Goal: Use online tool/utility: Use online tool/utility

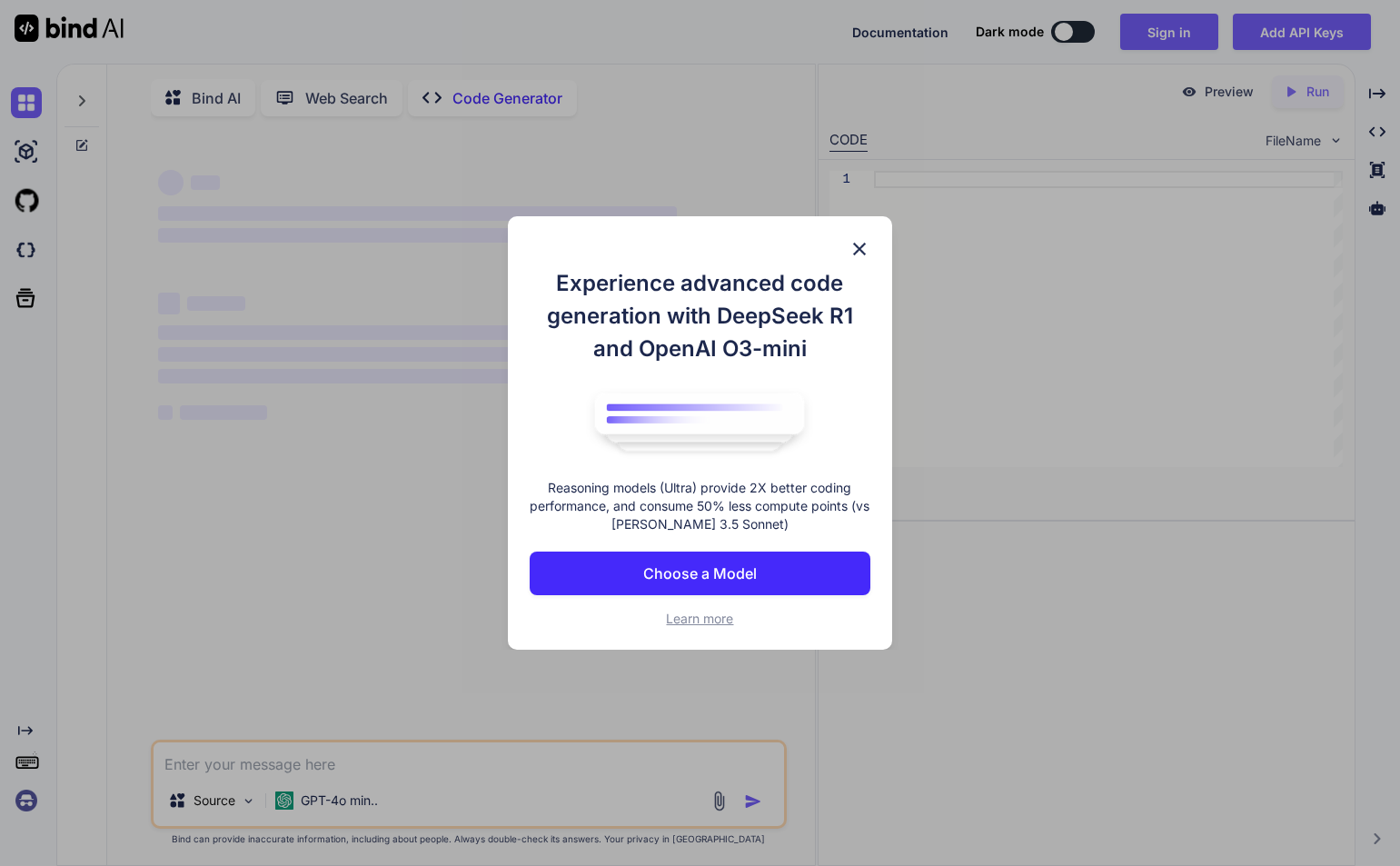
type textarea "x"
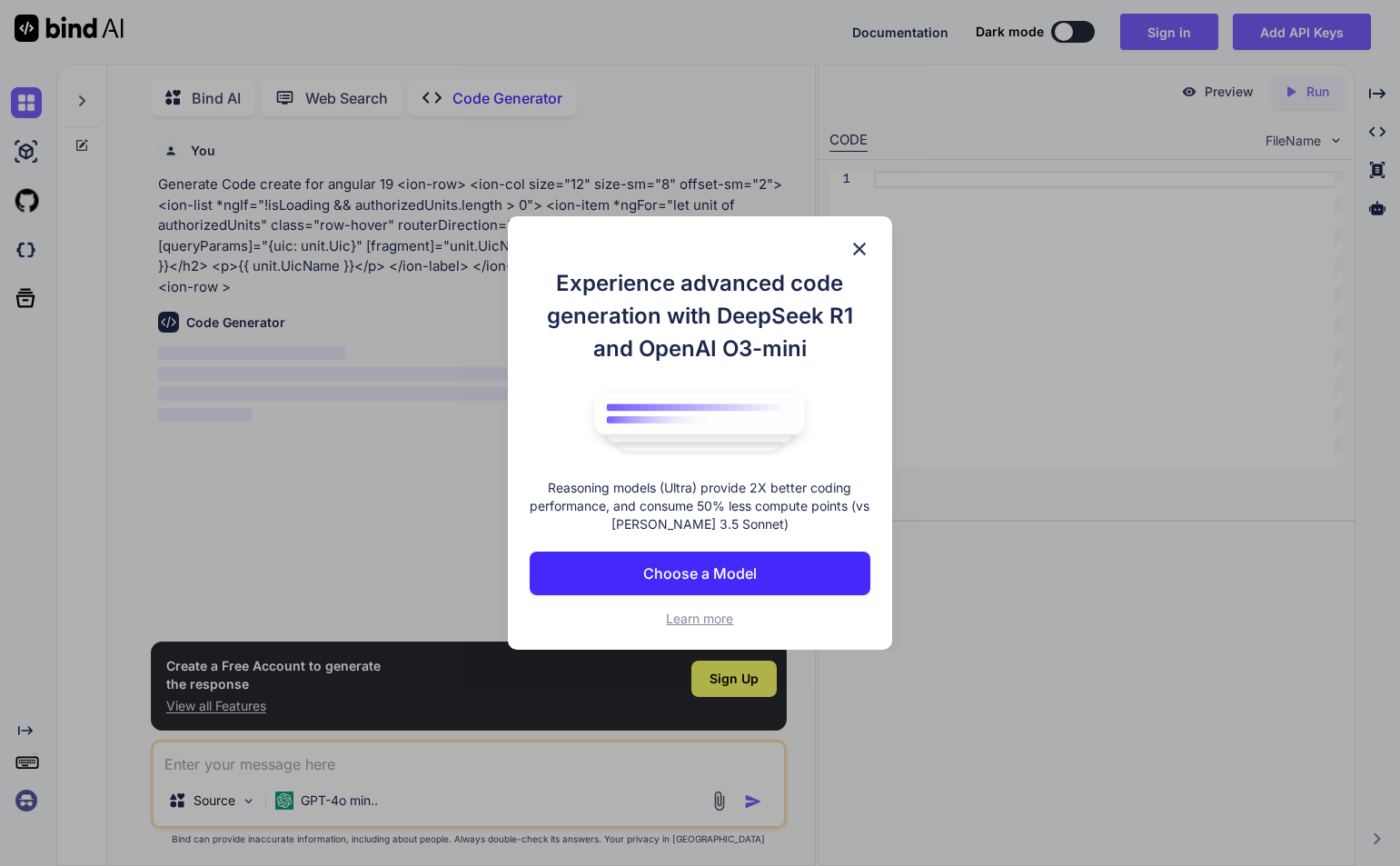
scroll to position [8, 0]
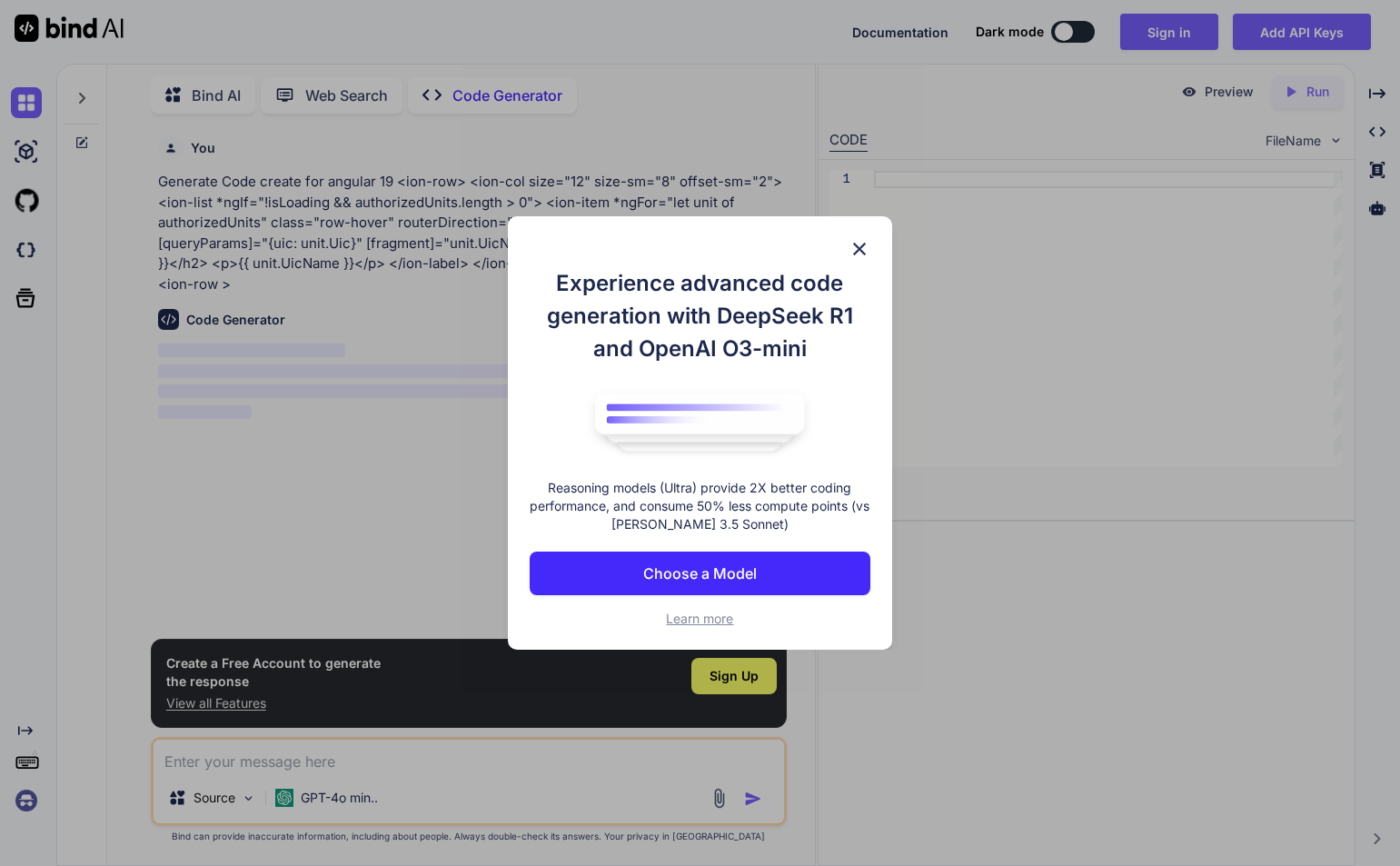
click at [685, 579] on p "Choose a Model" at bounding box center [700, 573] width 113 height 22
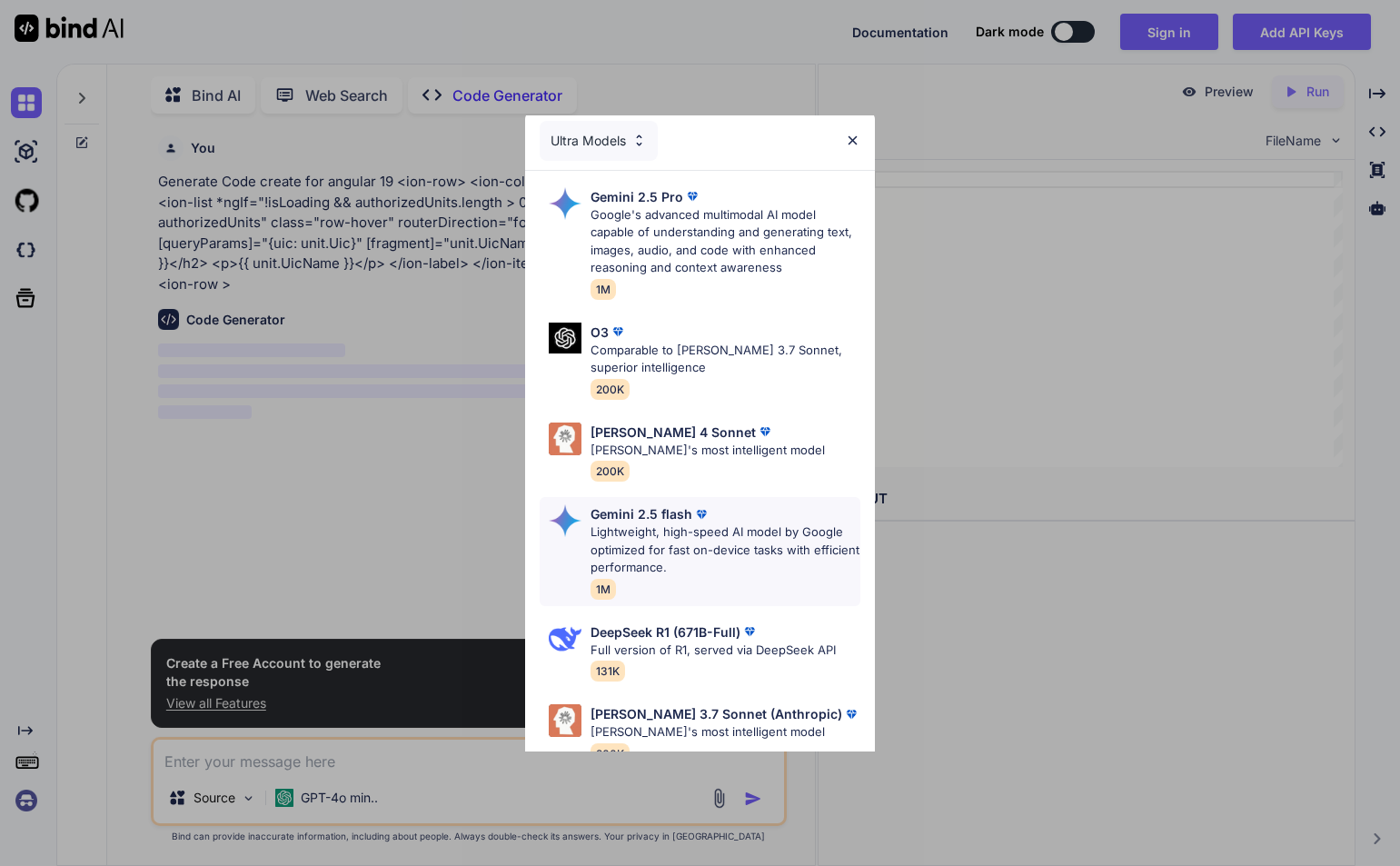
scroll to position [0, 0]
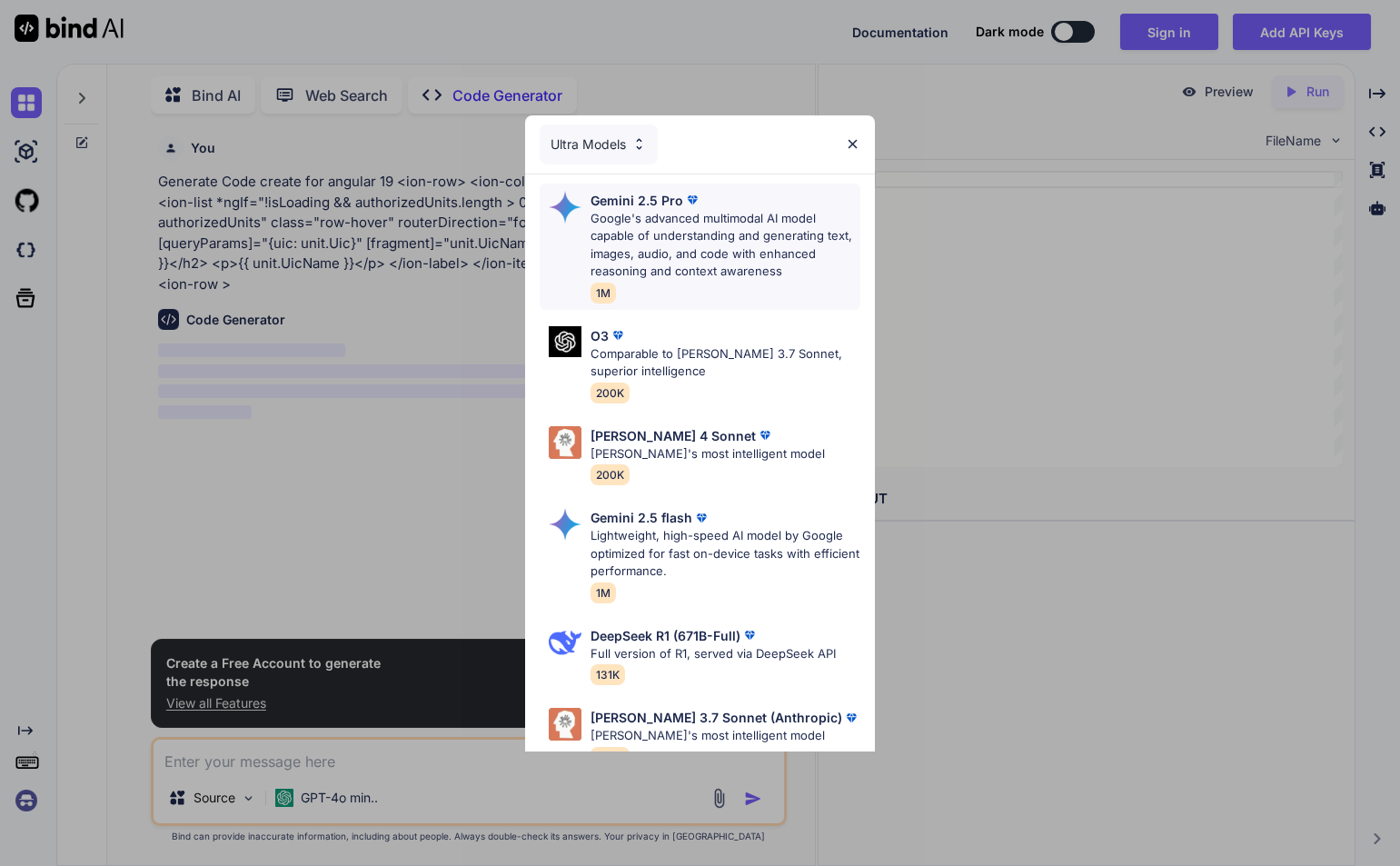
click at [673, 272] on p "Google's advanced multimodal AI model capable of understanding and generating t…" at bounding box center [726, 246] width 270 height 70
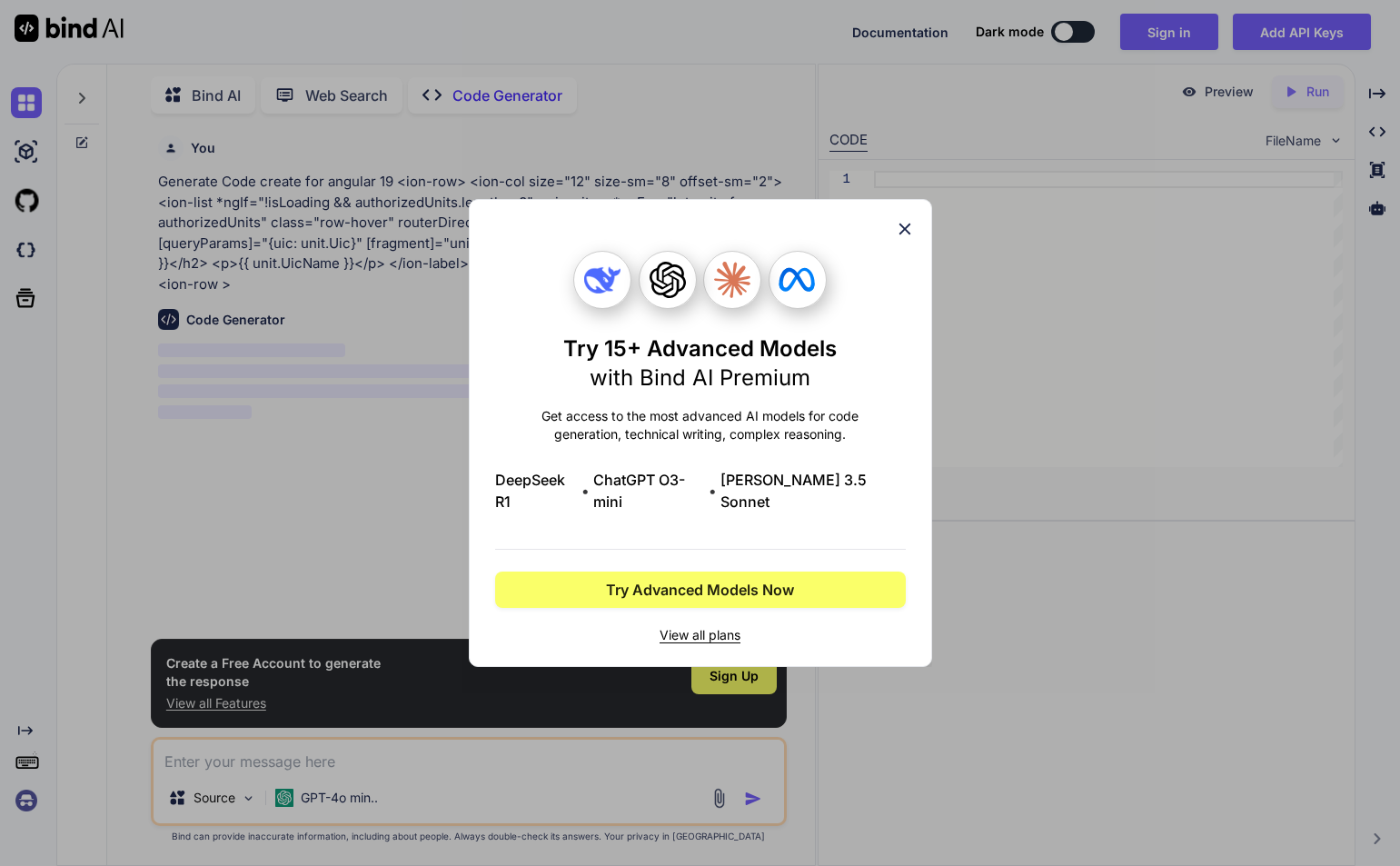
click at [897, 239] on icon at bounding box center [904, 228] width 20 height 20
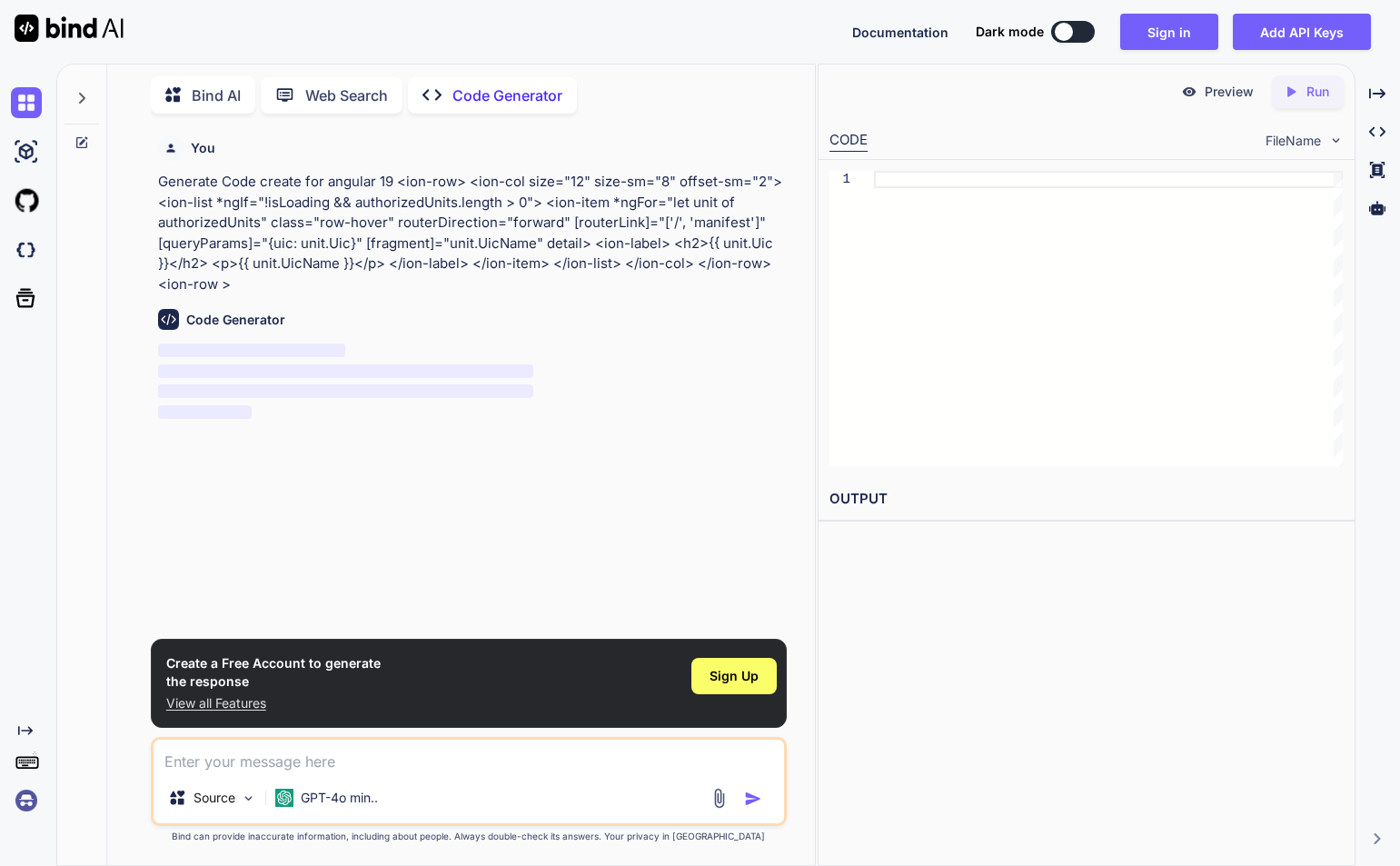
click at [298, 502] on div "You Generate Code create for angular 19 <ion-row> <ion-col size="12" size-sm="8…" at bounding box center [470, 384] width 632 height 511
click at [754, 681] on span "Sign Up" at bounding box center [735, 676] width 49 height 18
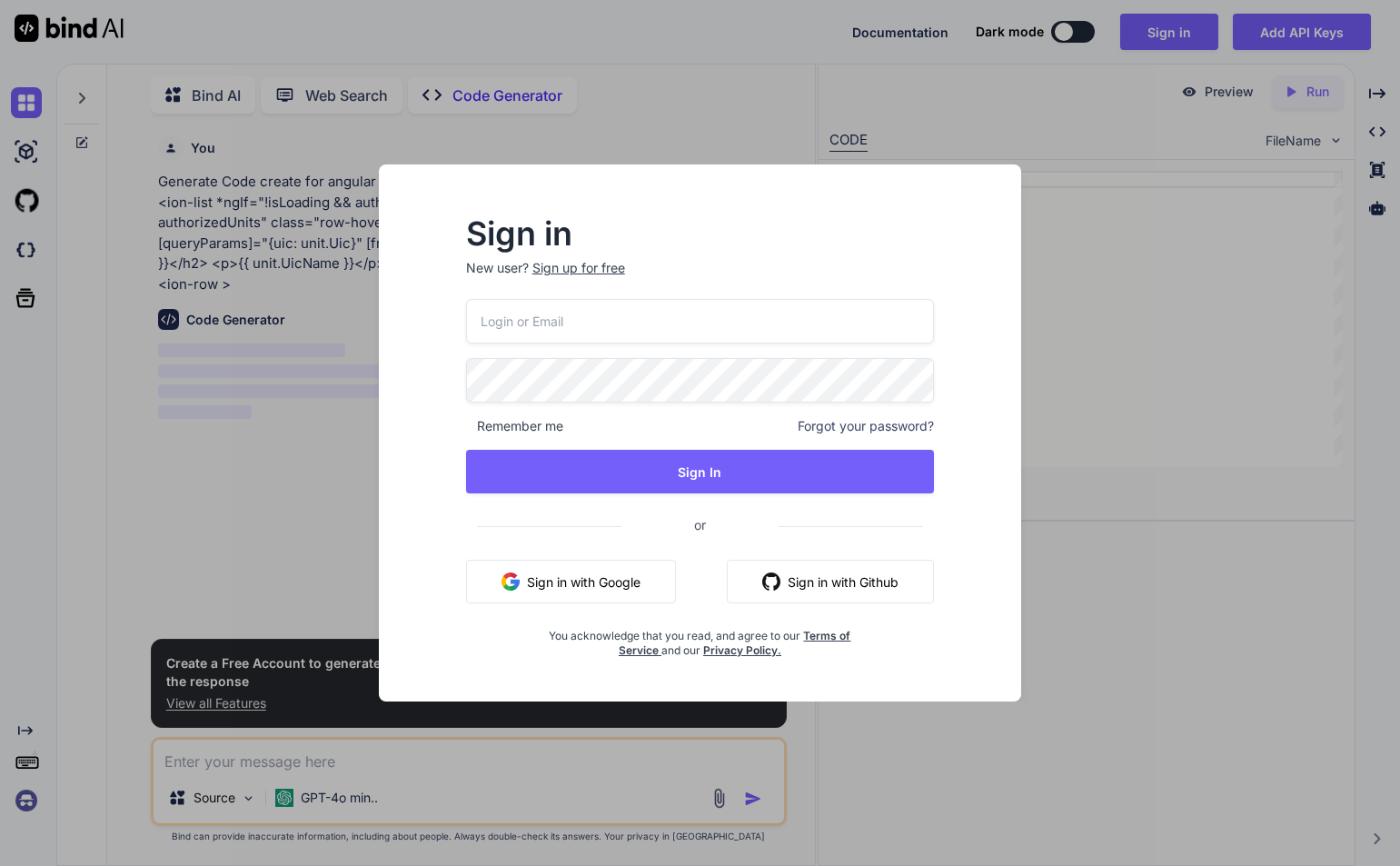
click at [596, 586] on button "Sign in with Google" at bounding box center [571, 581] width 210 height 44
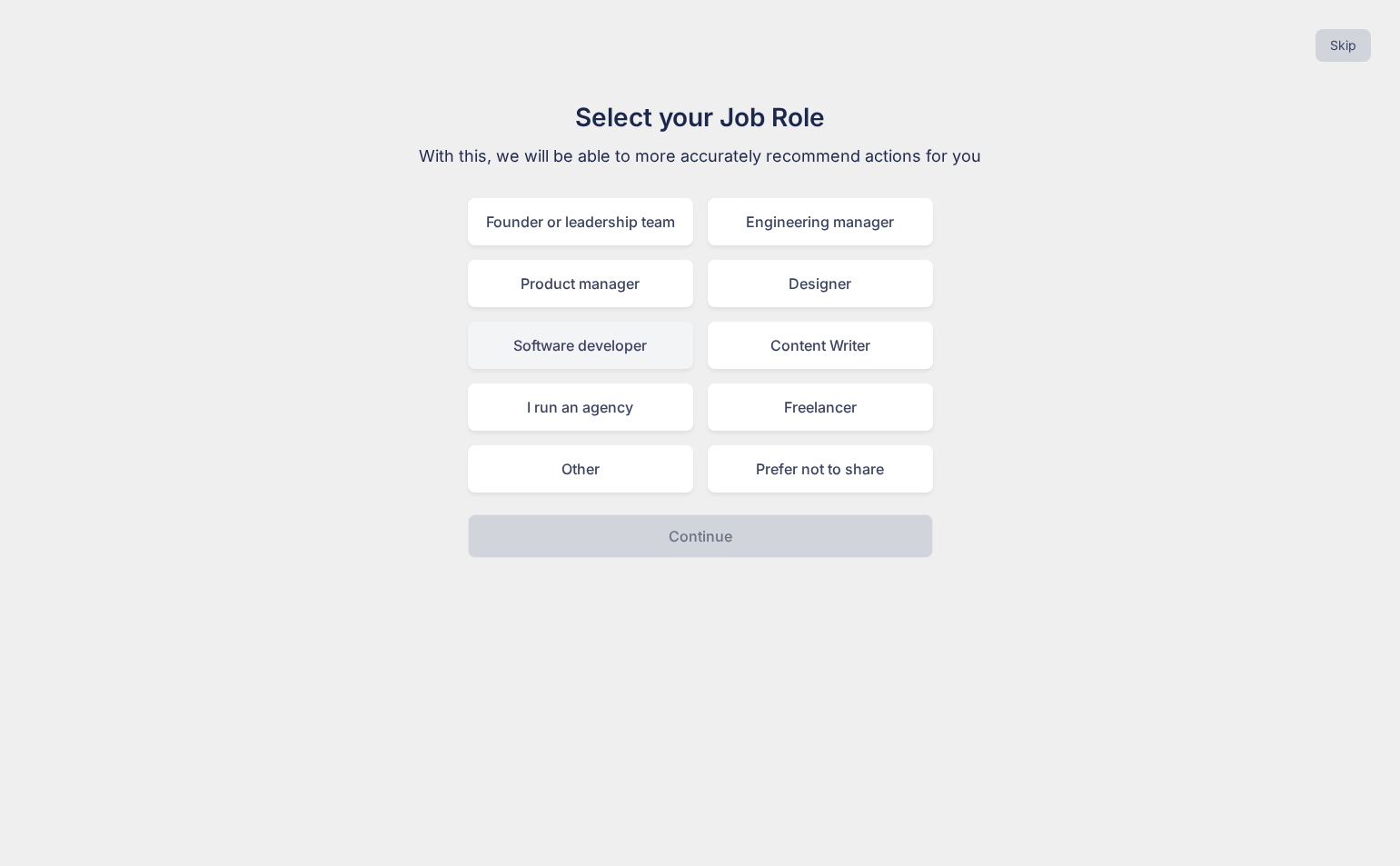
click at [620, 353] on div "Software developer" at bounding box center [581, 345] width 226 height 48
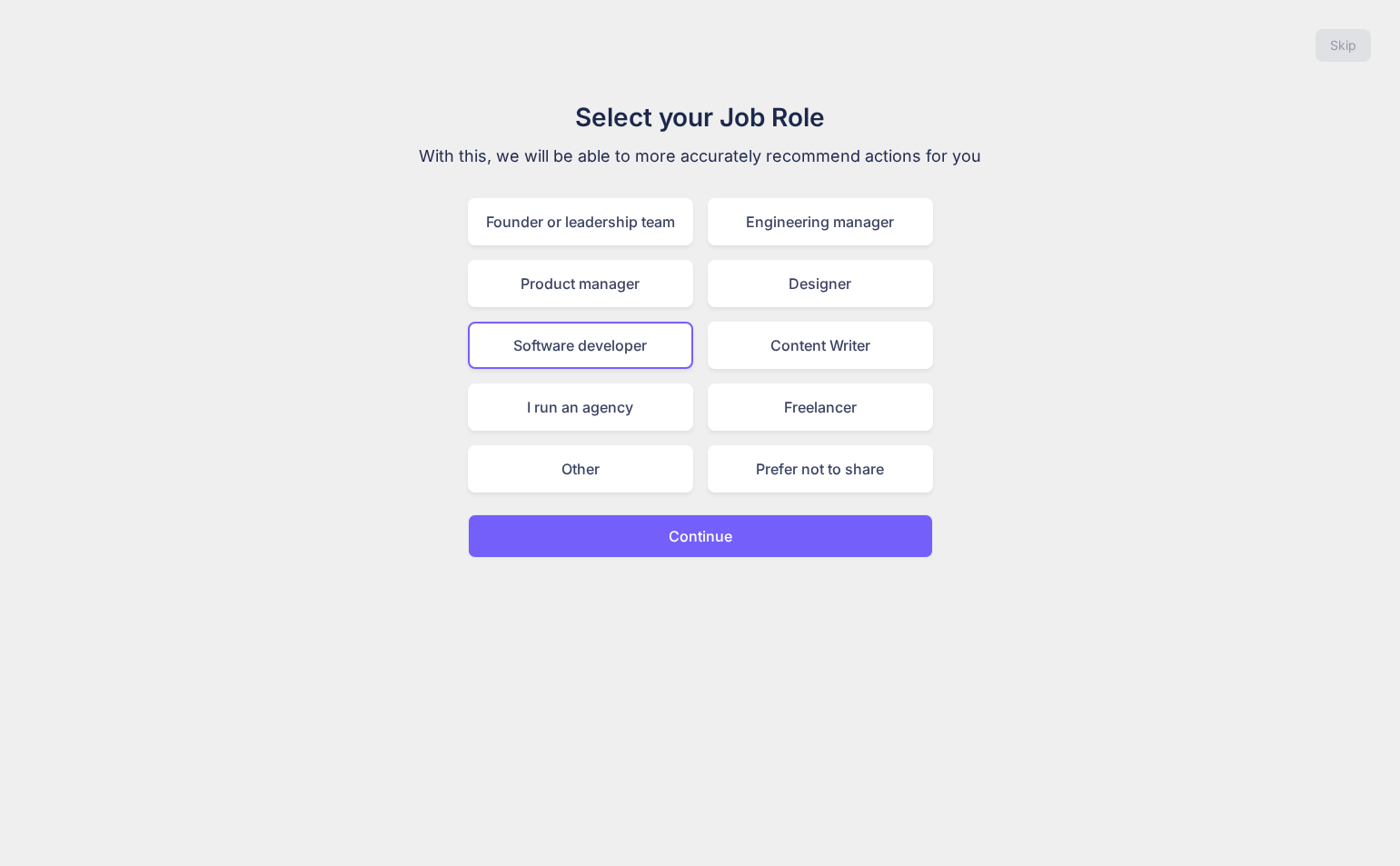
click at [683, 541] on p "Continue" at bounding box center [700, 536] width 64 height 22
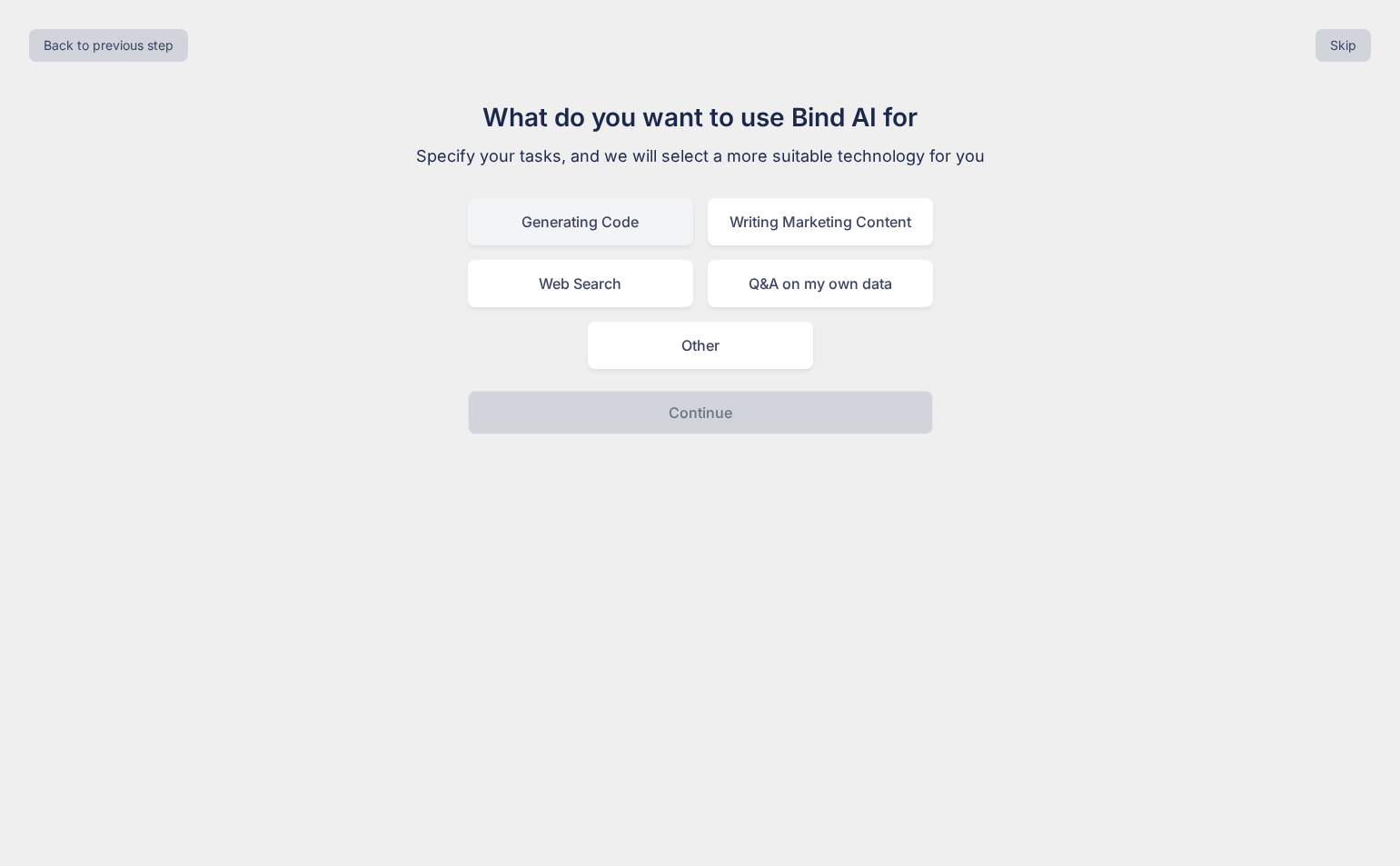
click at [589, 237] on div "Generating Code" at bounding box center [581, 222] width 226 height 48
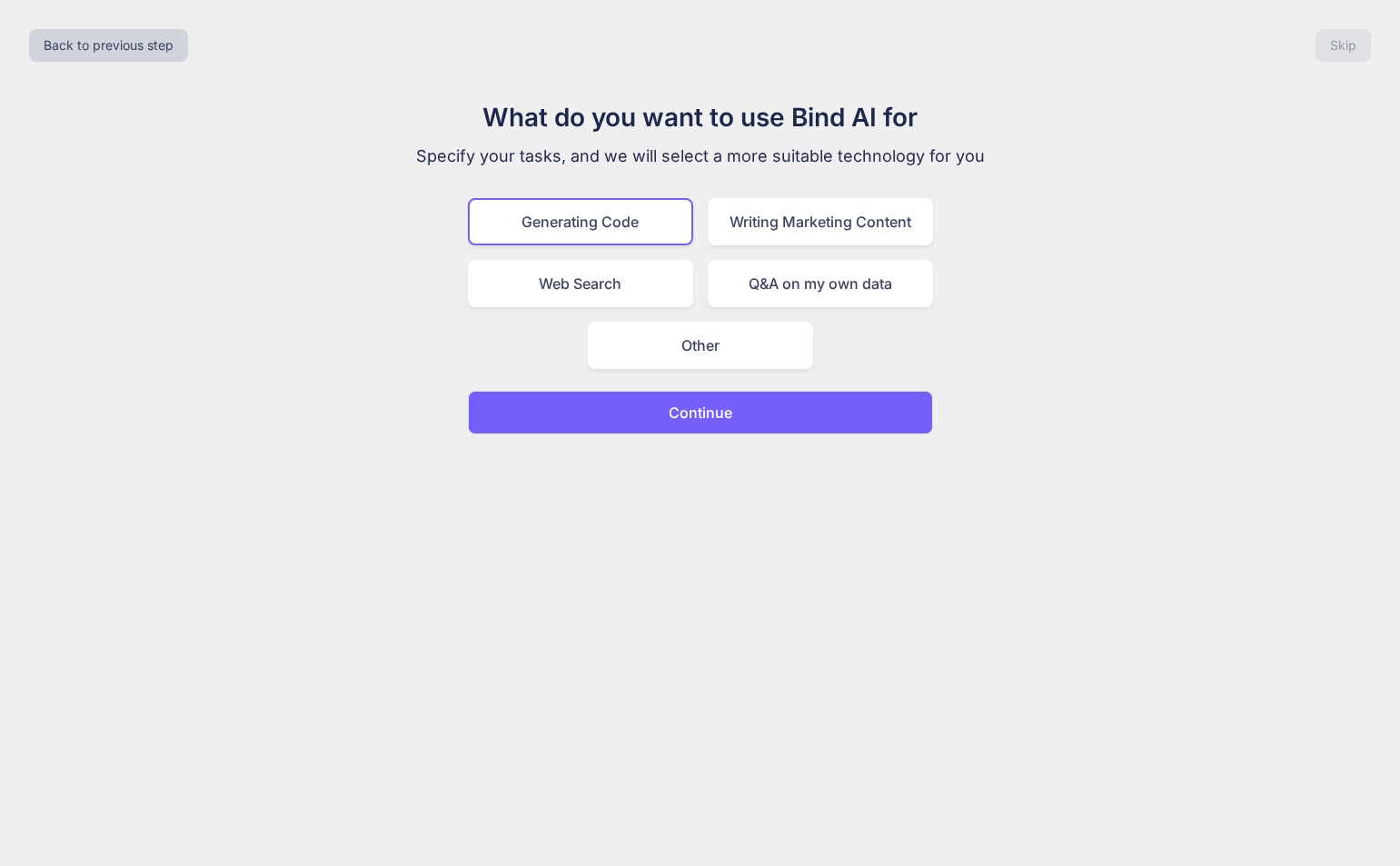
click at [621, 413] on button "Continue" at bounding box center [700, 412] width 465 height 44
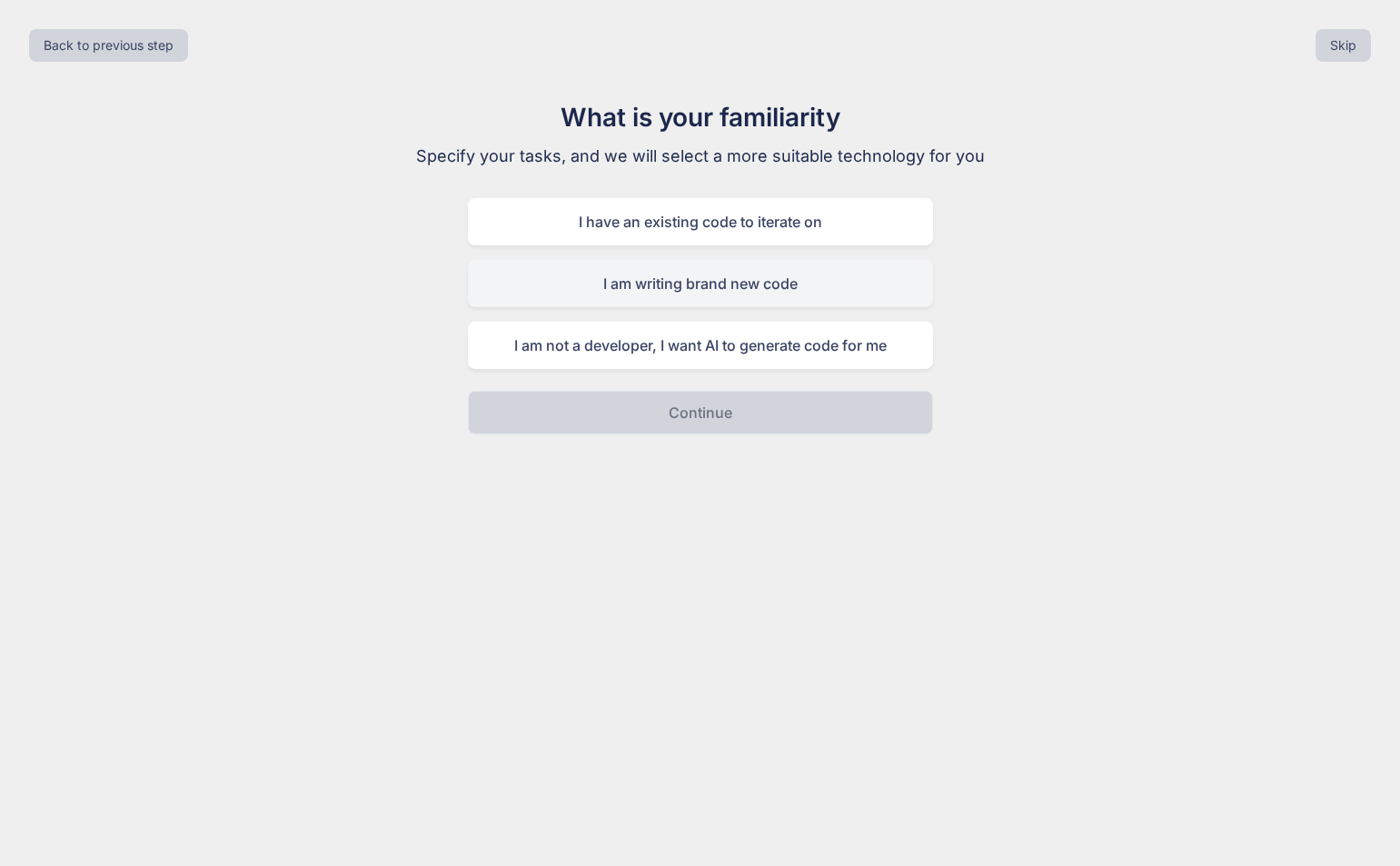
click at [680, 280] on div "I am writing brand new code" at bounding box center [700, 284] width 465 height 48
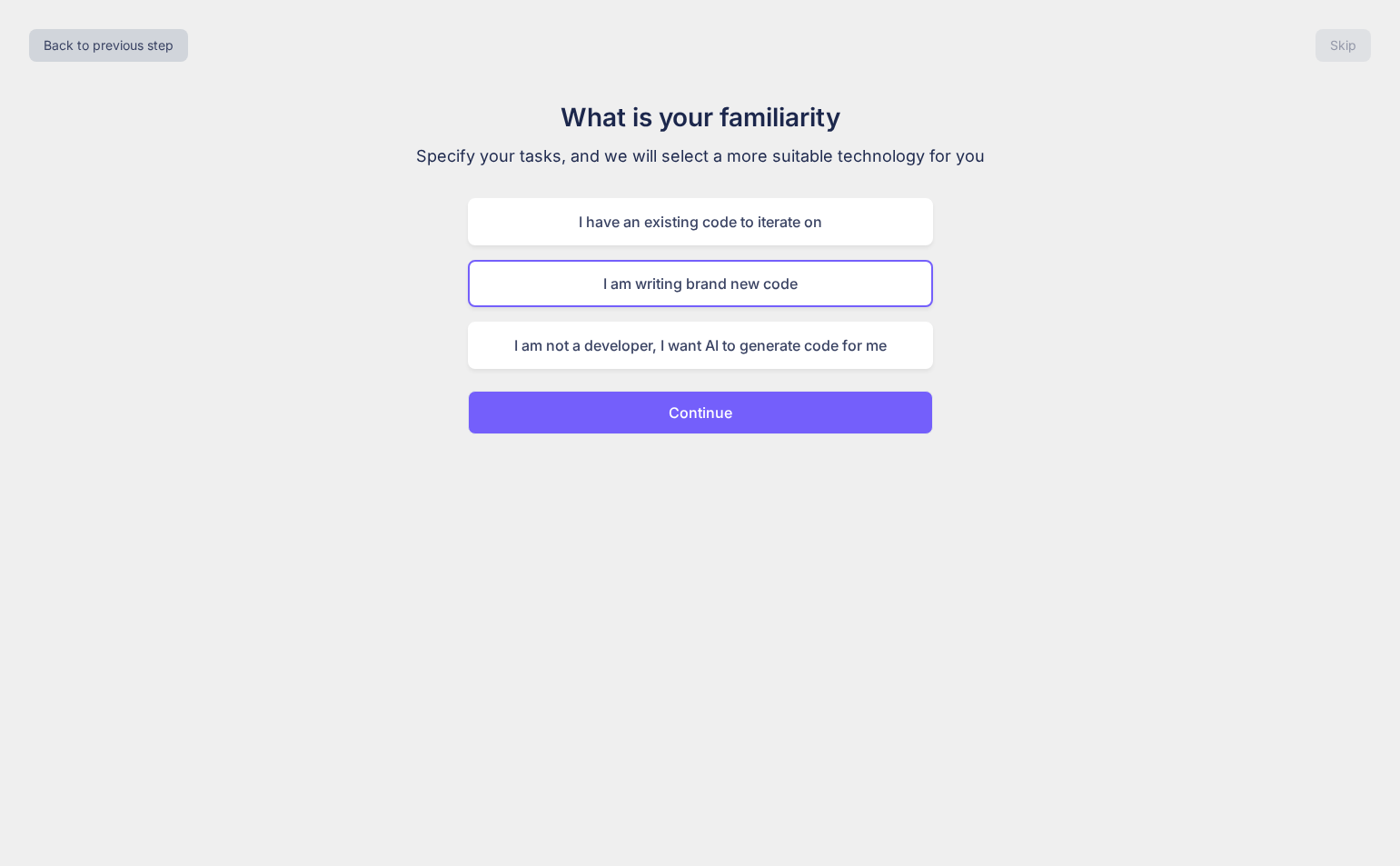
click at [665, 427] on button "Continue" at bounding box center [700, 412] width 465 height 44
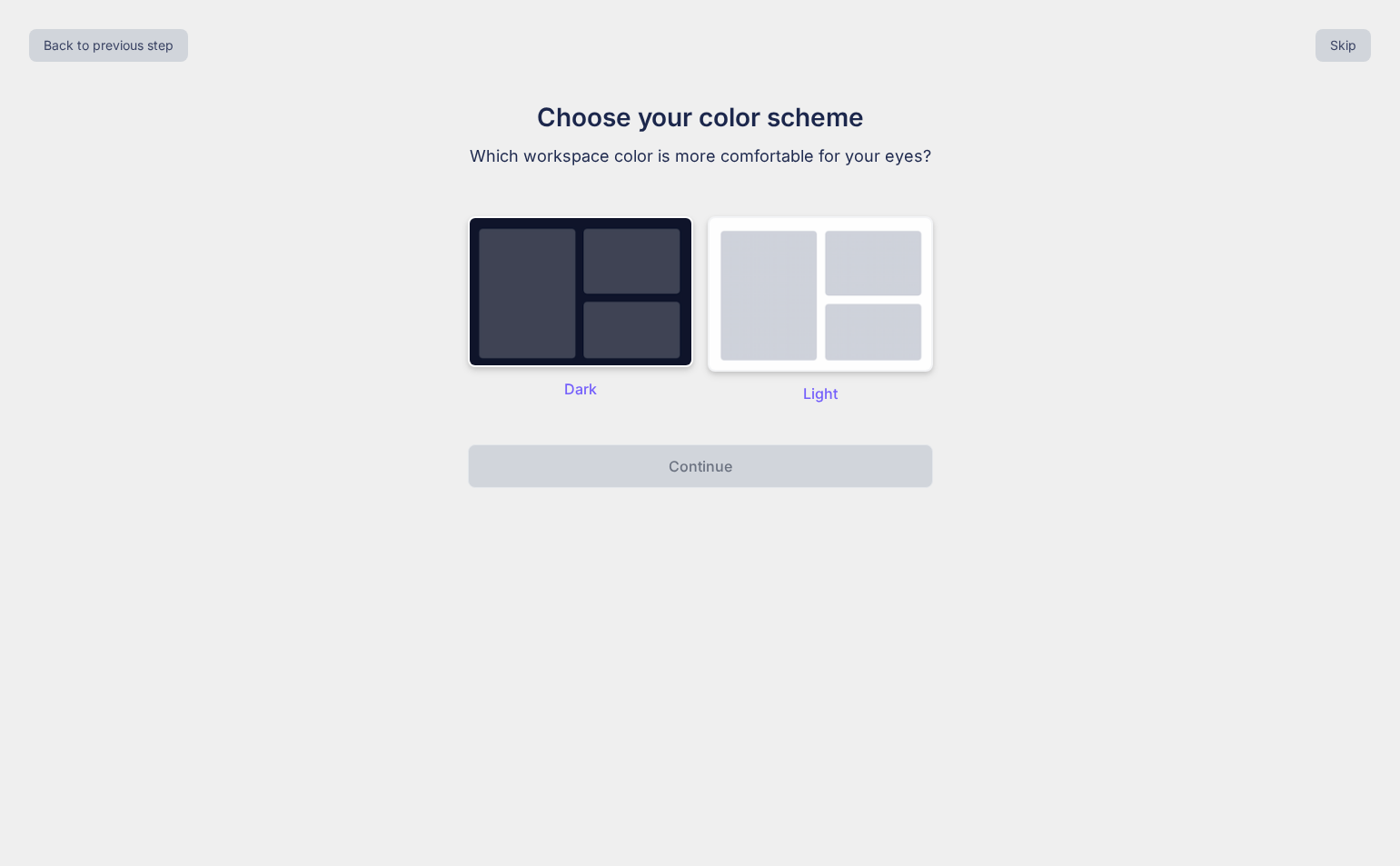
click at [754, 330] on img at bounding box center [820, 293] width 226 height 155
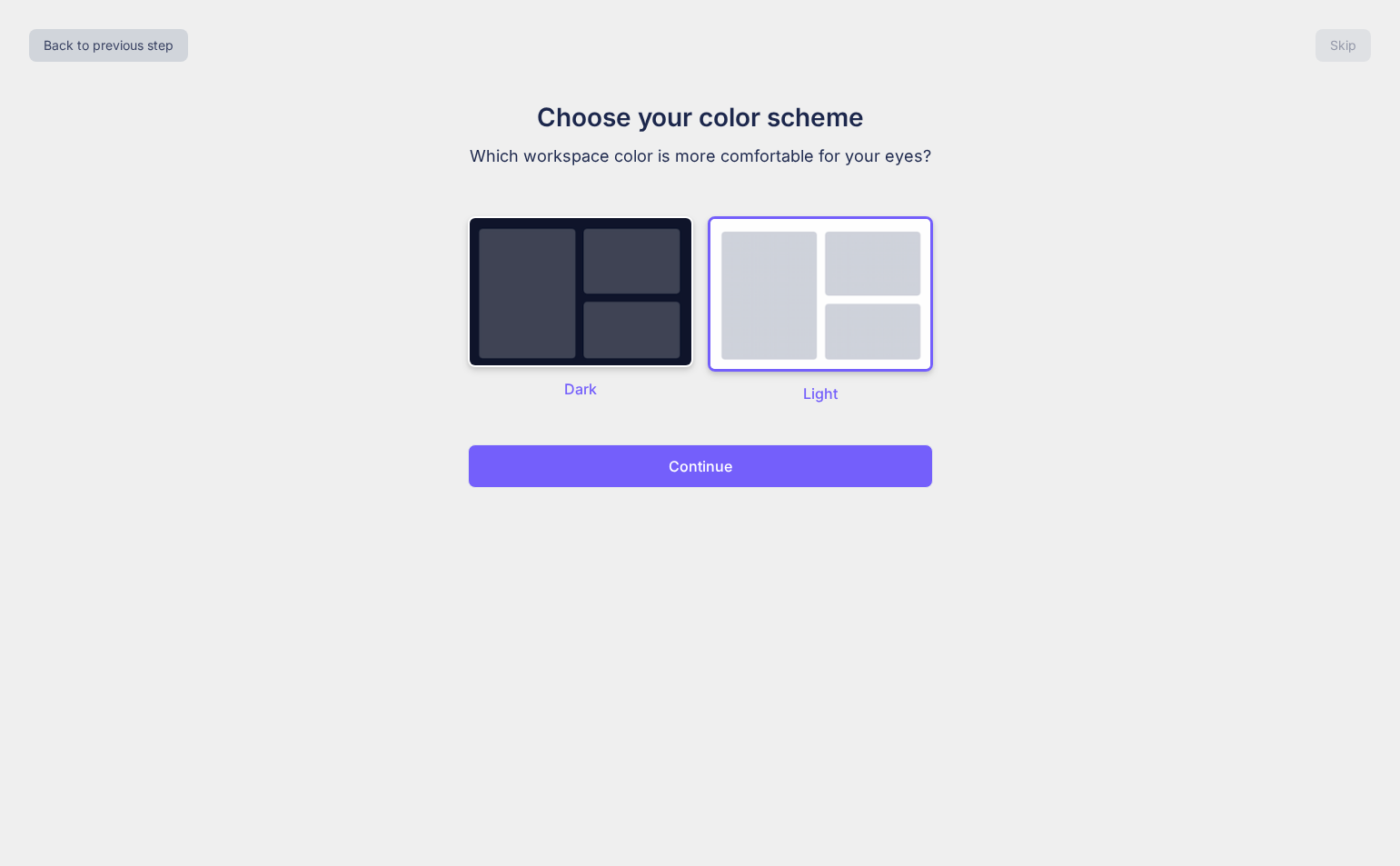
click at [723, 456] on p "Continue" at bounding box center [700, 465] width 64 height 22
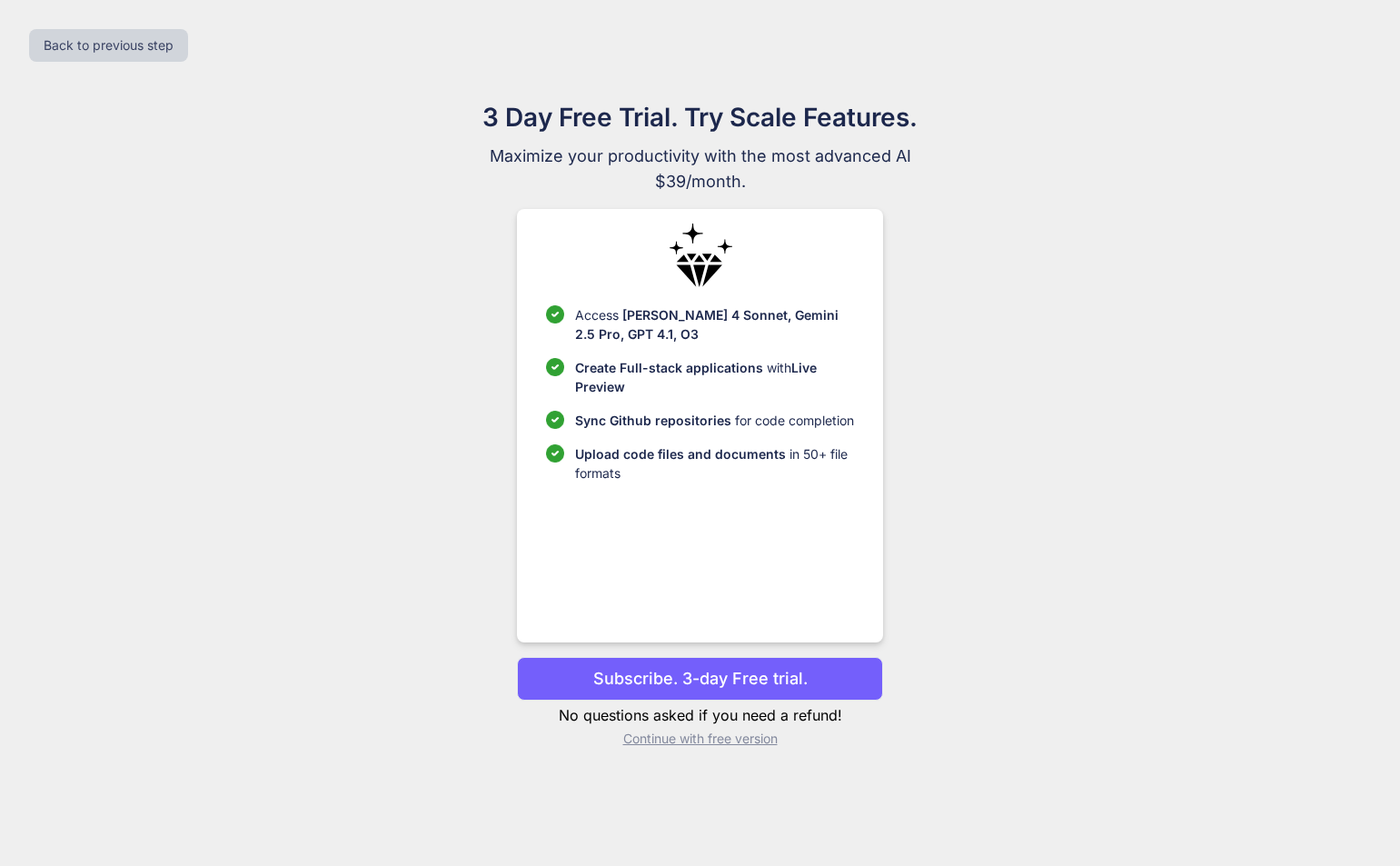
click at [689, 741] on p "Continue with free version" at bounding box center [700, 738] width 366 height 18
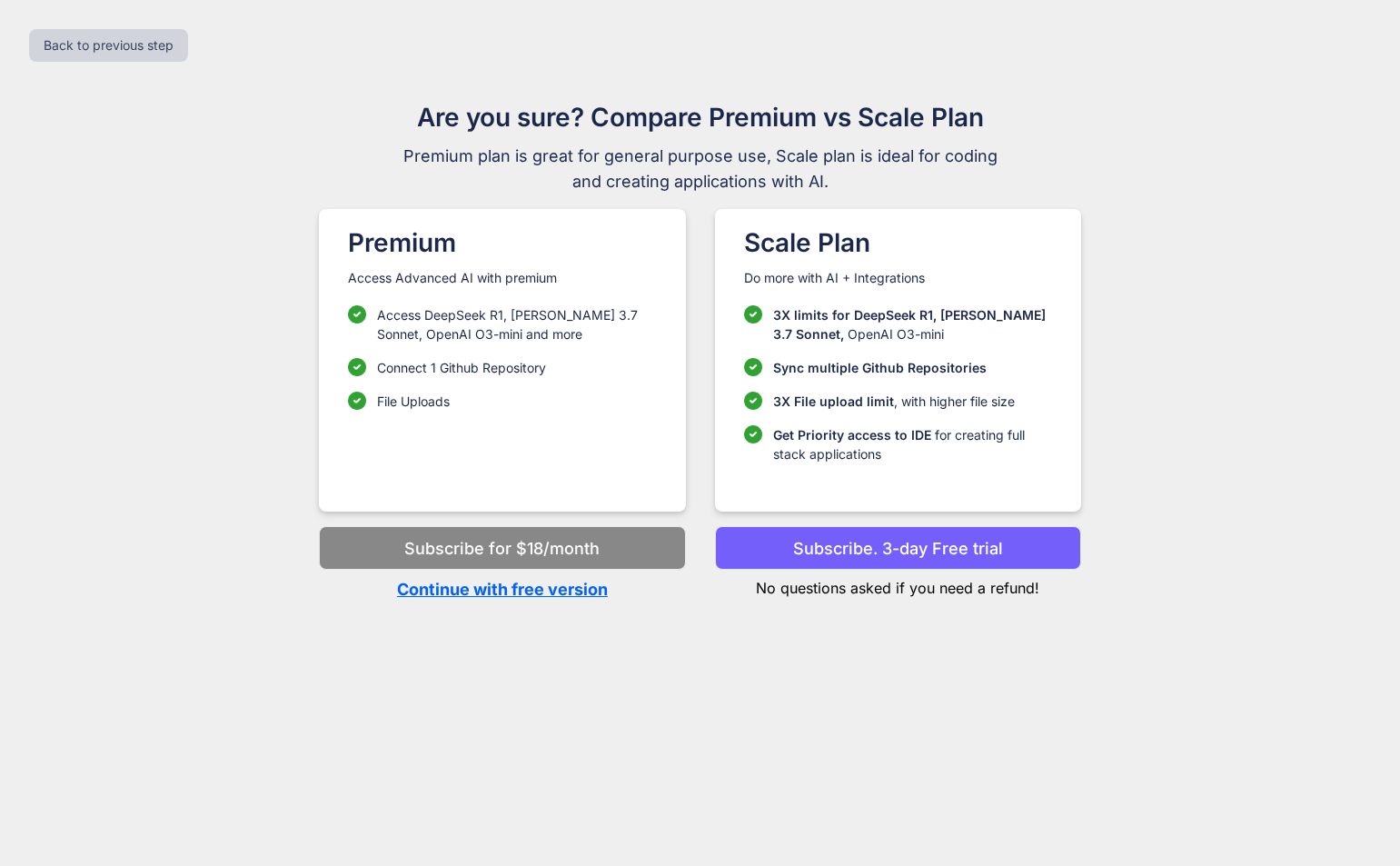
click at [579, 581] on p "Continue with free version" at bounding box center [502, 589] width 366 height 25
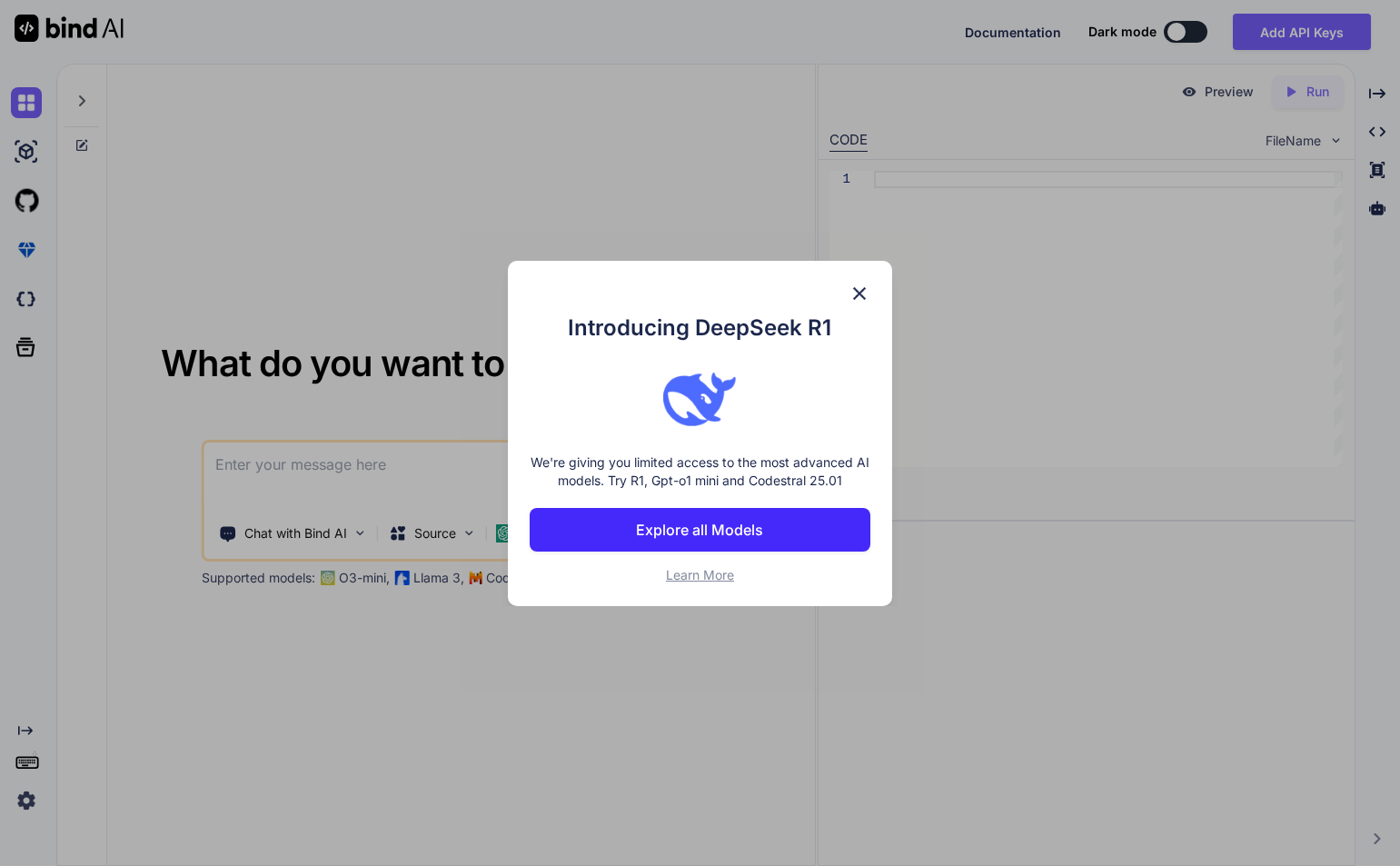
click at [858, 294] on img at bounding box center [859, 293] width 22 height 22
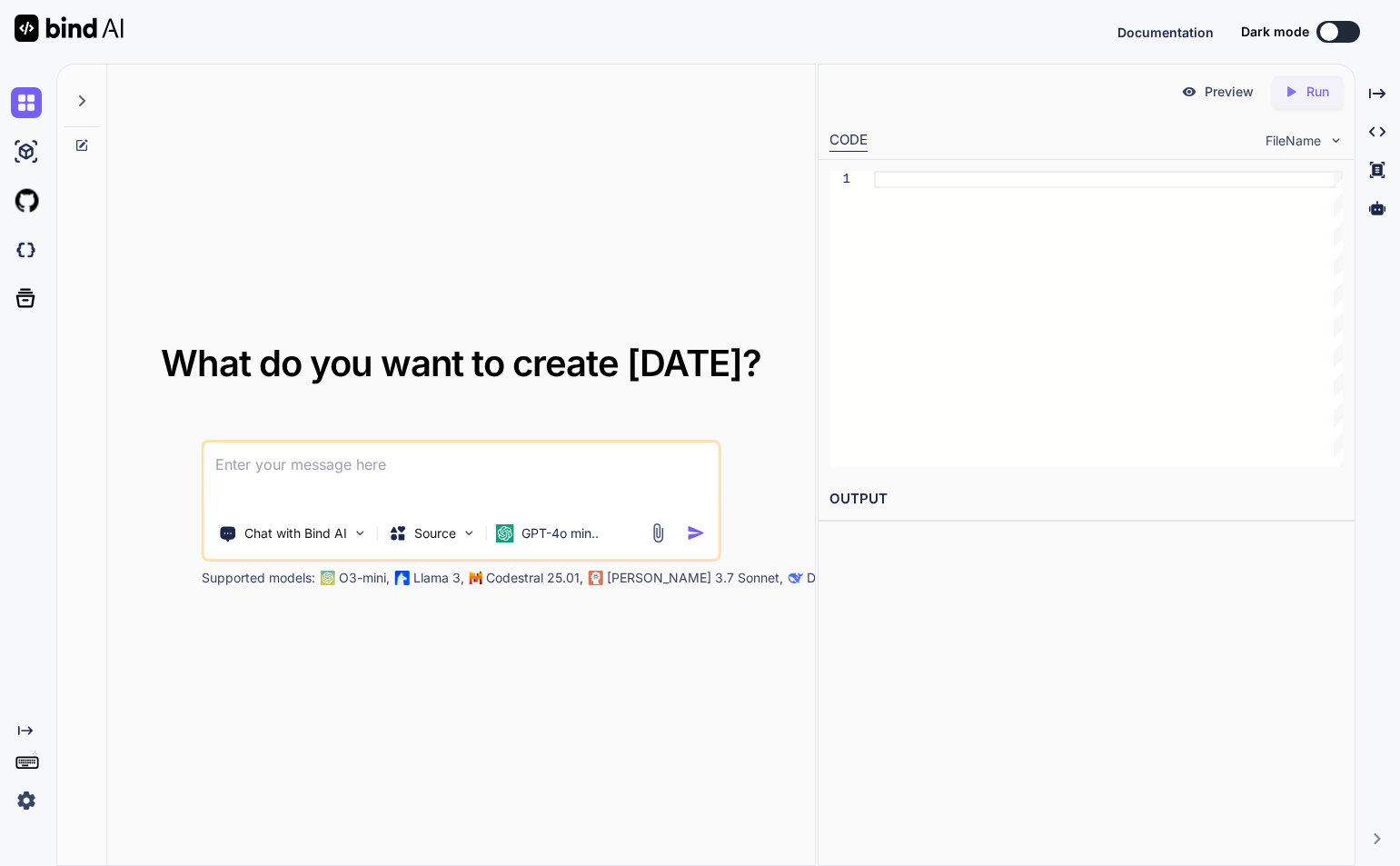
click at [545, 453] on textarea at bounding box center [462, 476] width 514 height 68
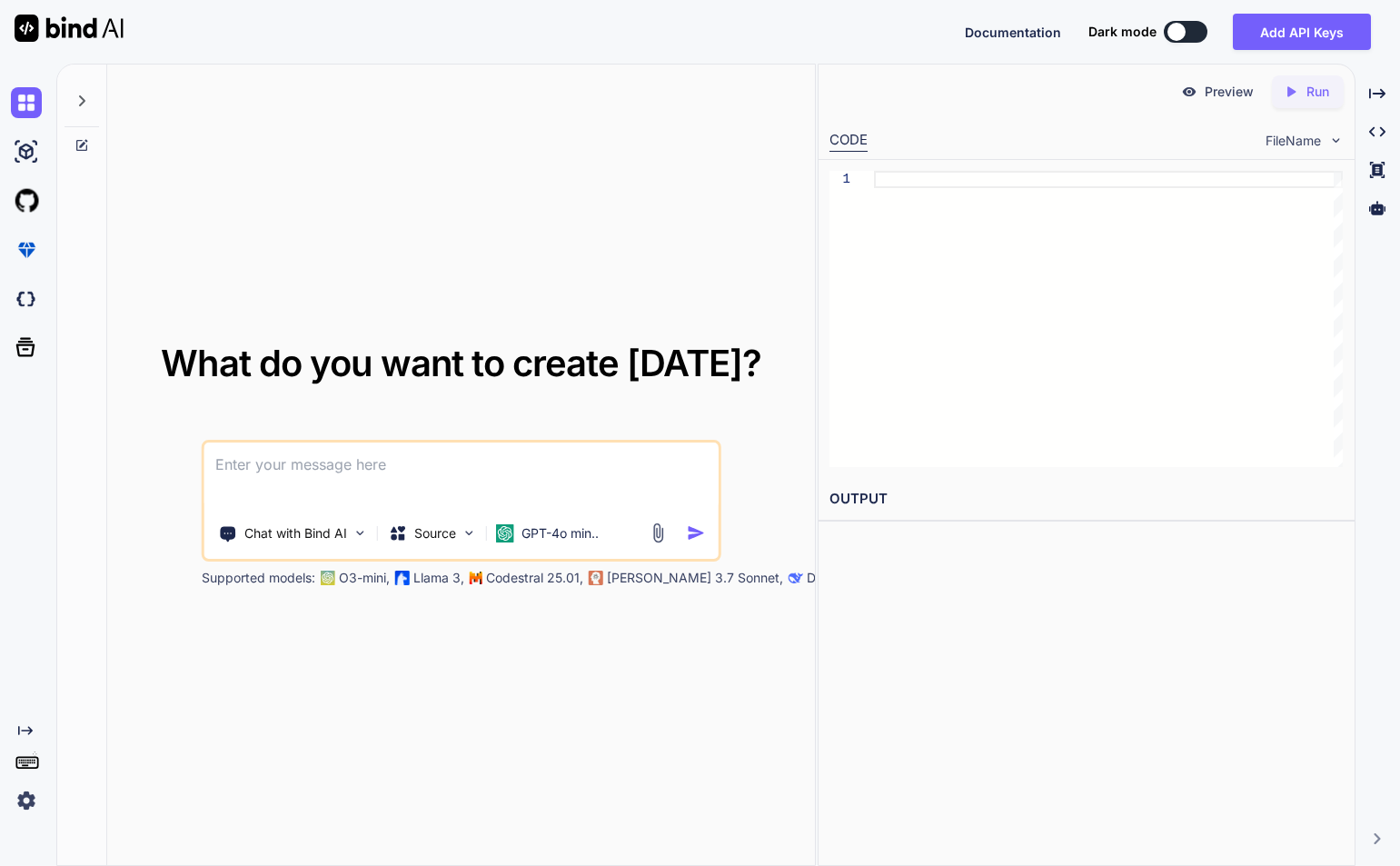
paste textarea "<ion-row> <ion-col size="12" size-sm="8" offset-sm="2"> <ion-list *ngIf="!isLoa…"
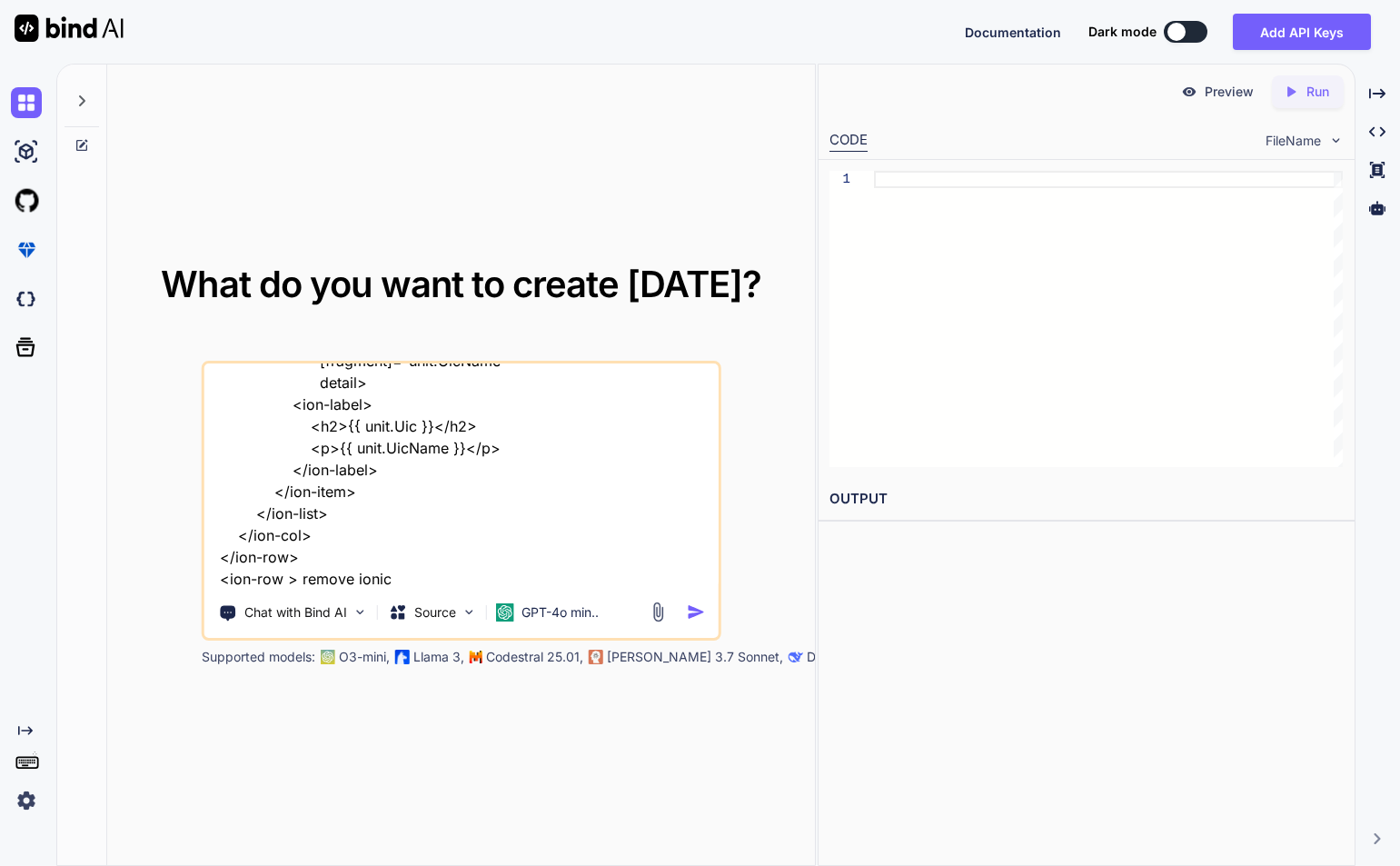
type textarea "<ion-row> <ion-col size="12" size-sm="8" offset-sm="2"> <ion-list *ngIf="!isLoa…"
click at [687, 612] on img "button" at bounding box center [697, 612] width 19 height 19
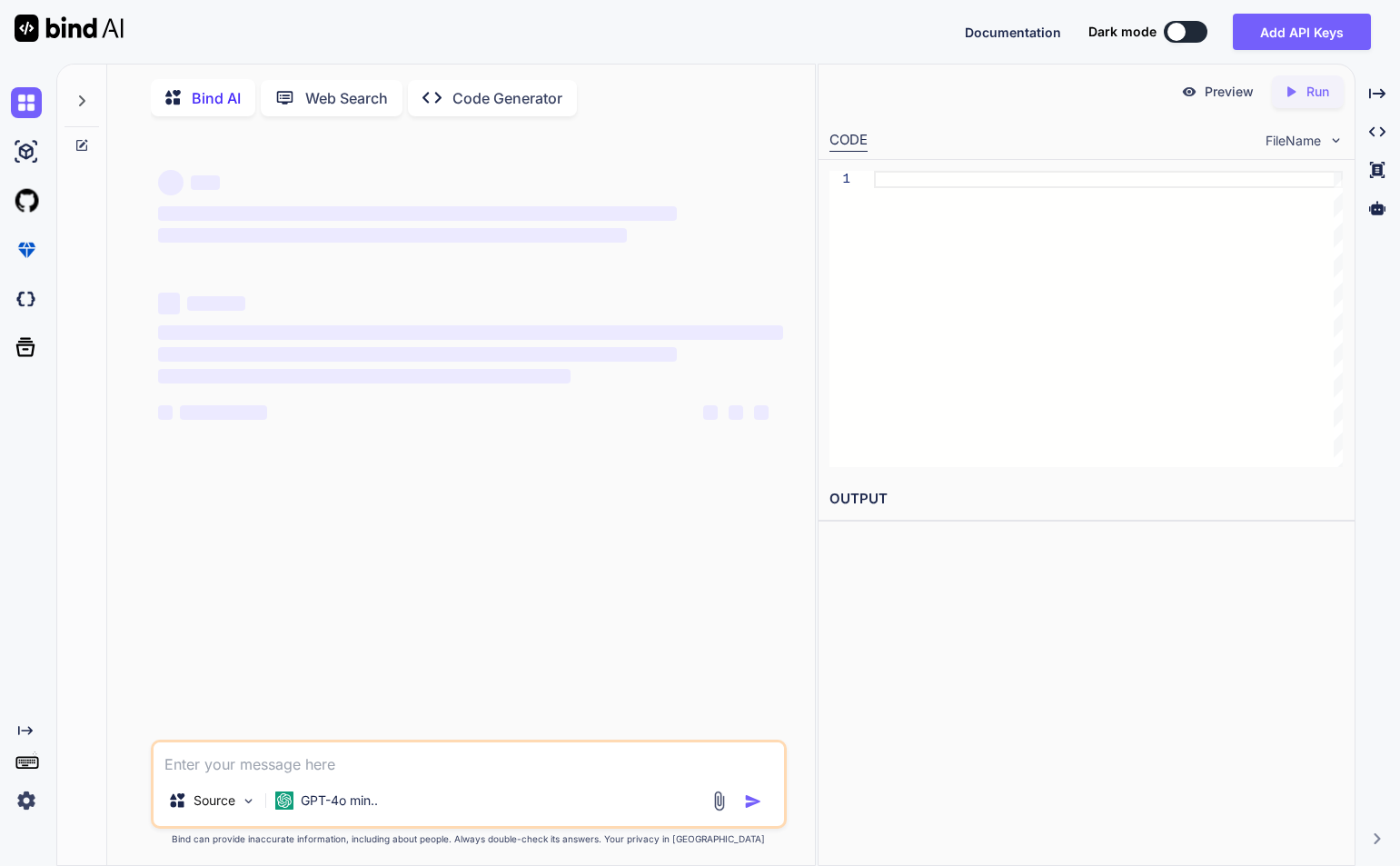
scroll to position [8, 0]
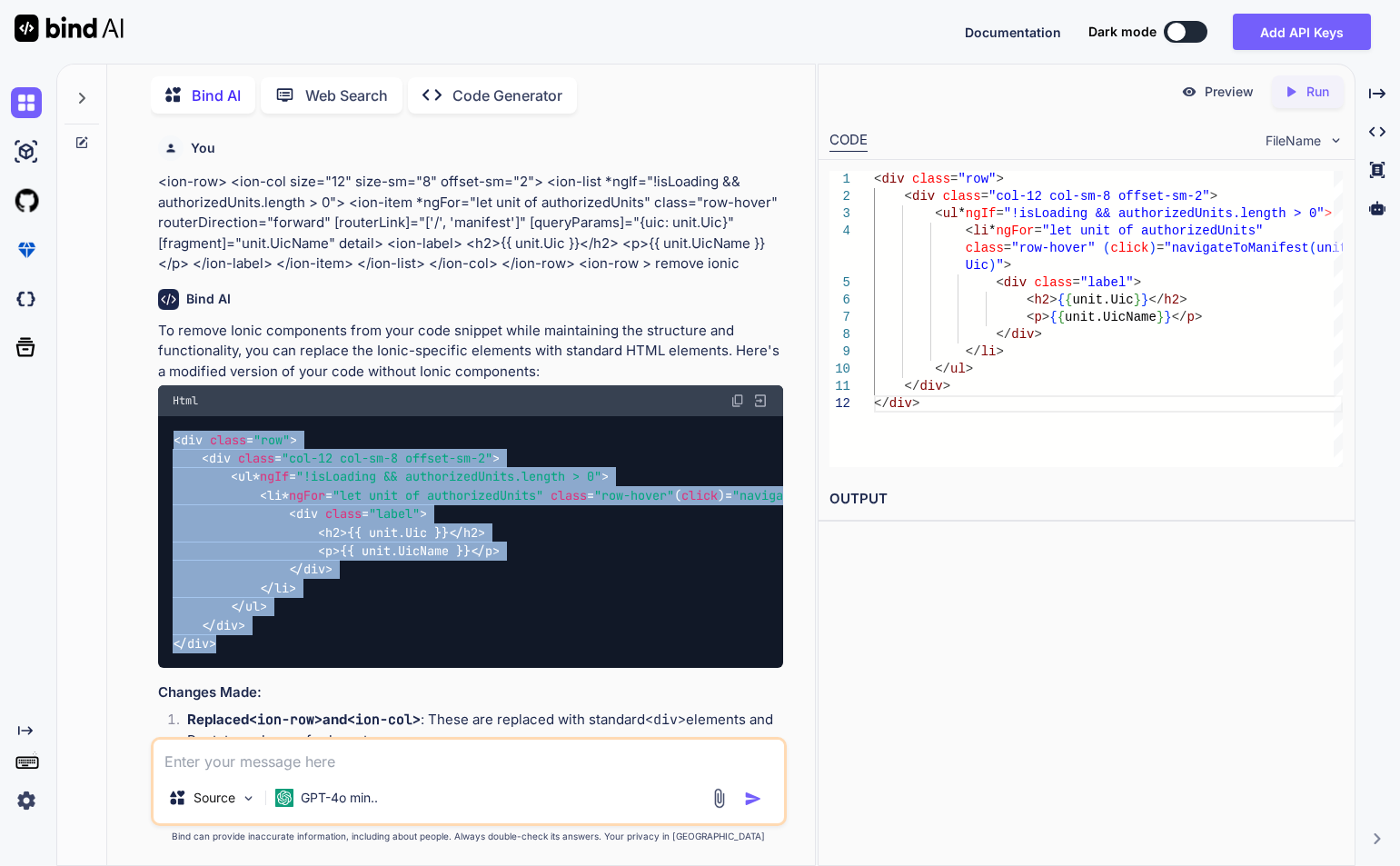
drag, startPoint x: 175, startPoint y: 439, endPoint x: 286, endPoint y: 641, distance: 230.5
click at [286, 641] on div "< div class = "row" > < div class = "col-12 col-sm-8 offset-sm-2" > < ul * ngIf…" at bounding box center [470, 541] width 625 height 251
copy code "< div class = "row" > < div class = "col-12 col-sm-8 offset-sm-2" > < ul * ngIf…"
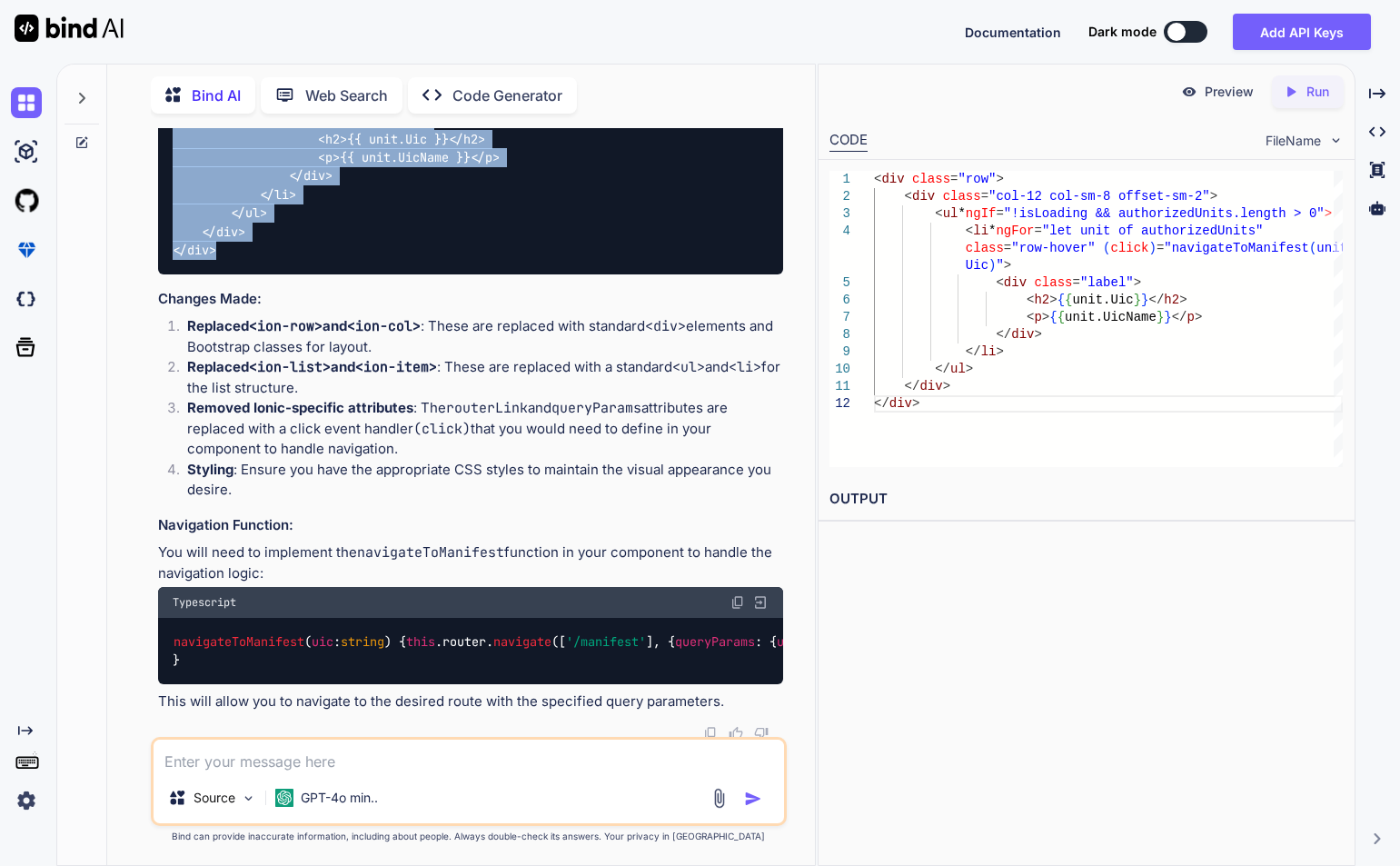
scroll to position [420, 0]
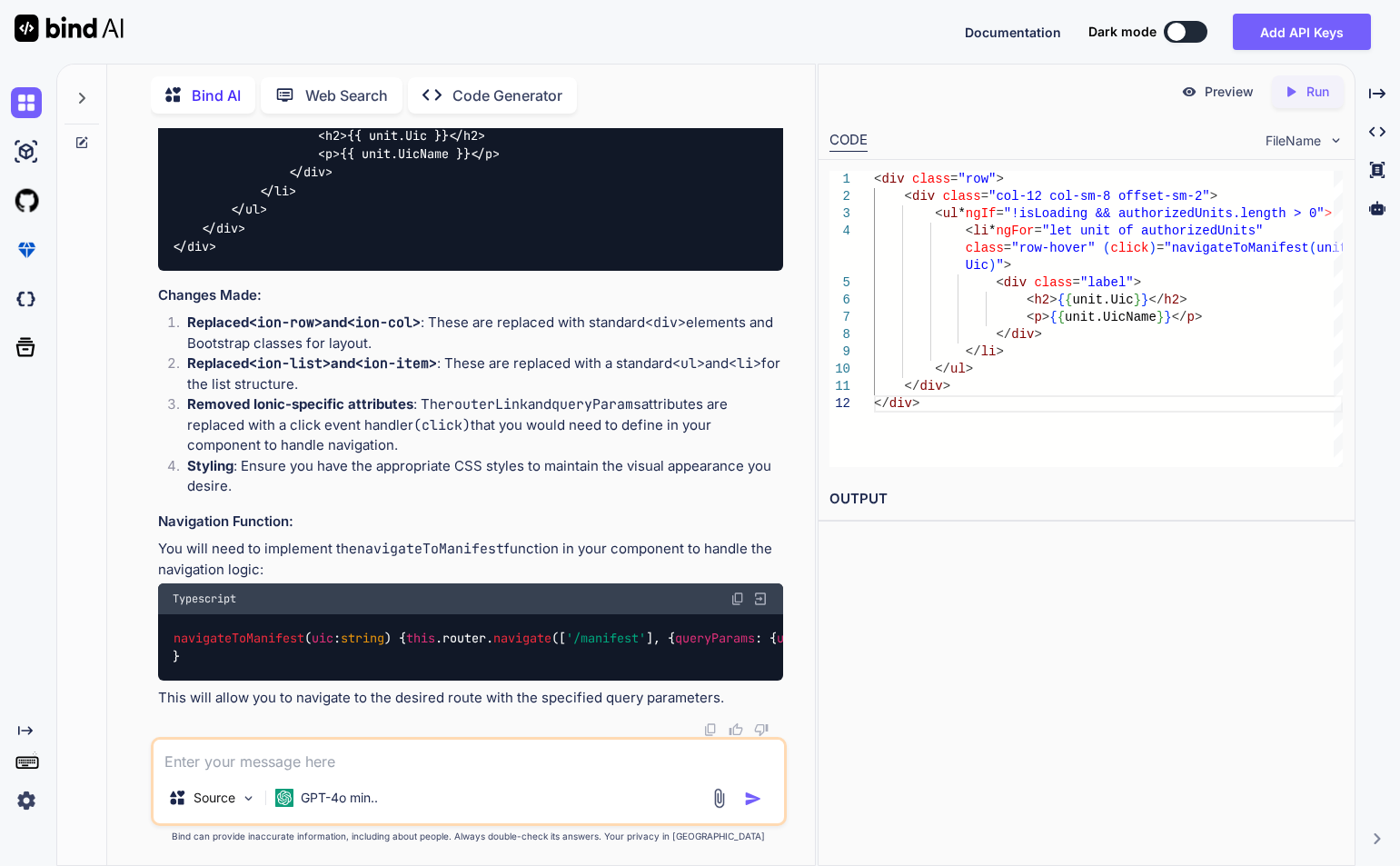
click at [172, 629] on code "navigateToManifest ( uic : string ) { this . router . navigate ([ '/manifest' ]…" at bounding box center [525, 647] width 706 height 37
click at [735, 591] on img at bounding box center [738, 598] width 14 height 14
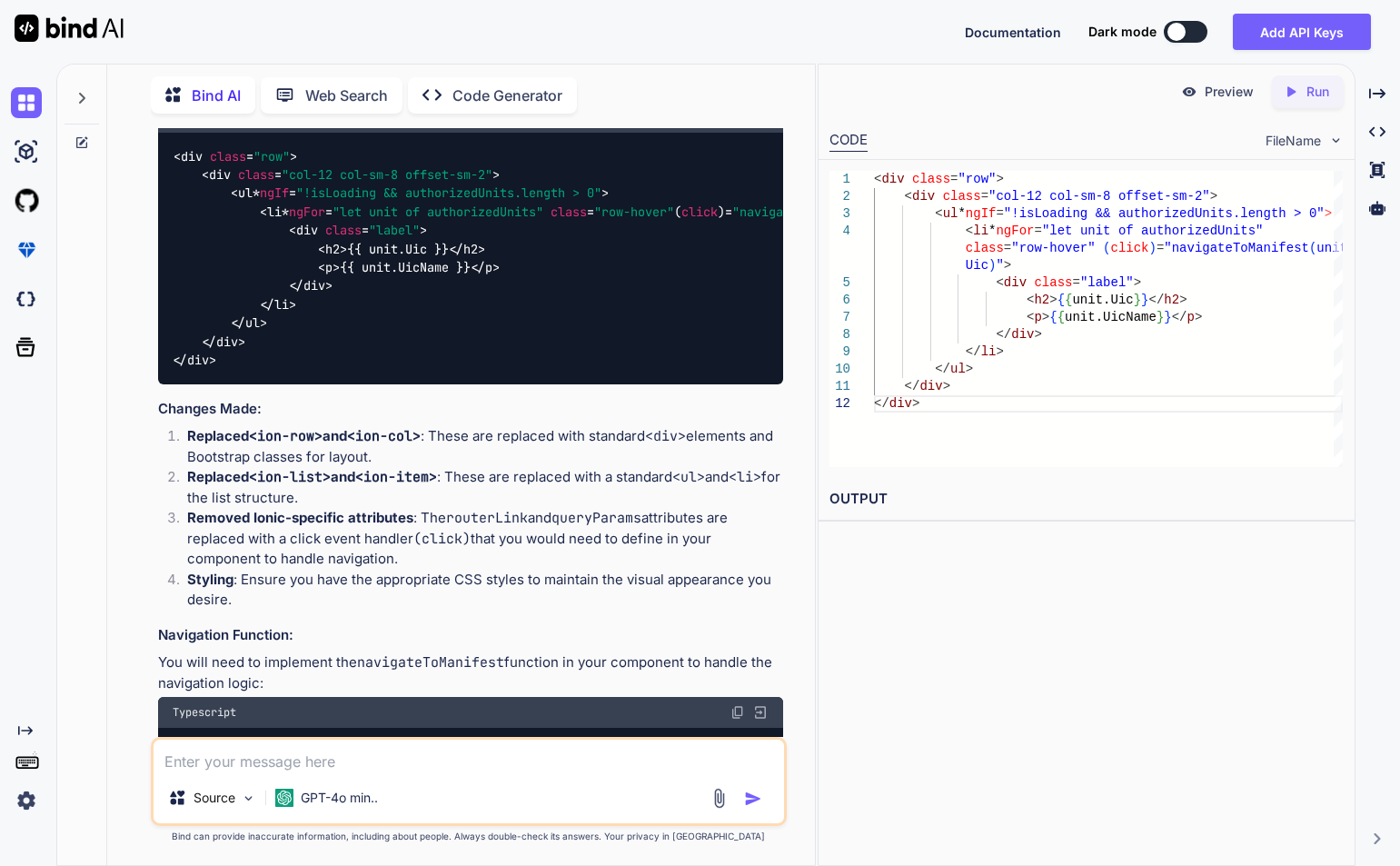
scroll to position [56, 0]
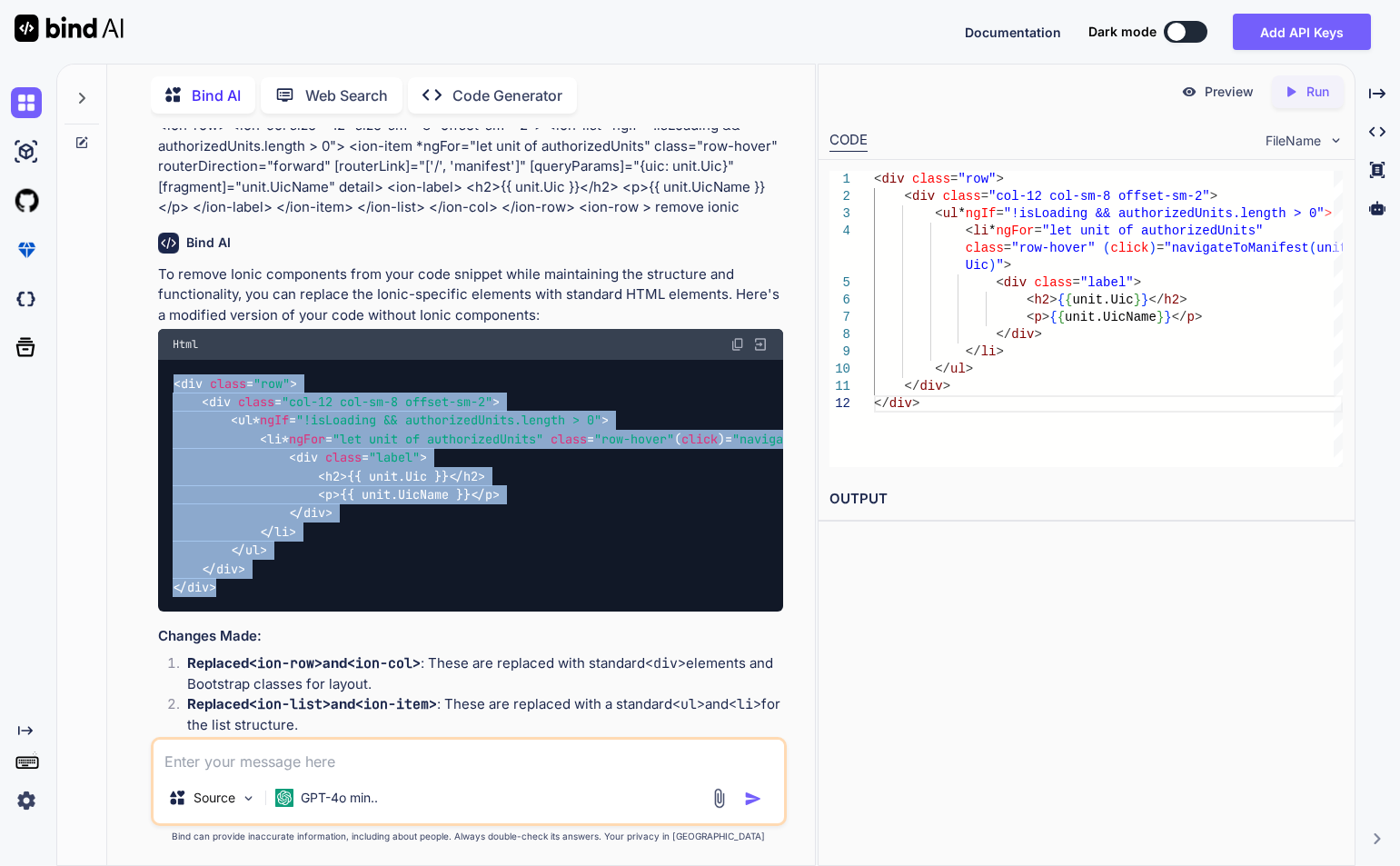
drag, startPoint x: 173, startPoint y: 384, endPoint x: 313, endPoint y: 595, distance: 253.2
click at [313, 595] on div "< div class = "row" > < div class = "col-12 col-sm-8 offset-sm-2" > < ul * ngIf…" at bounding box center [470, 485] width 625 height 251
copy code "< div class = "row" > < div class = "col-12 col-sm-8 offset-sm-2" > < ul * ngIf…"
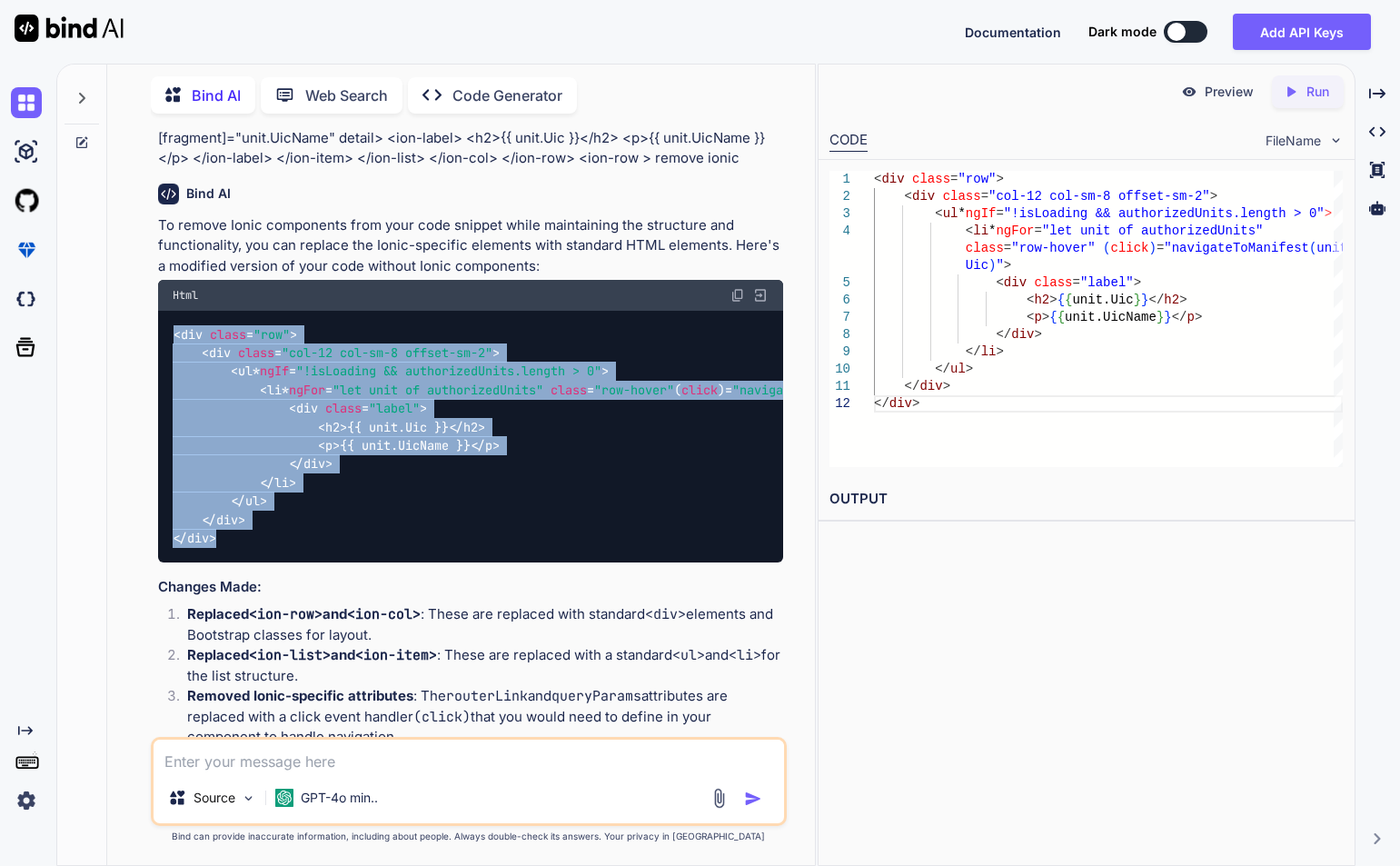
scroll to position [272, 0]
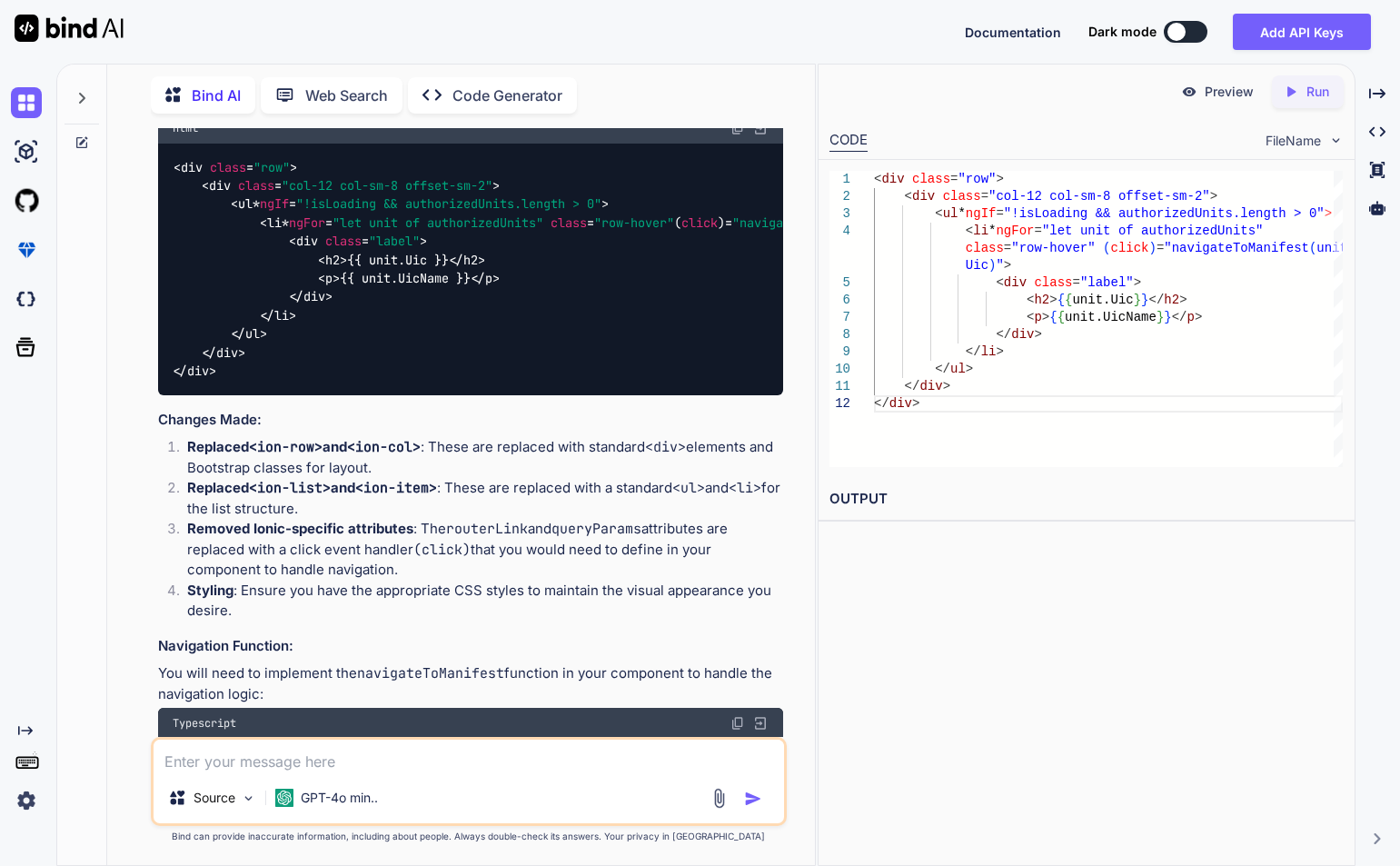
click at [370, 761] on textarea at bounding box center [468, 756] width 631 height 32
paste textarea "<div class="row"> <div class="col-12 col-sm-8 offset-sm-2"> <ul *ngIf="!isLoadi…"
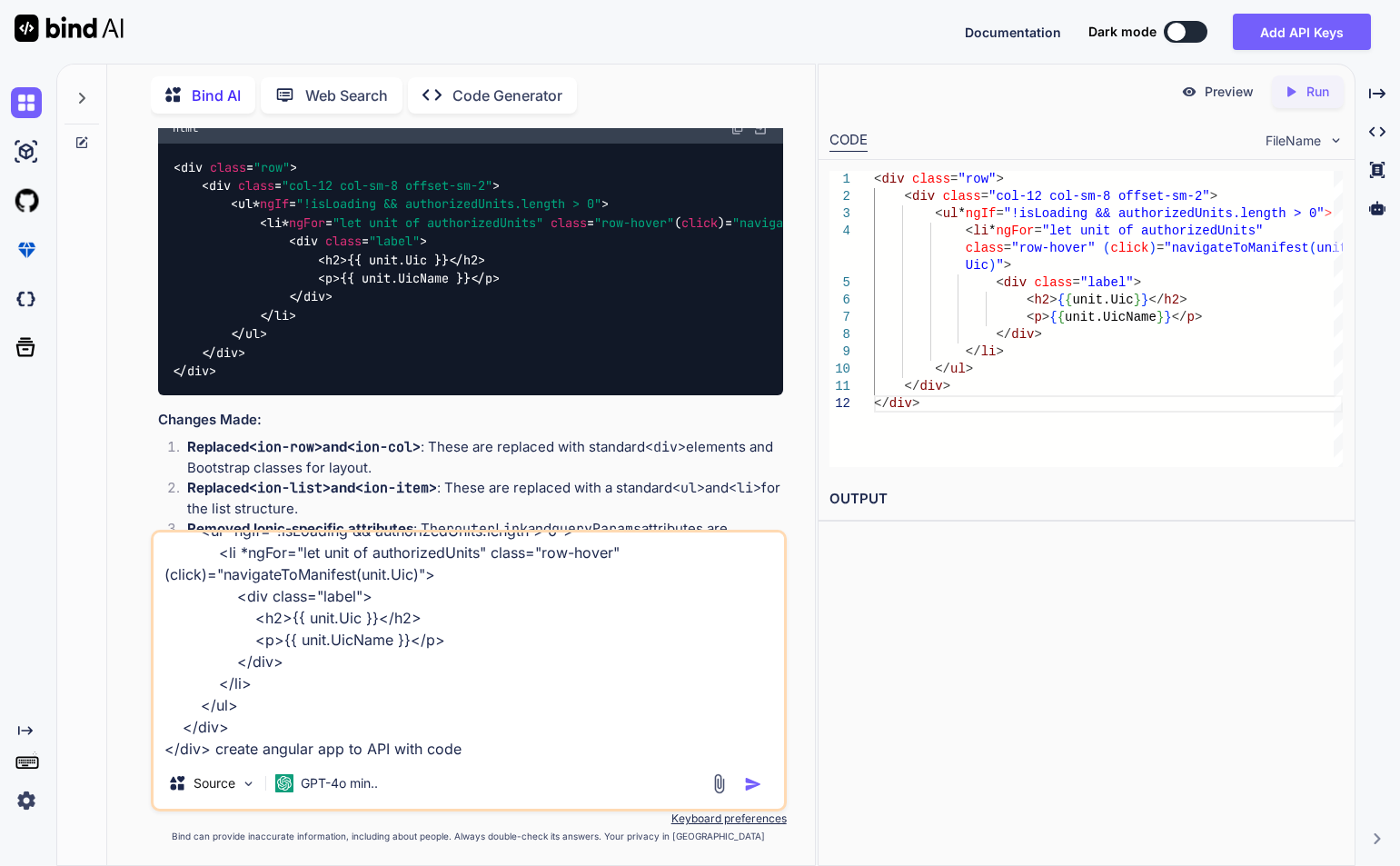
type textarea "<div class="row"> <div class="col-12 col-sm-8 offset-sm-2"> <ul *ngIf="!isLoadi…"
click at [748, 783] on img "button" at bounding box center [753, 783] width 18 height 18
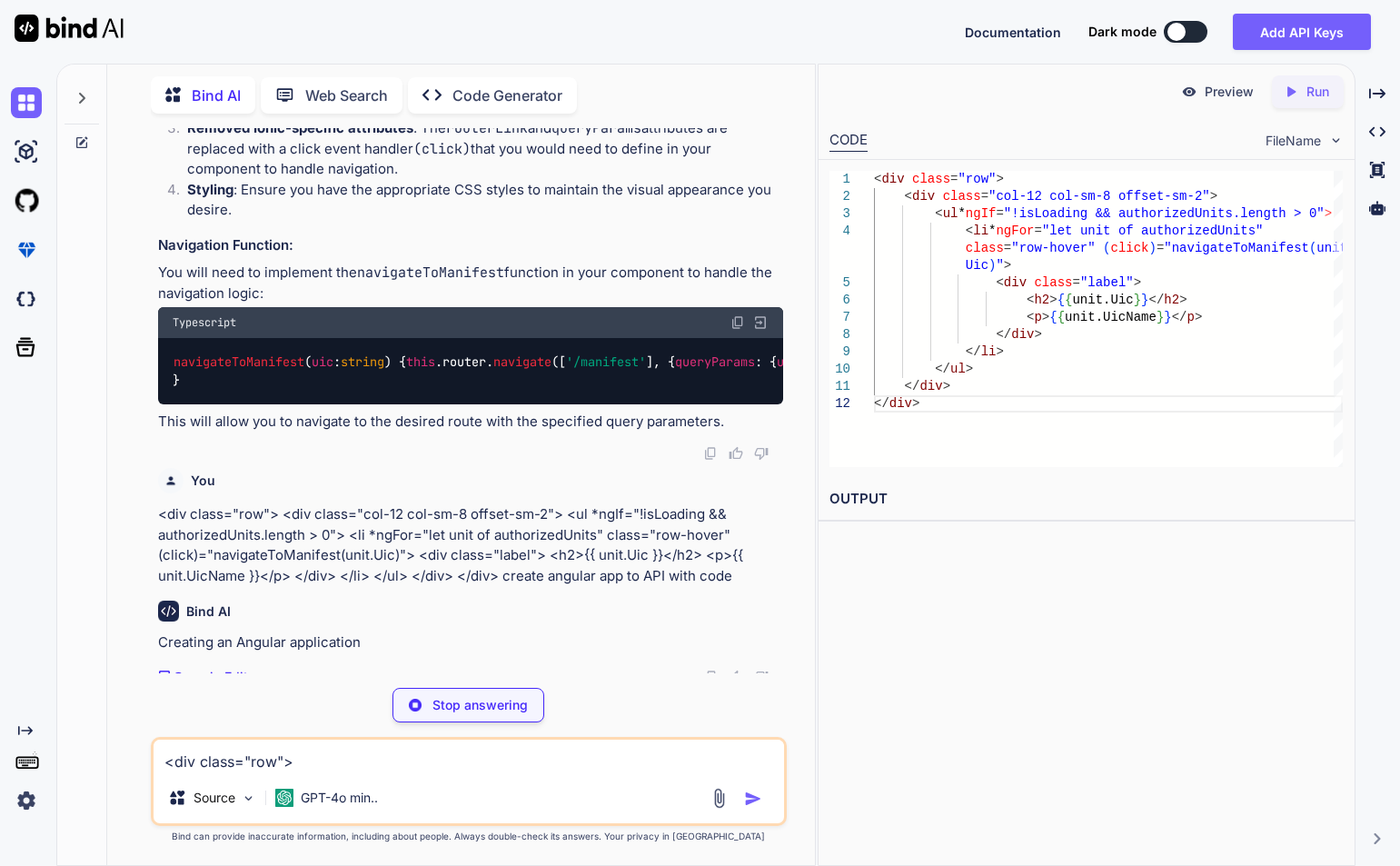
scroll to position [673, 0]
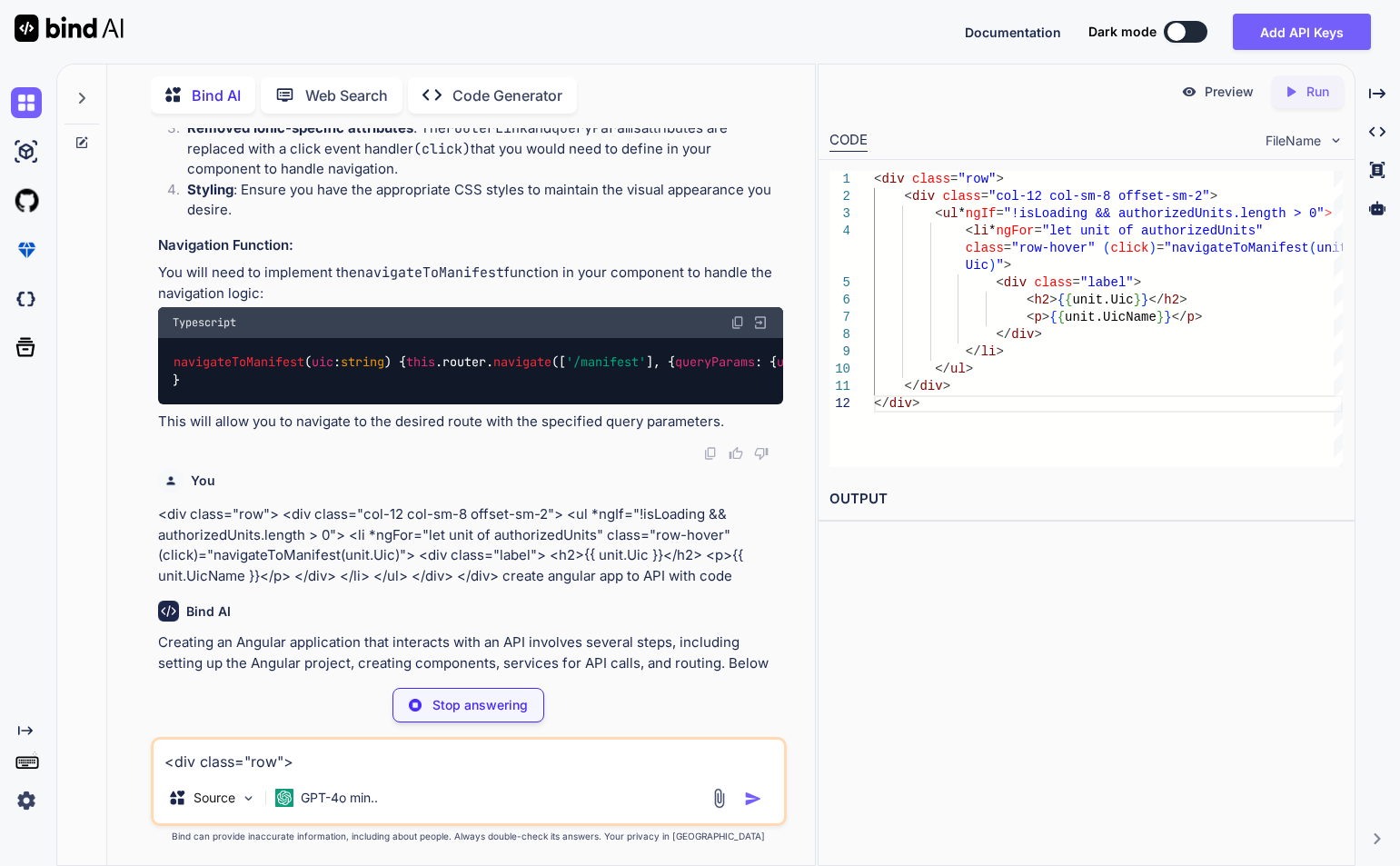
click at [564, 775] on div "<div class="row"> <div class="col-12 col-sm-8 offset-sm-2"> <ul *ngIf="!isLoadi…" at bounding box center [468, 781] width 636 height 89
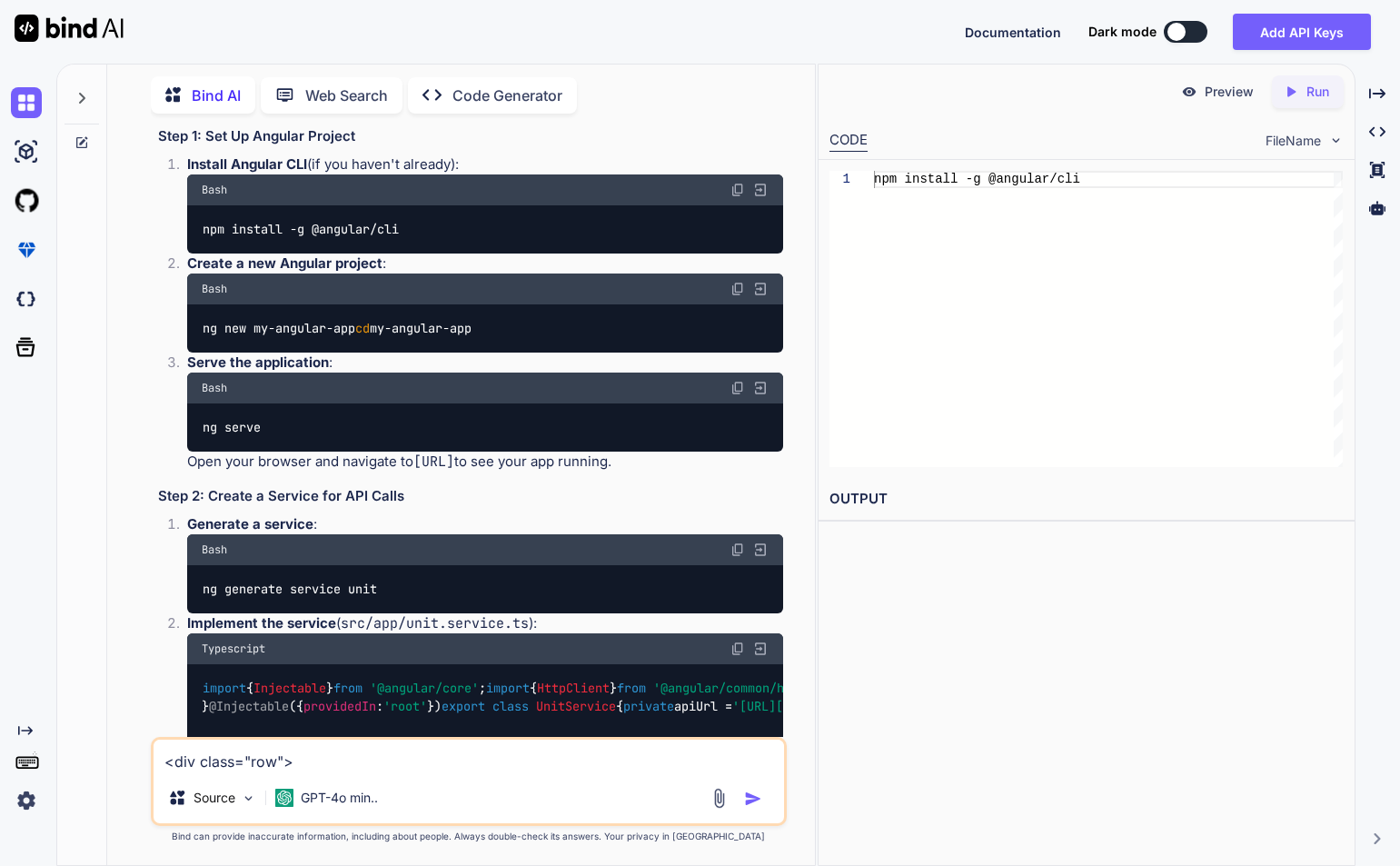
scroll to position [1276, 0]
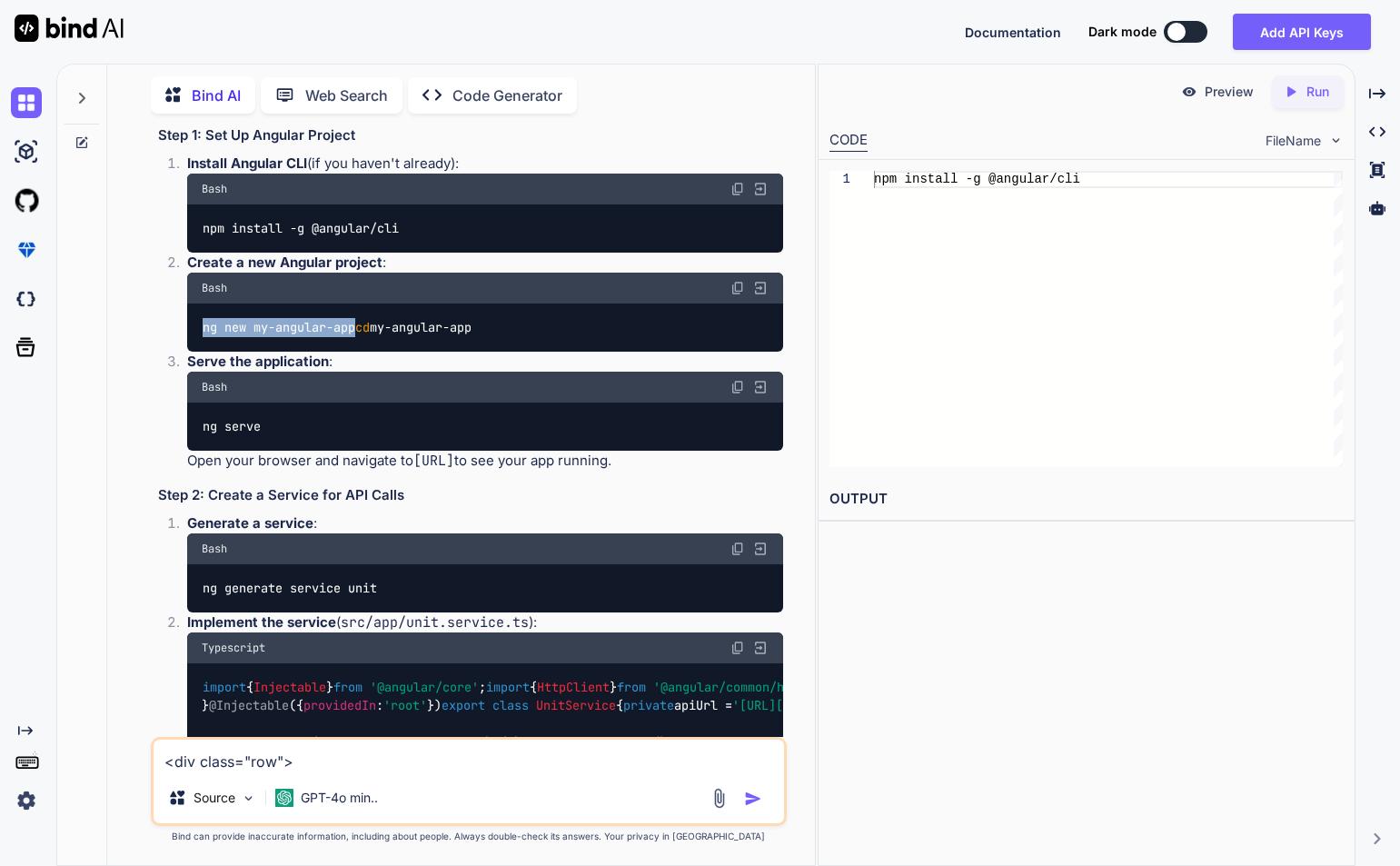
drag, startPoint x: 201, startPoint y: 351, endPoint x: 365, endPoint y: 351, distance: 164.0
click at [365, 350] on div "ng new my-angular-app cd my-angular-app" at bounding box center [485, 327] width 596 height 48
copy code "ng new my-angular-app"
click at [996, 650] on div "Preview Created with Pixso. Run CODE FileName 1 npm install -g @angular/cli OUT…" at bounding box center [1086, 464] width 538 height 802
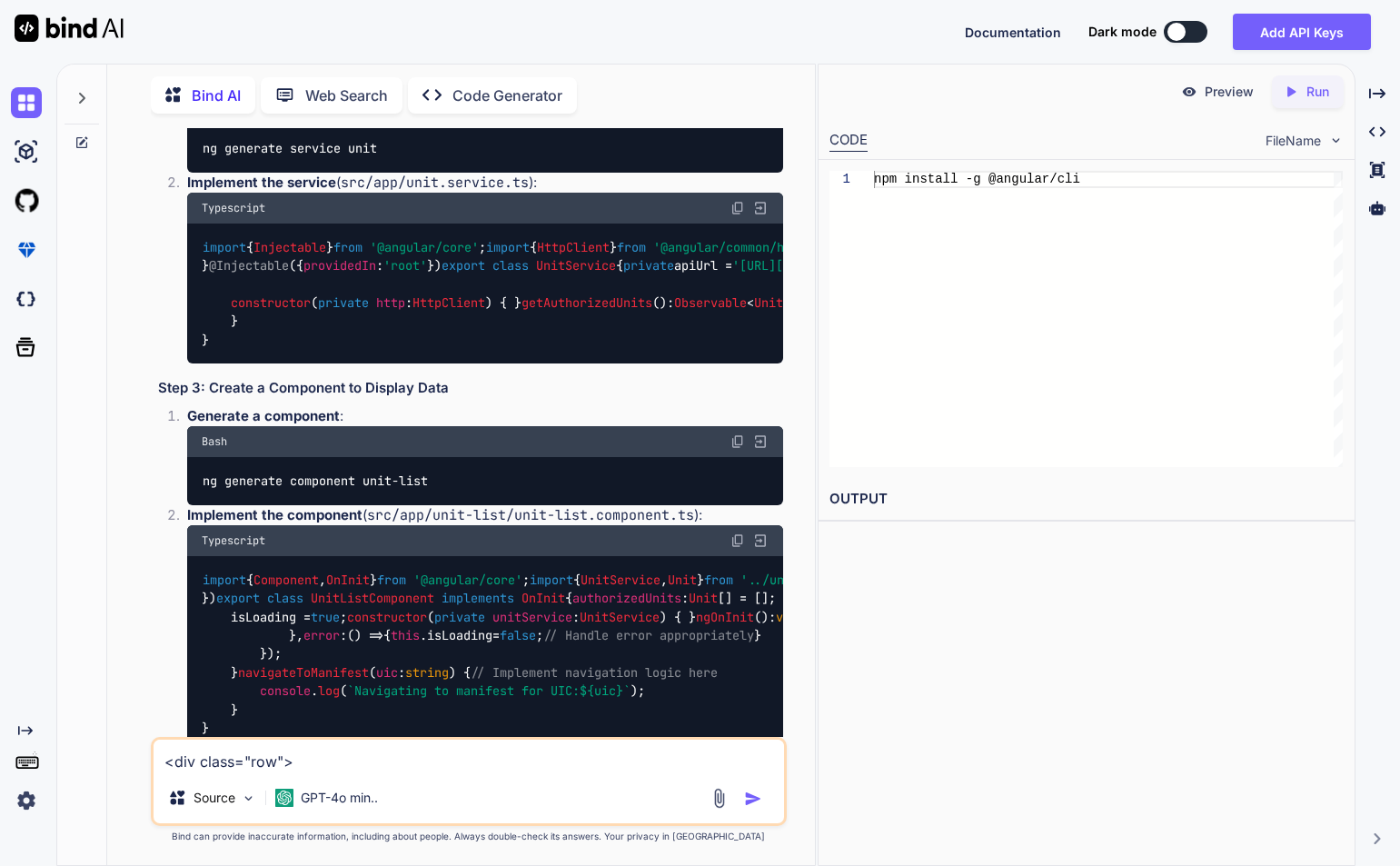
scroll to position [1731, 0]
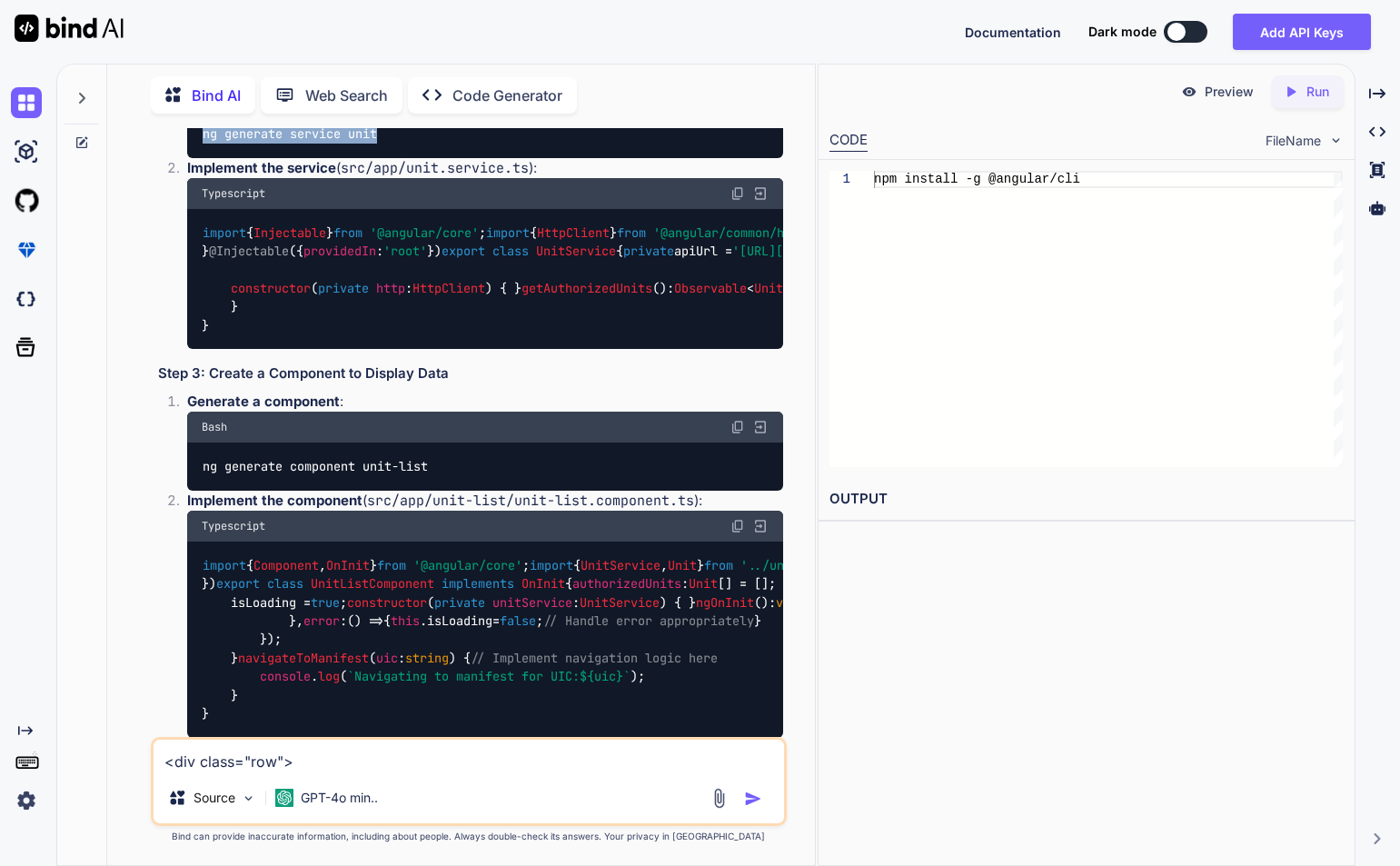
drag, startPoint x: 201, startPoint y: 174, endPoint x: 407, endPoint y: 174, distance: 206.0
click at [407, 157] on div "ng generate service unit" at bounding box center [485, 134] width 596 height 48
copy code "ng generate service unit"
click at [737, 201] on img at bounding box center [738, 193] width 14 height 14
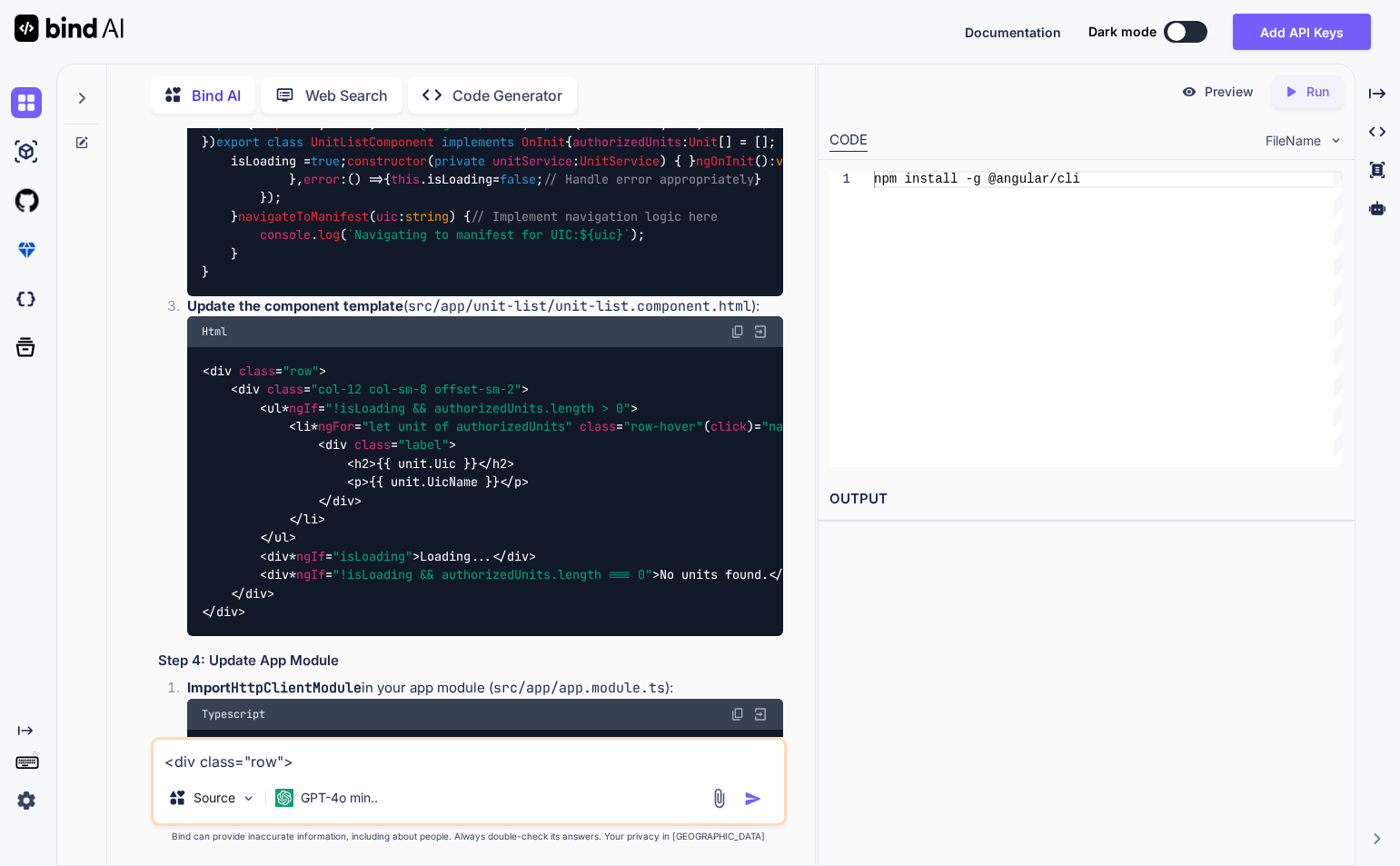
scroll to position [2185, 0]
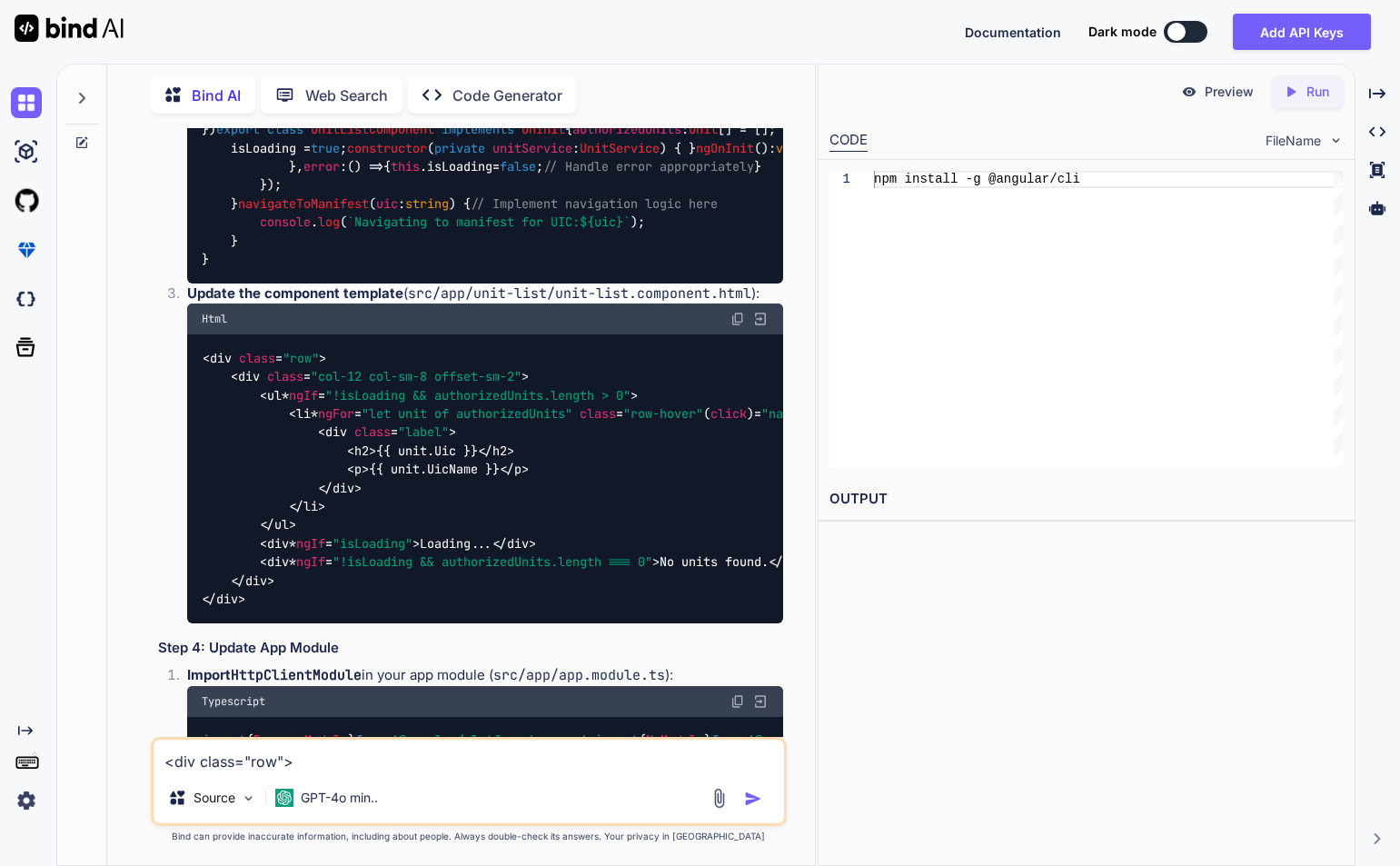
drag, startPoint x: 205, startPoint y: 338, endPoint x: 447, endPoint y: 336, distance: 242.0
click at [447, 35] on div "ng generate component unit-list" at bounding box center [485, 12] width 596 height 48
copy code "ng generate component unit-list"
click at [735, 79] on img at bounding box center [738, 71] width 14 height 14
click at [734, 79] on img at bounding box center [738, 71] width 14 height 14
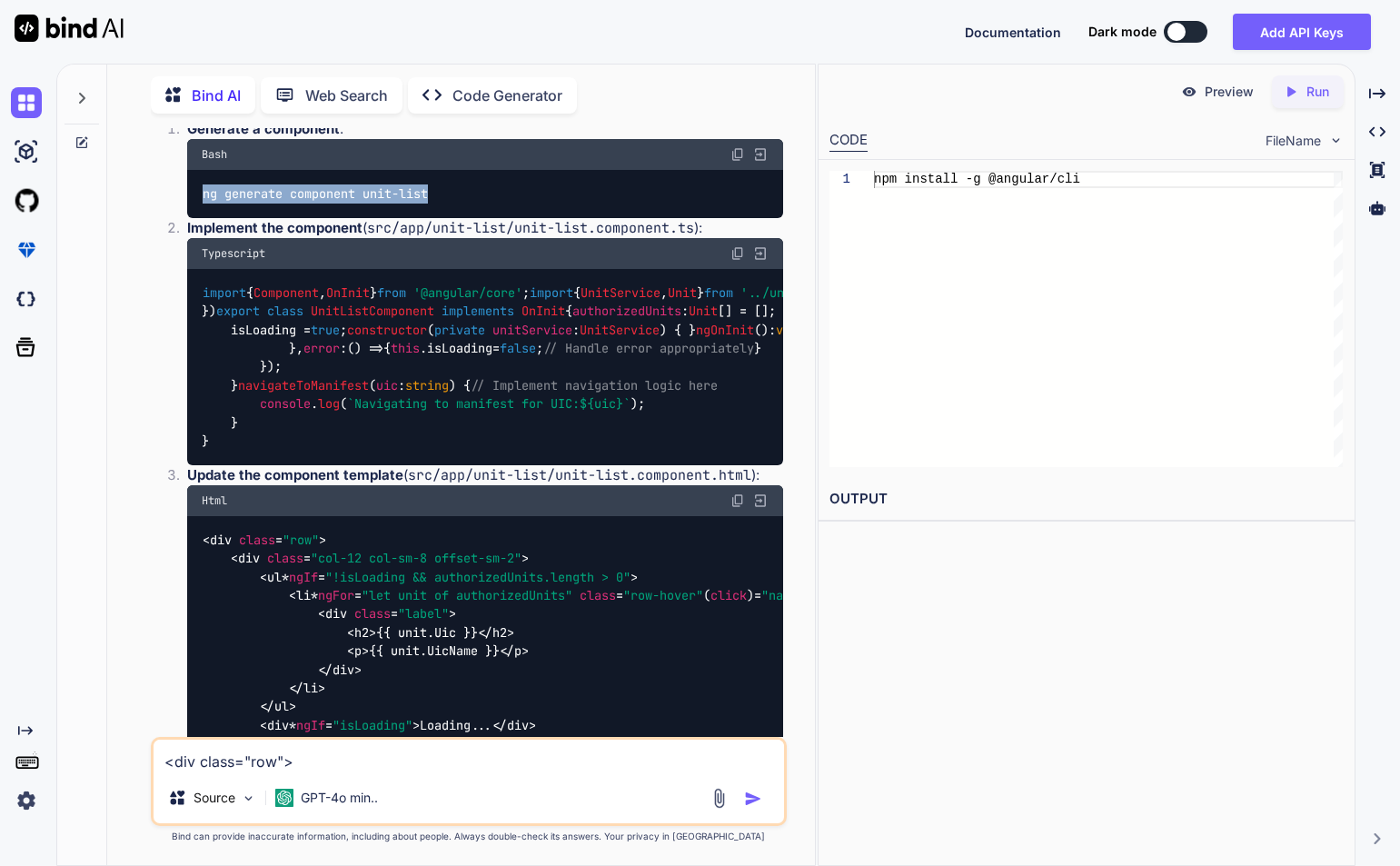
scroll to position [2094, 0]
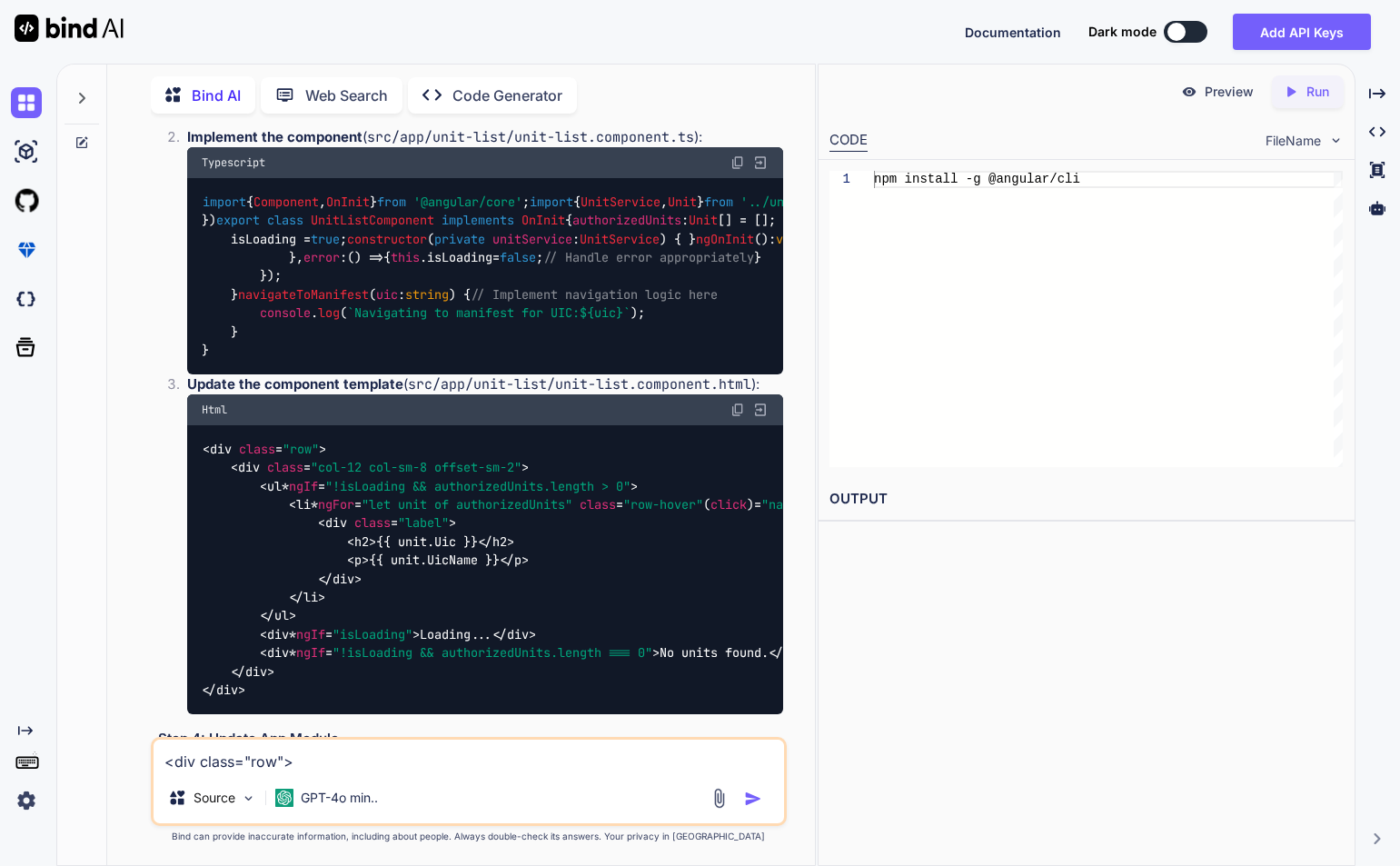
click at [739, 170] on img at bounding box center [738, 162] width 14 height 14
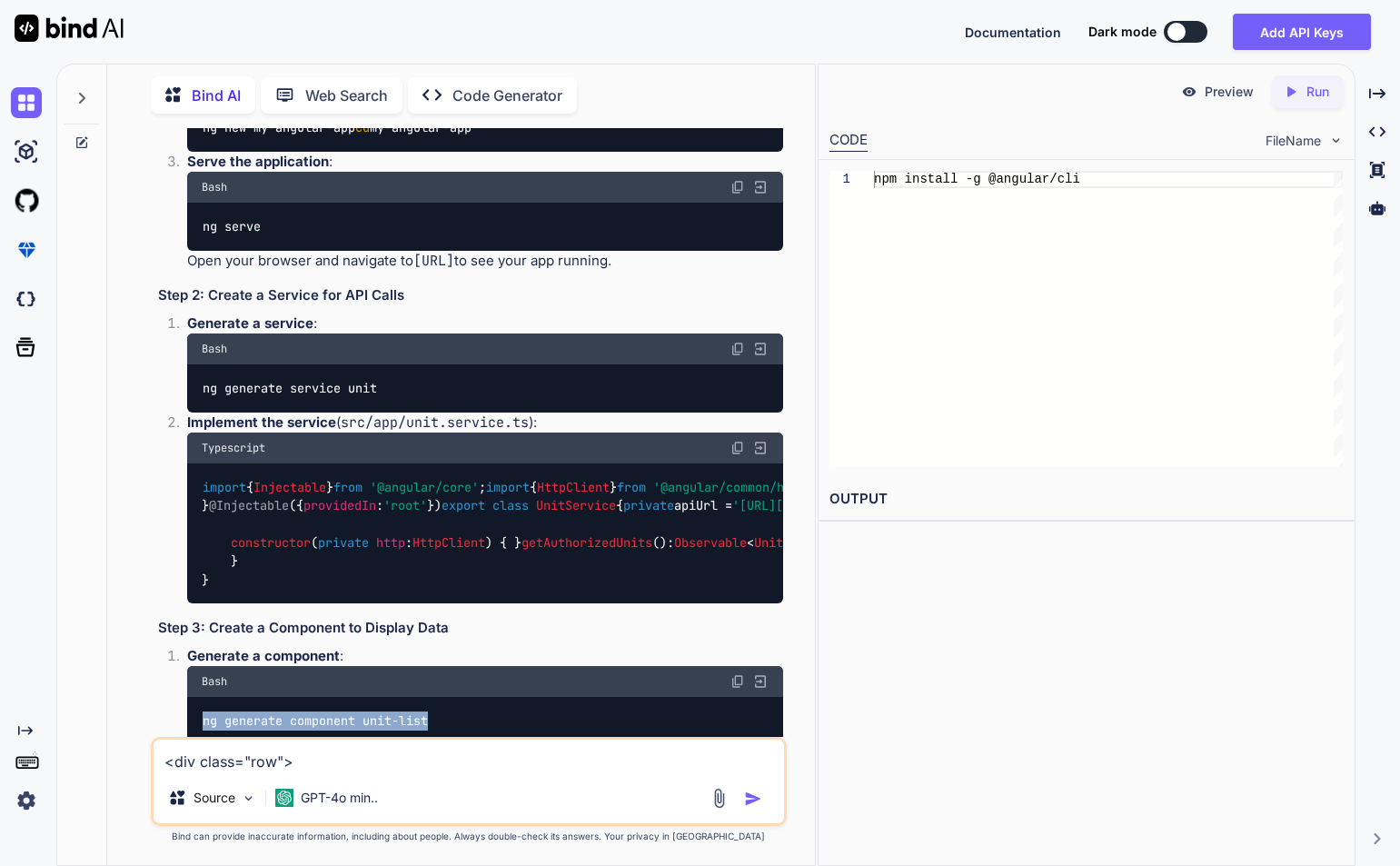
scroll to position [1458, 0]
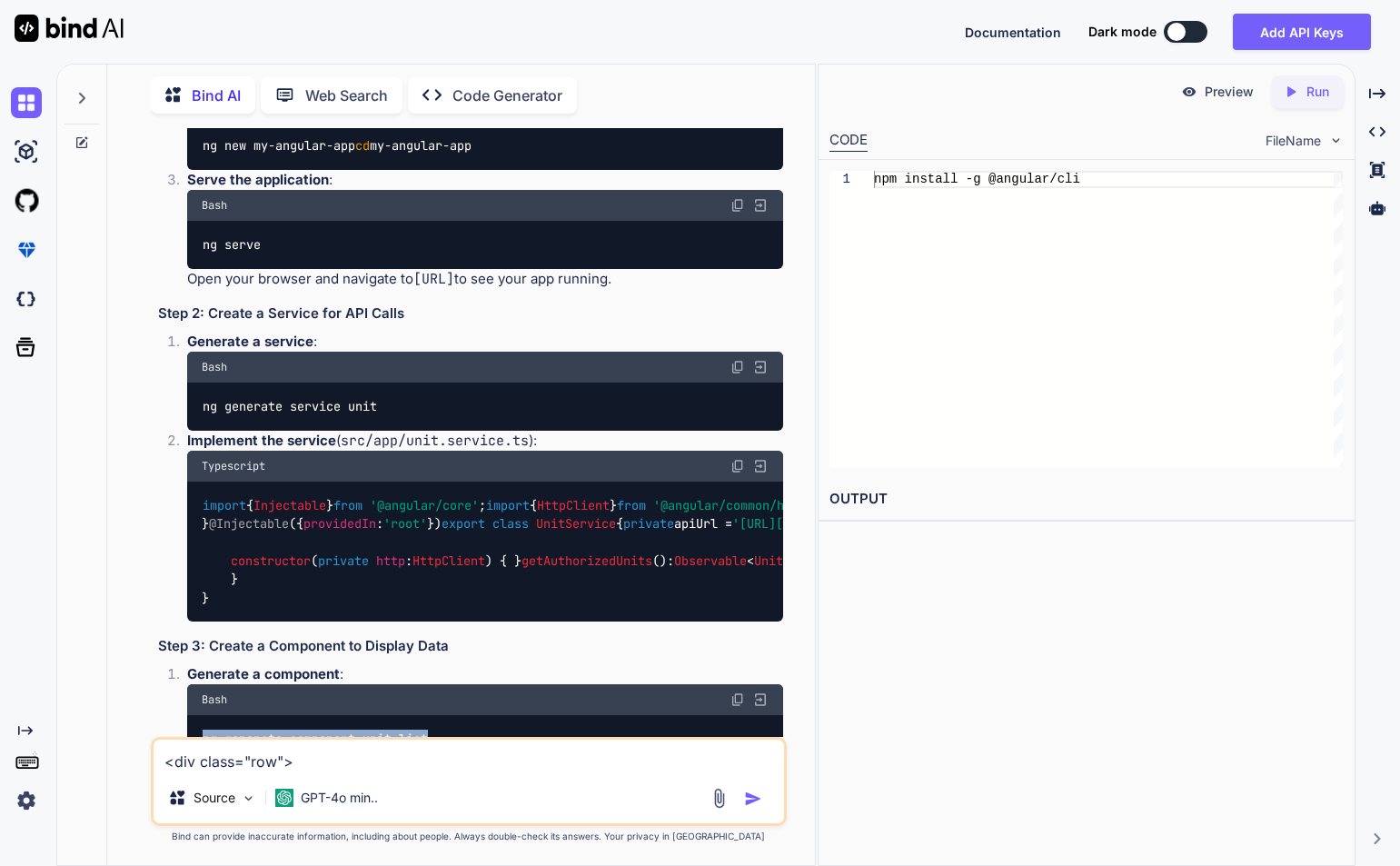
click at [738, 374] on img at bounding box center [738, 366] width 14 height 14
click at [739, 473] on img at bounding box center [738, 465] width 14 height 14
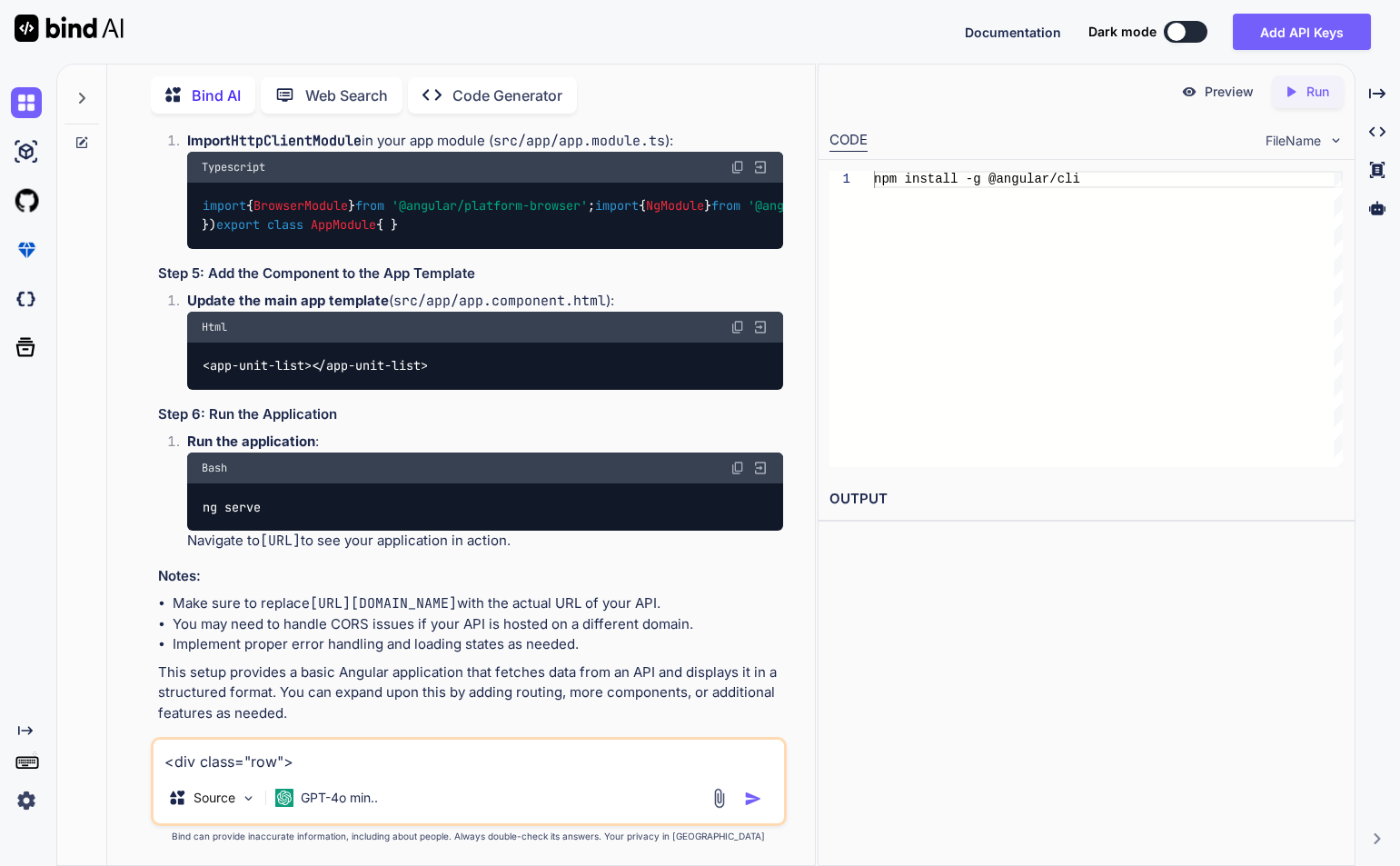
scroll to position [2821, 0]
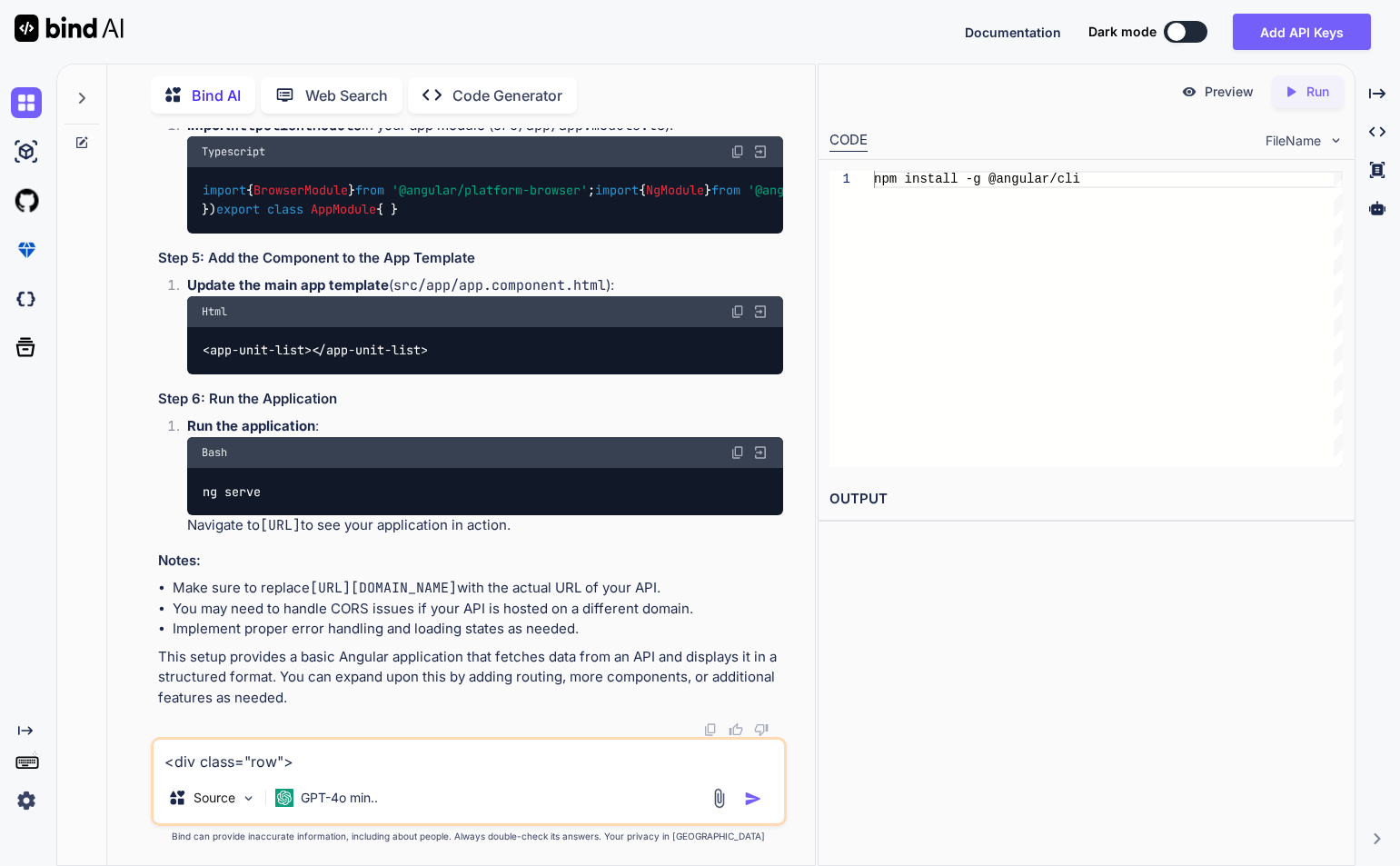
drag, startPoint x: 205, startPoint y: 312, endPoint x: 514, endPoint y: 671, distance: 473.7
click at [514, 233] on div "import { BrowserModule } from '@angular/platform-browser' ; import { NgModule }…" at bounding box center [485, 201] width 596 height 67
click at [521, 233] on div "import { BrowserModule } from '@angular/platform-browser' ; import { NgModule }…" at bounding box center [485, 201] width 596 height 67
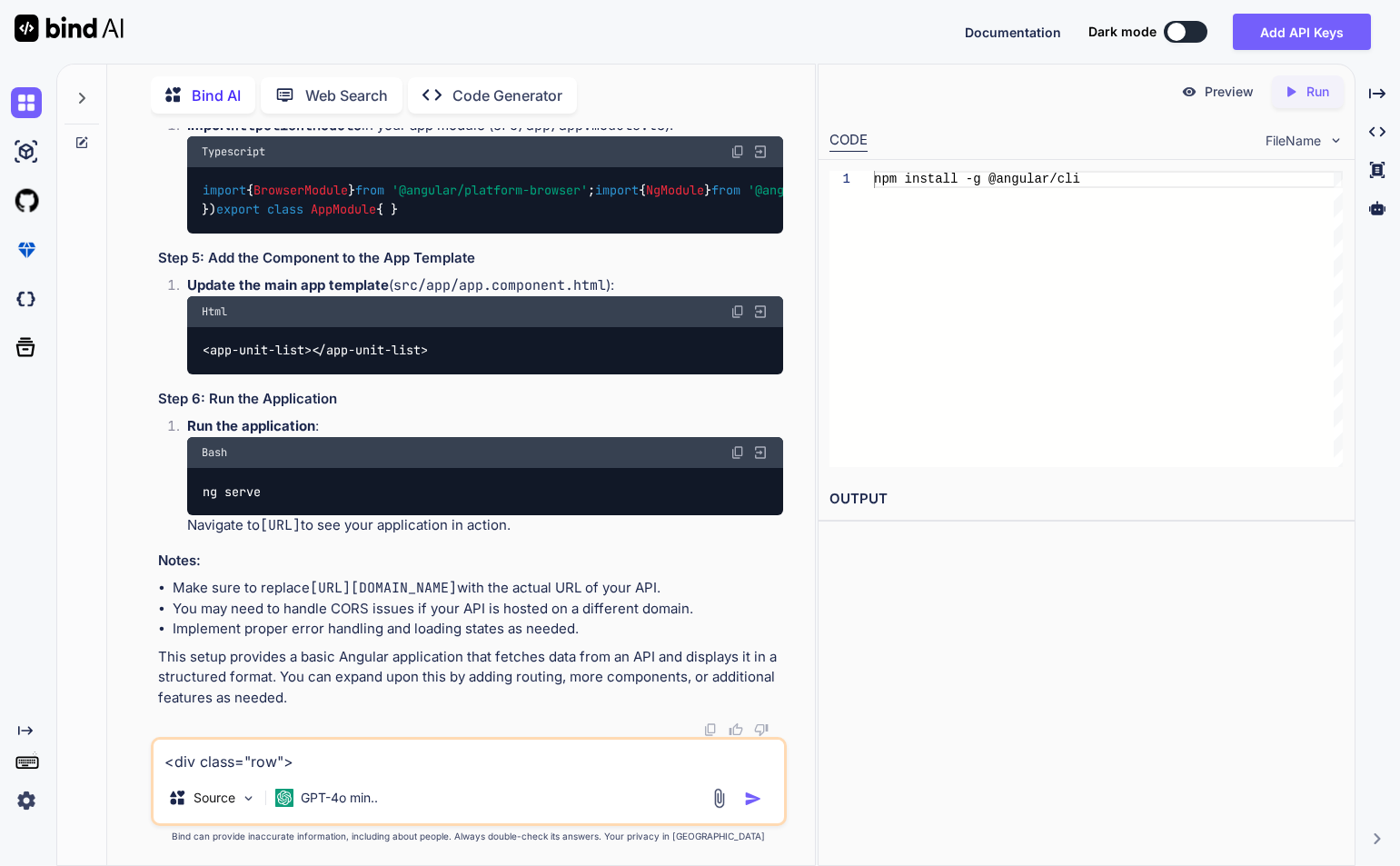
drag, startPoint x: 205, startPoint y: 309, endPoint x: 509, endPoint y: 660, distance: 464.3
click at [509, 233] on div "import { BrowserModule } from '@angular/platform-browser' ; import { NgModule }…" at bounding box center [485, 201] width 596 height 67
copy code "import { BrowserModule } from '@angular/platform-browser' ; import { NgModule }…"
click at [554, 233] on div "import { BrowserModule } from '@angular/platform-browser' ; import { NgModule }…" at bounding box center [485, 201] width 596 height 67
drag, startPoint x: 252, startPoint y: 479, endPoint x: 401, endPoint y: 496, distance: 150.0
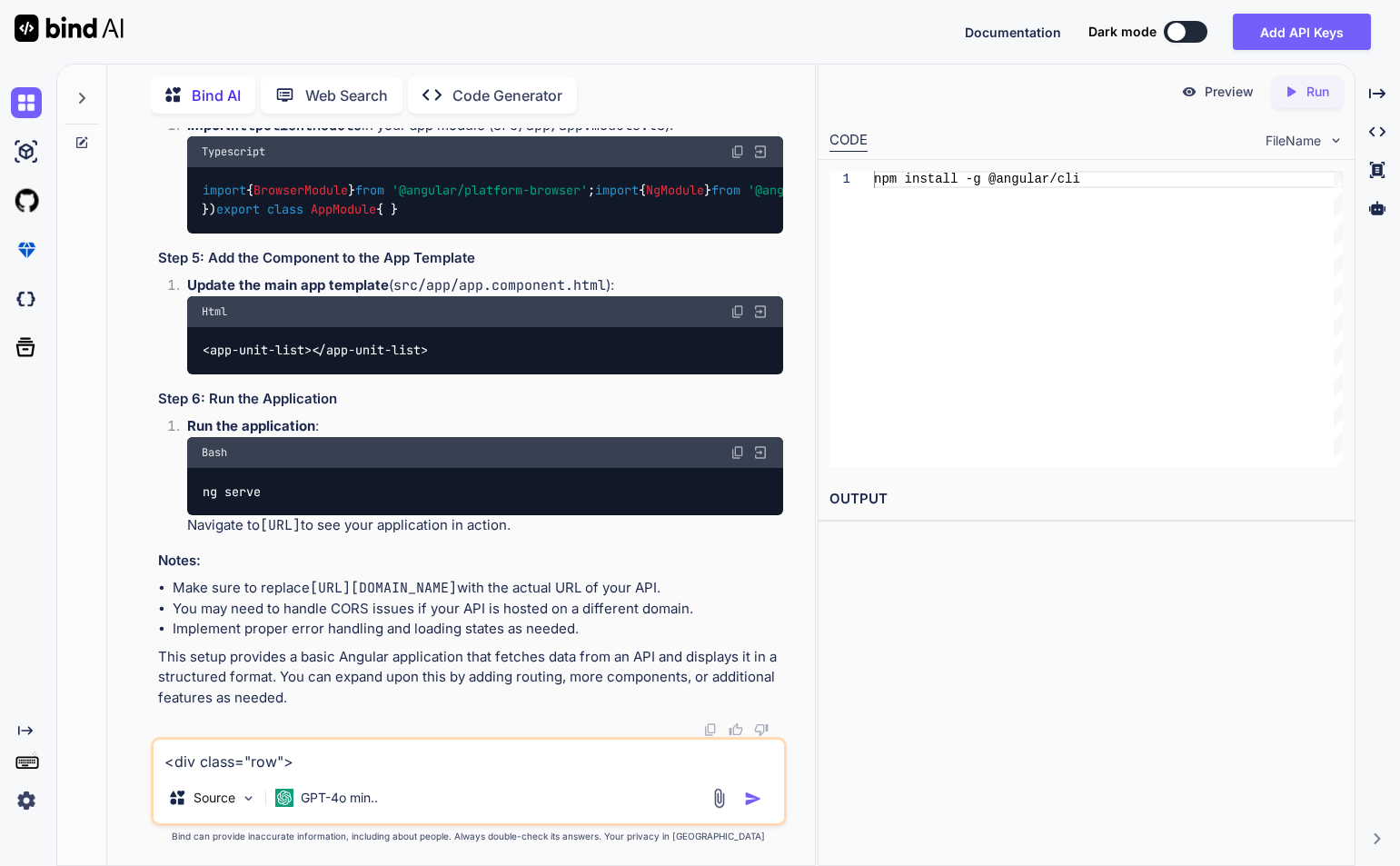
click at [401, 233] on div "import { BrowserModule } from '@angular/platform-browser' ; import { NgModule }…" at bounding box center [485, 201] width 596 height 67
copy code "AppComponent , UnitListComponent"
drag, startPoint x: 254, startPoint y: 462, endPoint x: 402, endPoint y: 473, distance: 148.4
click at [402, 233] on div "import { BrowserModule } from '@angular/platform-browser' ; import { NgModule }…" at bounding box center [485, 201] width 596 height 67
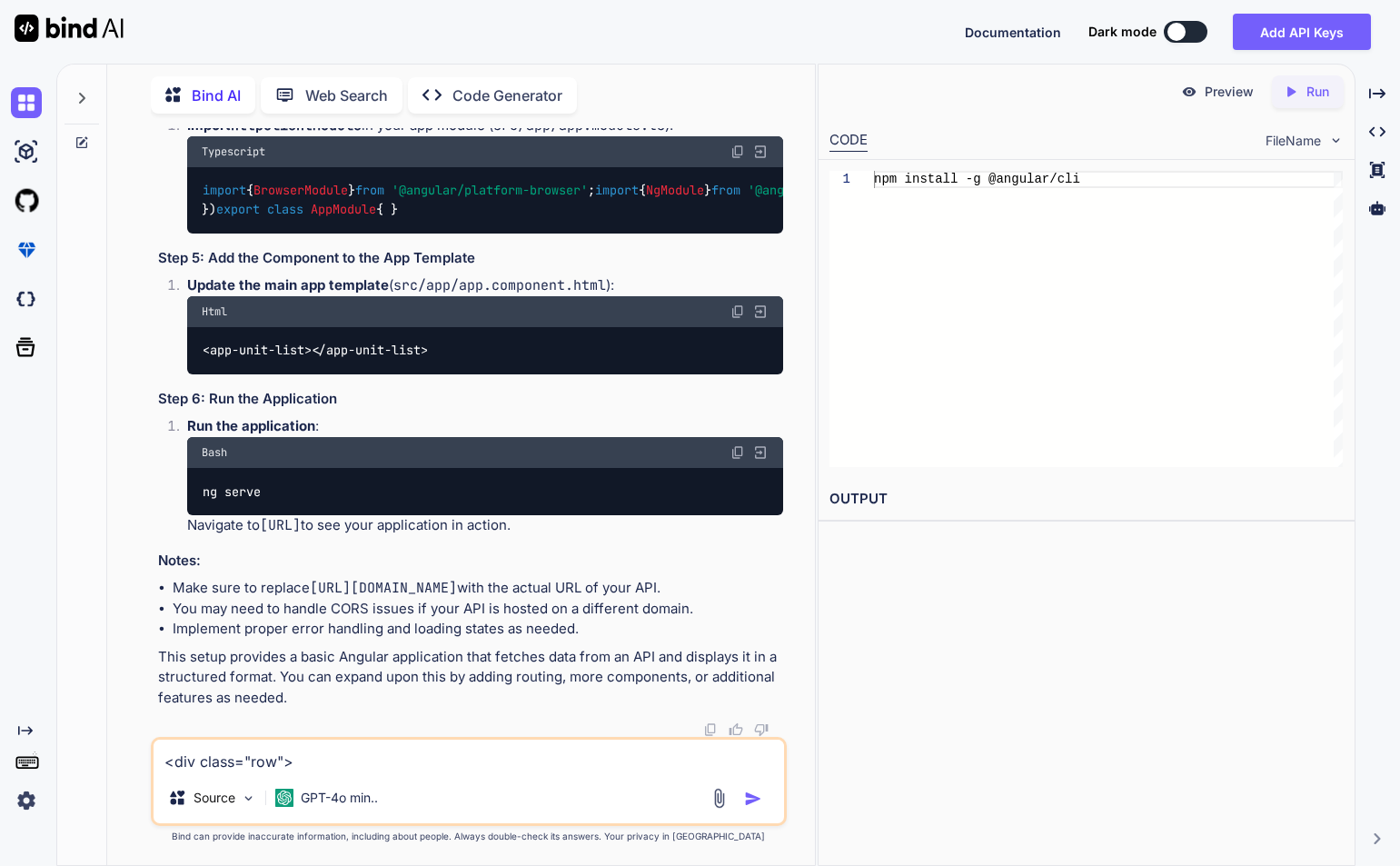
copy code "BrowserModule , HttpClientModule"
drag, startPoint x: 228, startPoint y: 521, endPoint x: 435, endPoint y: 533, distance: 207.3
click at [435, 233] on div "import { BrowserModule } from '@angular/platform-browser' ; import { NgModule }…" at bounding box center [485, 201] width 596 height 67
copy code "providers : [], bootstrap : [ AppComponent ]"
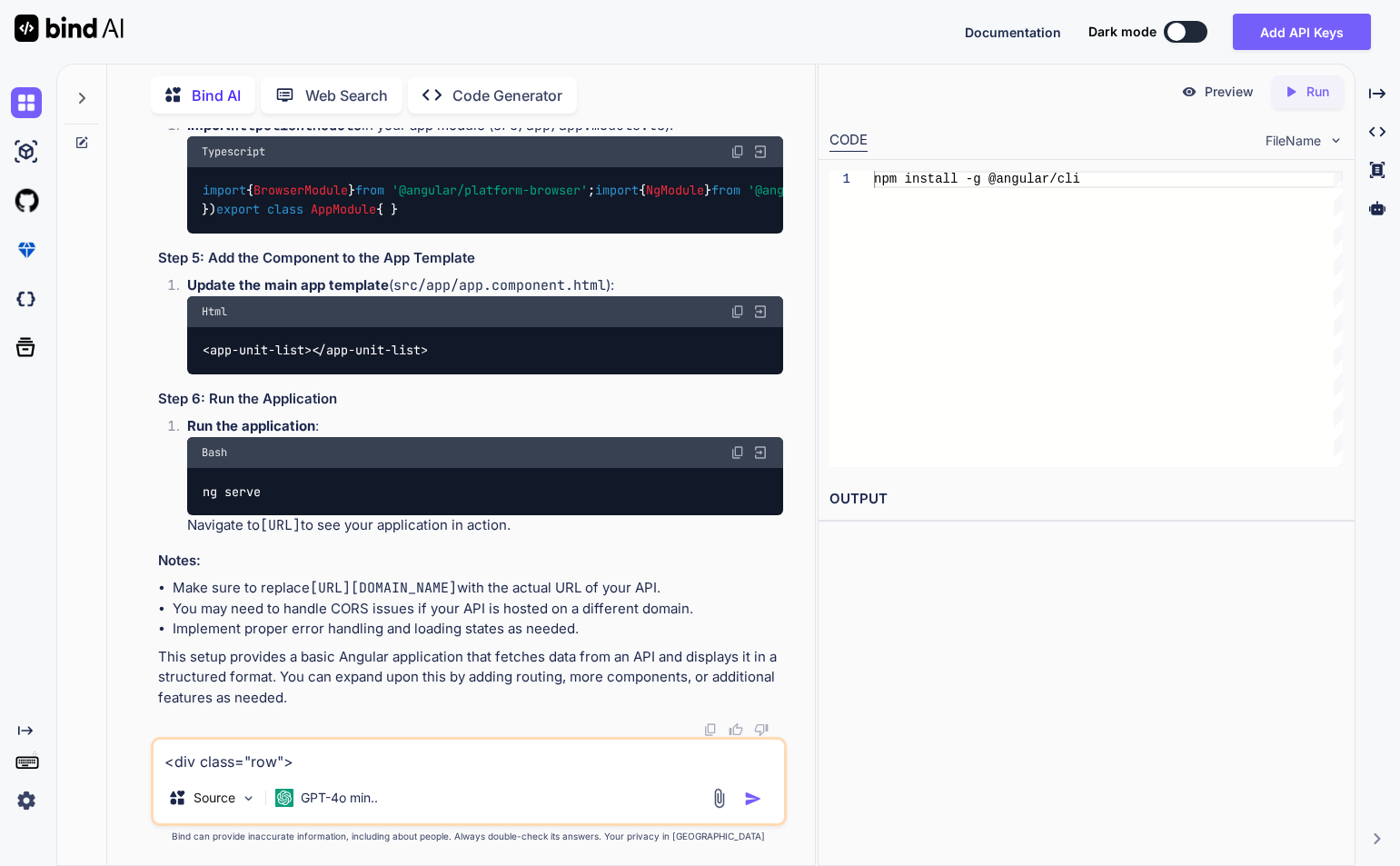
click at [738, 319] on img at bounding box center [738, 311] width 14 height 14
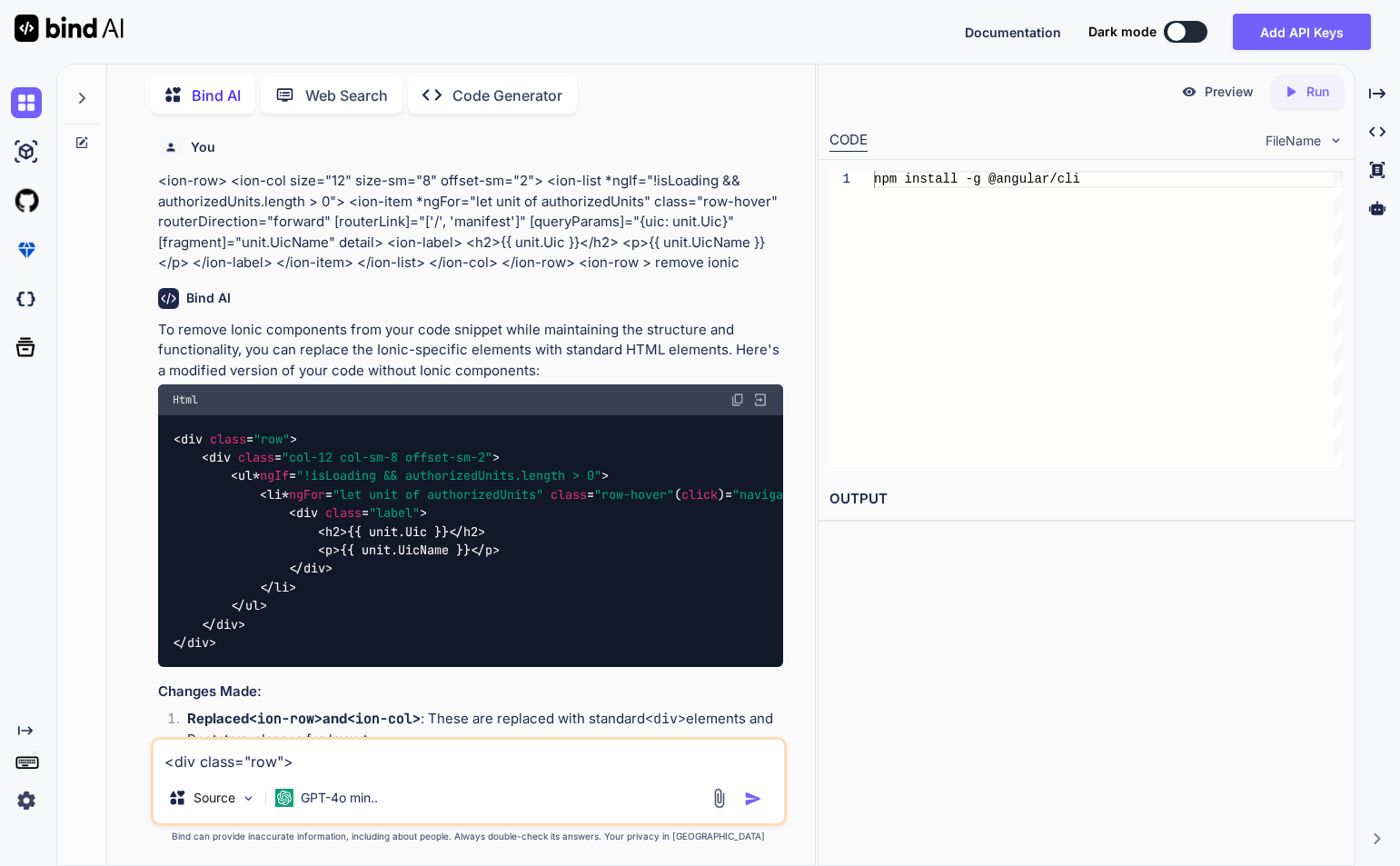
scroll to position [0, 0]
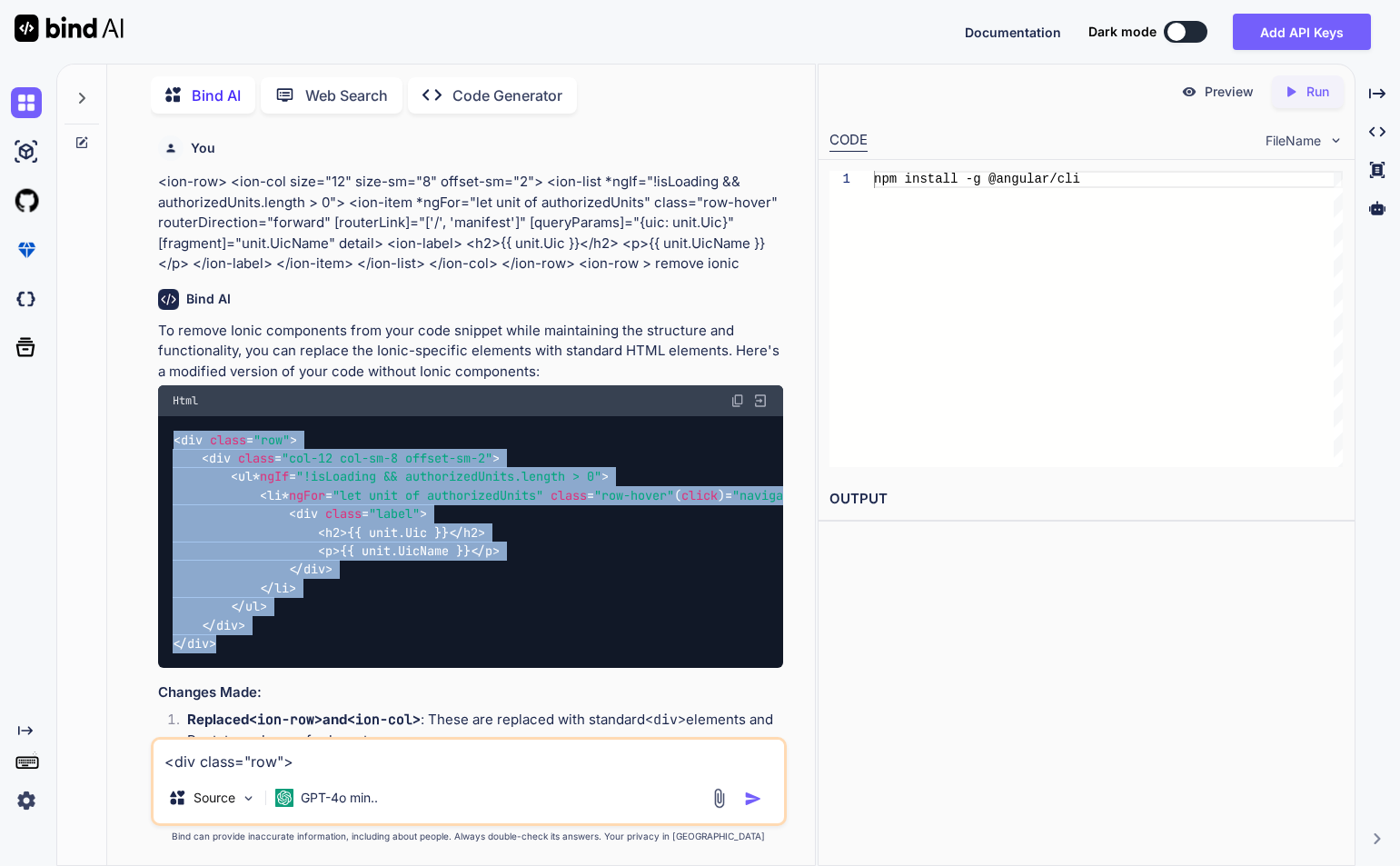
drag, startPoint x: 173, startPoint y: 440, endPoint x: 271, endPoint y: 647, distance: 229.0
click at [271, 647] on div "< div class = "row" > < div class = "col-12 col-sm-8 offset-sm-2" > < ul * ngIf…" at bounding box center [470, 541] width 625 height 251
copy code "< div class = "row" > < div class = "col-12 col-sm-8 offset-sm-2" > < ul * ngIf…"
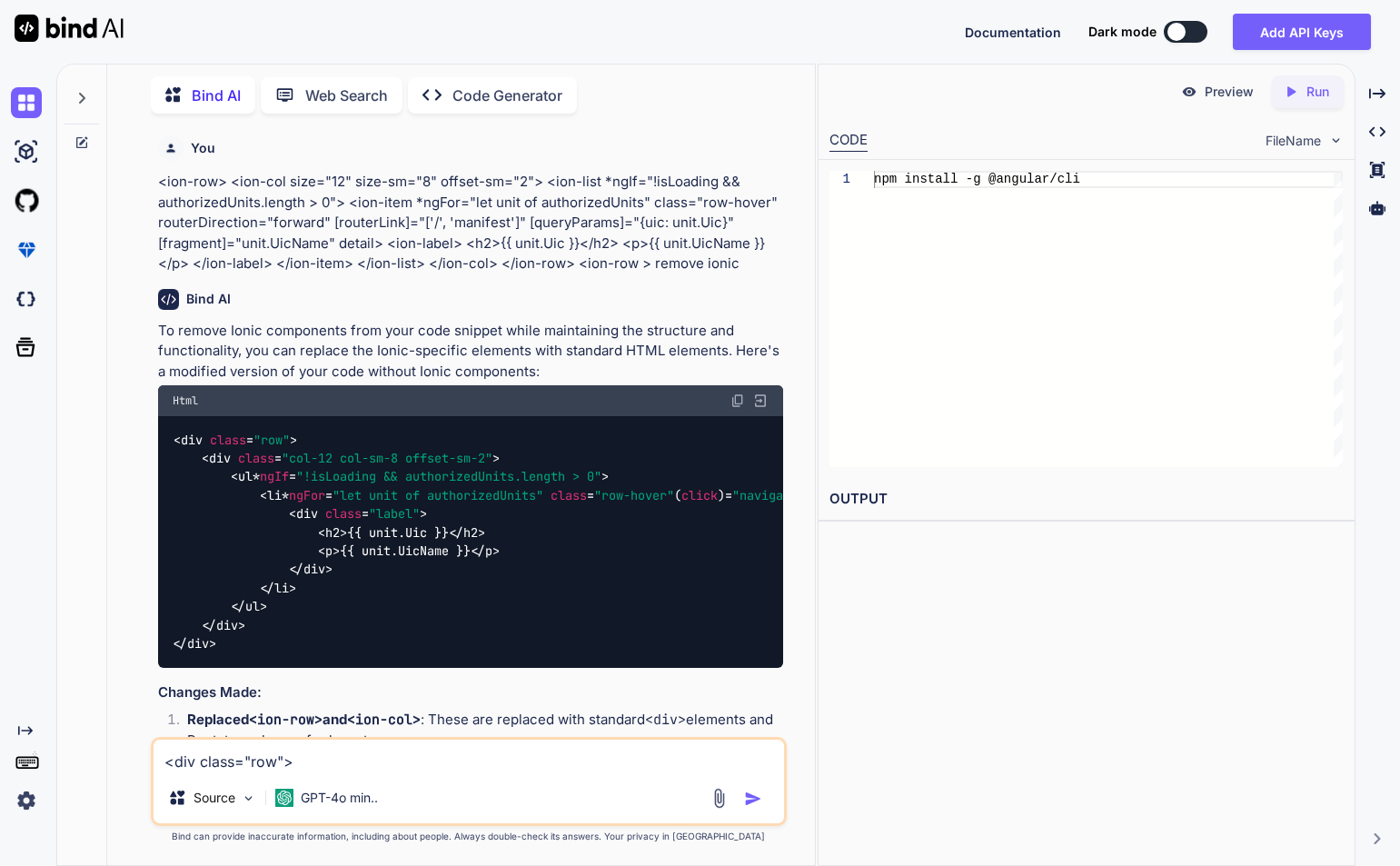
click at [275, 762] on textarea "<div class="row"> <div class="col-12 col-sm-8 offset-sm-2"> <ul *ngIf="!isLoadi…" at bounding box center [468, 756] width 631 height 32
type textarea "create api for this code"
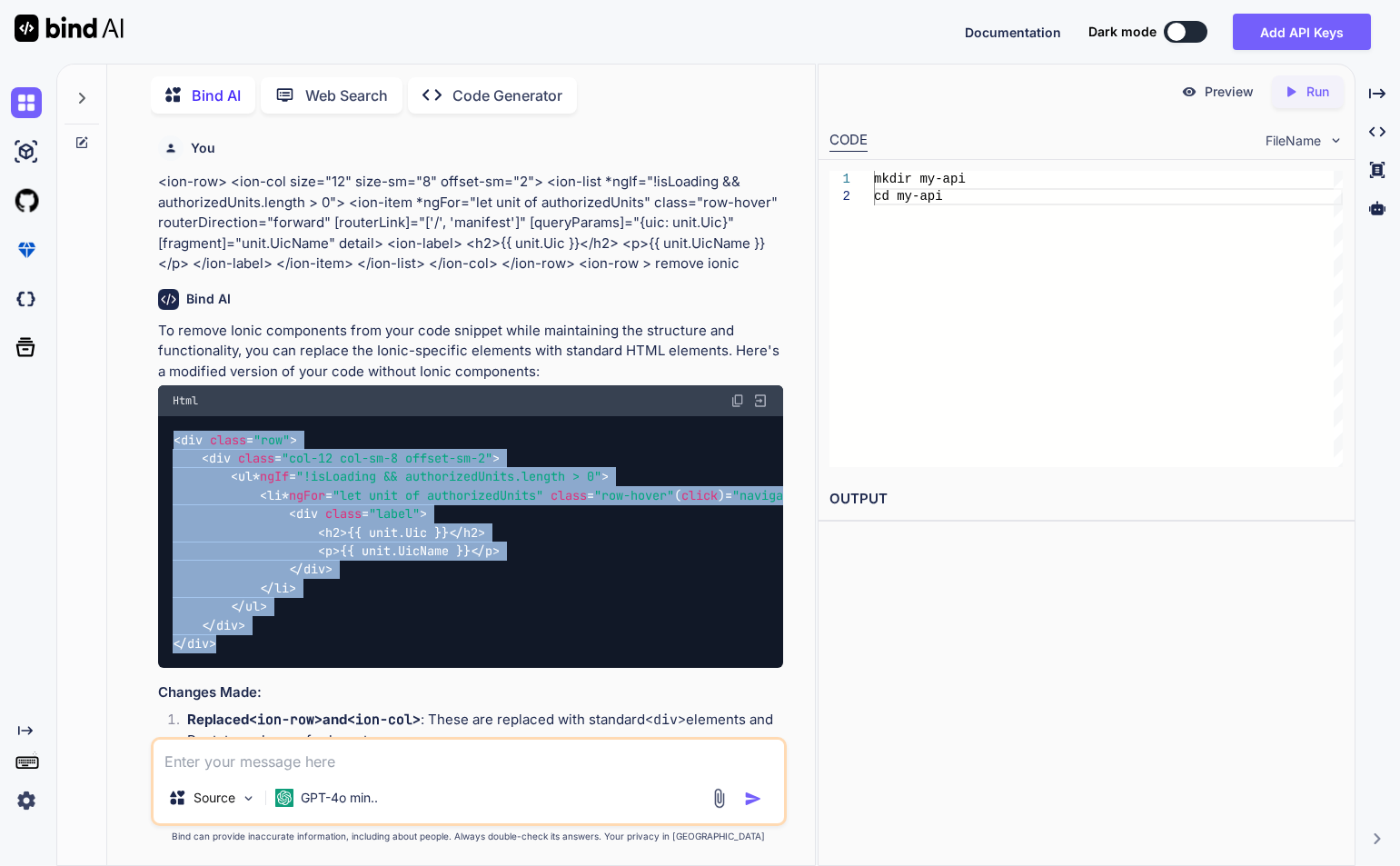
drag, startPoint x: 174, startPoint y: 435, endPoint x: 310, endPoint y: 647, distance: 251.9
click at [310, 647] on div "< div class = "row" > < div class = "col-12 col-sm-8 offset-sm-2" > < ul * ngIf…" at bounding box center [470, 541] width 625 height 251
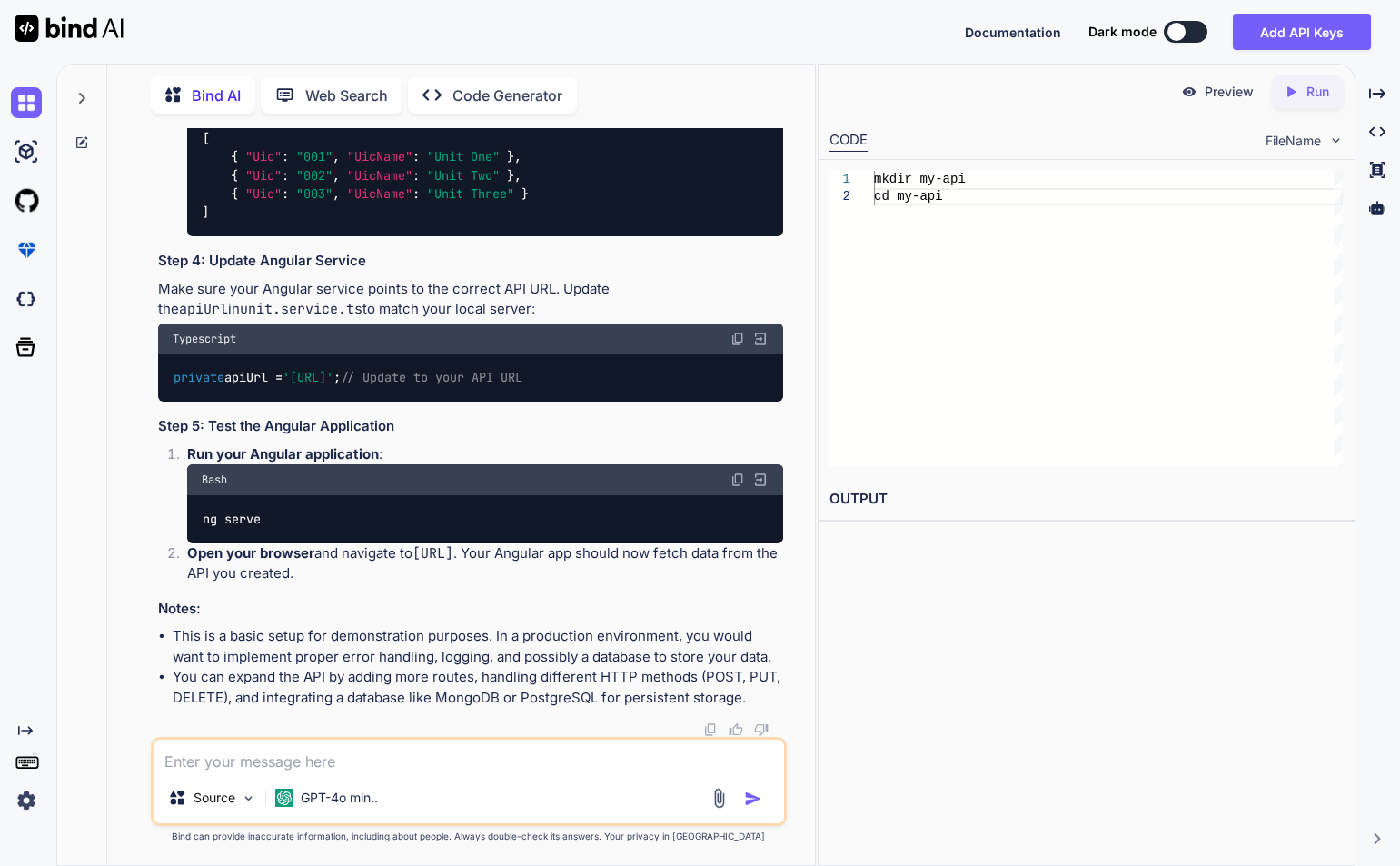
scroll to position [5895, 0]
click at [432, 764] on textarea at bounding box center [468, 756] width 631 height 32
type textarea "create .net core API for the code"
click at [388, 764] on textarea at bounding box center [468, 756] width 631 height 32
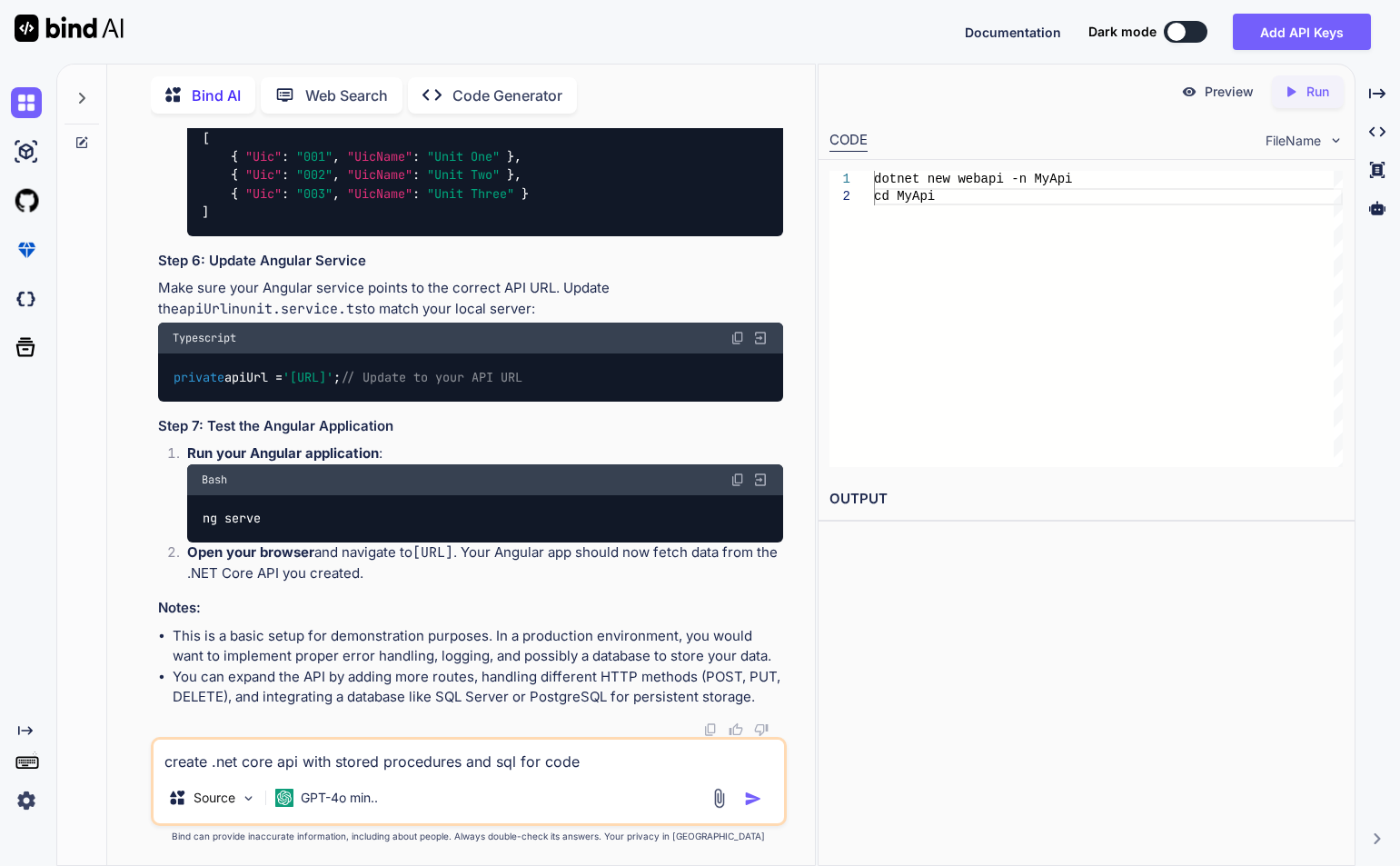
click at [758, 802] on img "button" at bounding box center [753, 798] width 18 height 18
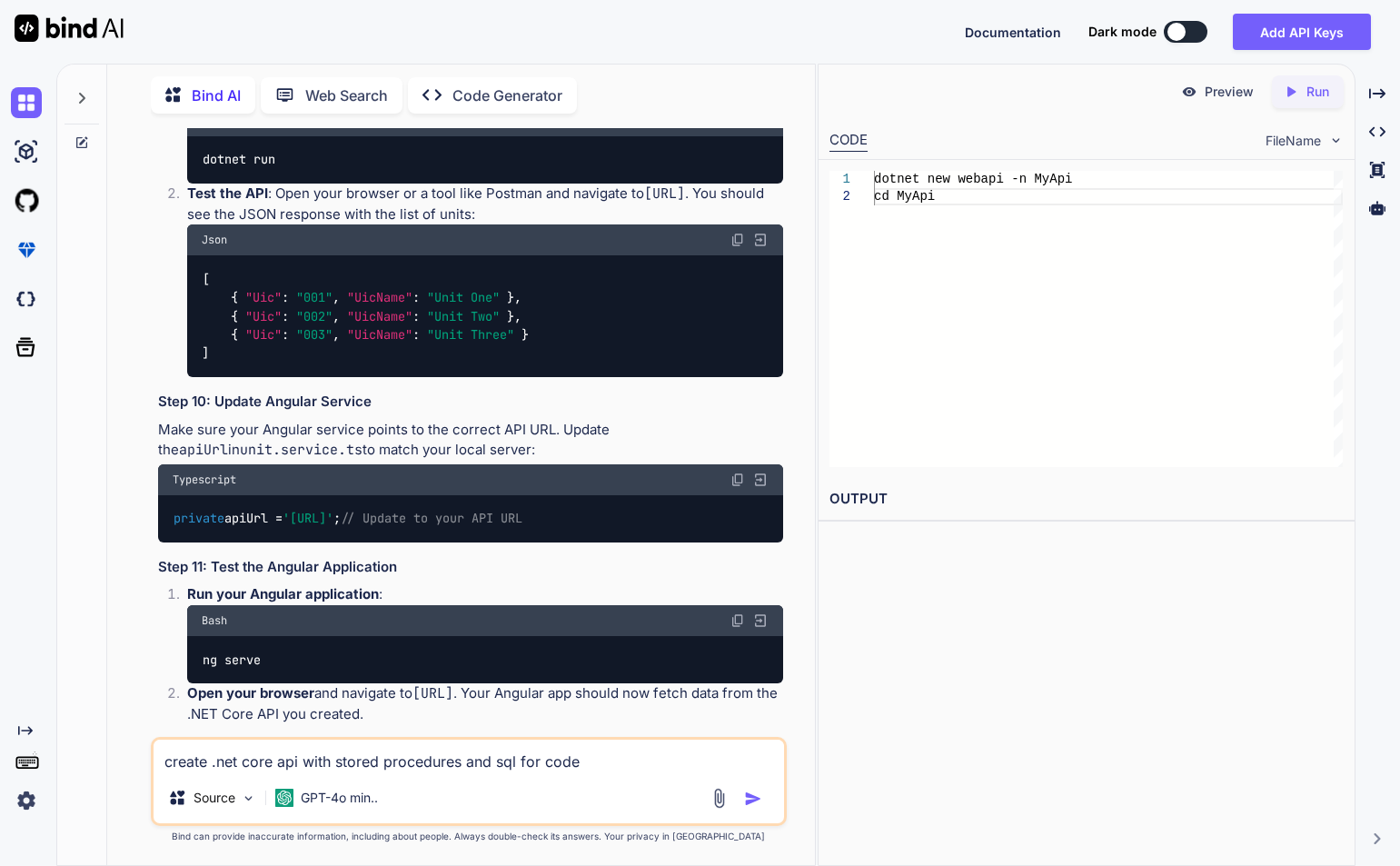
scroll to position [10276, 0]
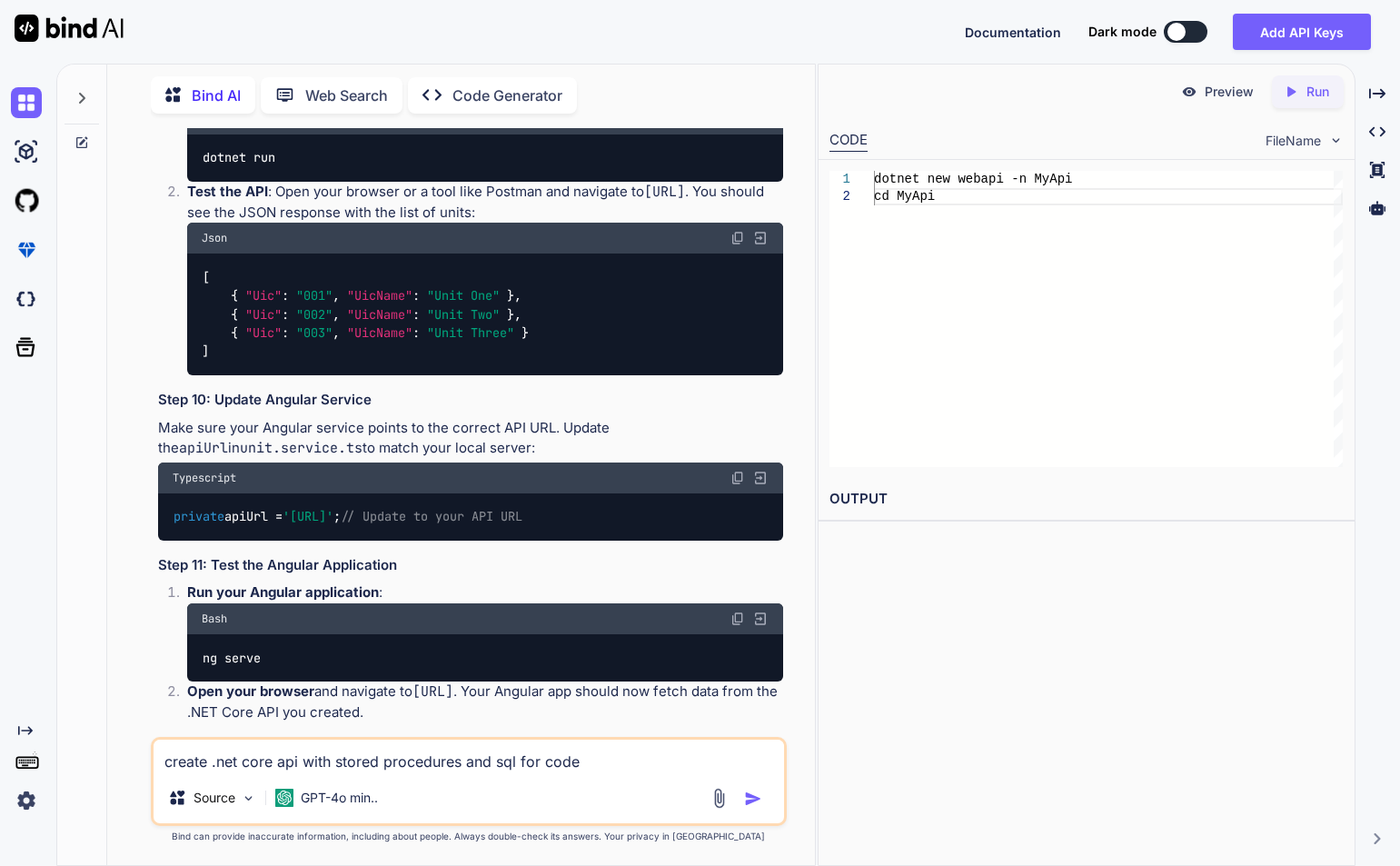
drag, startPoint x: 199, startPoint y: 543, endPoint x: 280, endPoint y: 683, distance: 161.7
drag, startPoint x: 364, startPoint y: 475, endPoint x: 424, endPoint y: 476, distance: 60.0
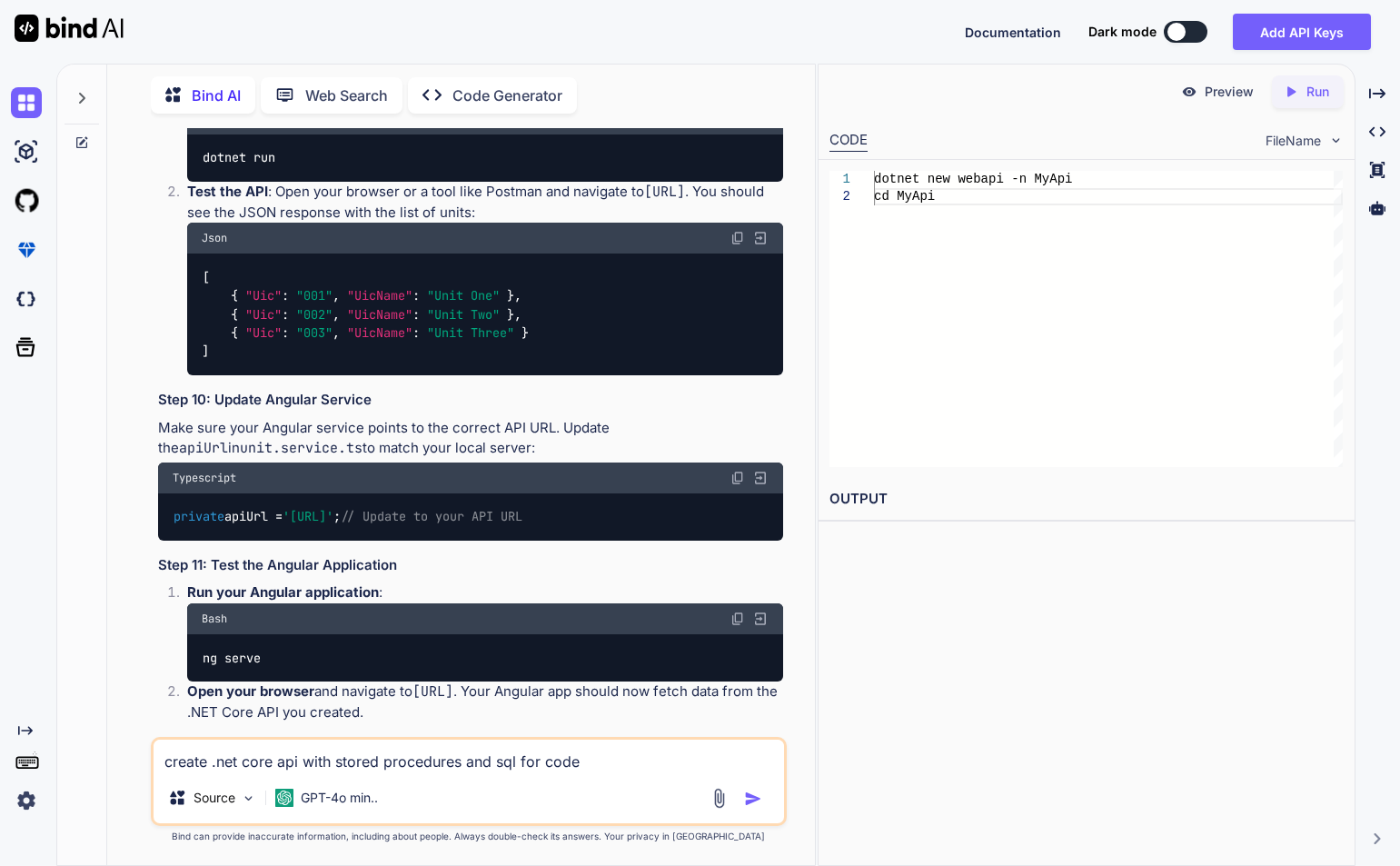
drag, startPoint x: 228, startPoint y: 580, endPoint x: 534, endPoint y: 644, distance: 312.6
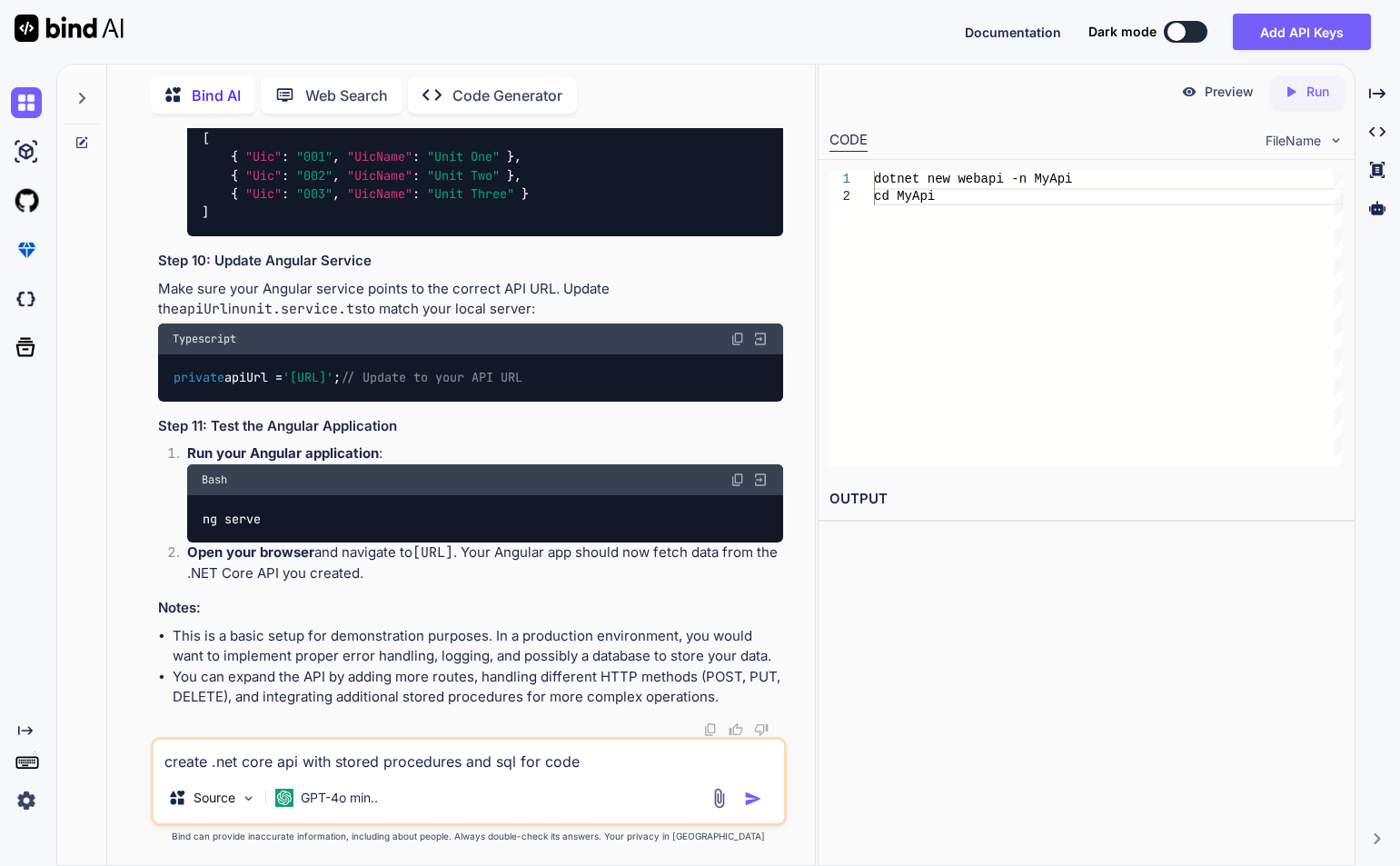
scroll to position [10639, 0]
drag, startPoint x: 365, startPoint y: 408, endPoint x: 490, endPoint y: 410, distance: 125.0
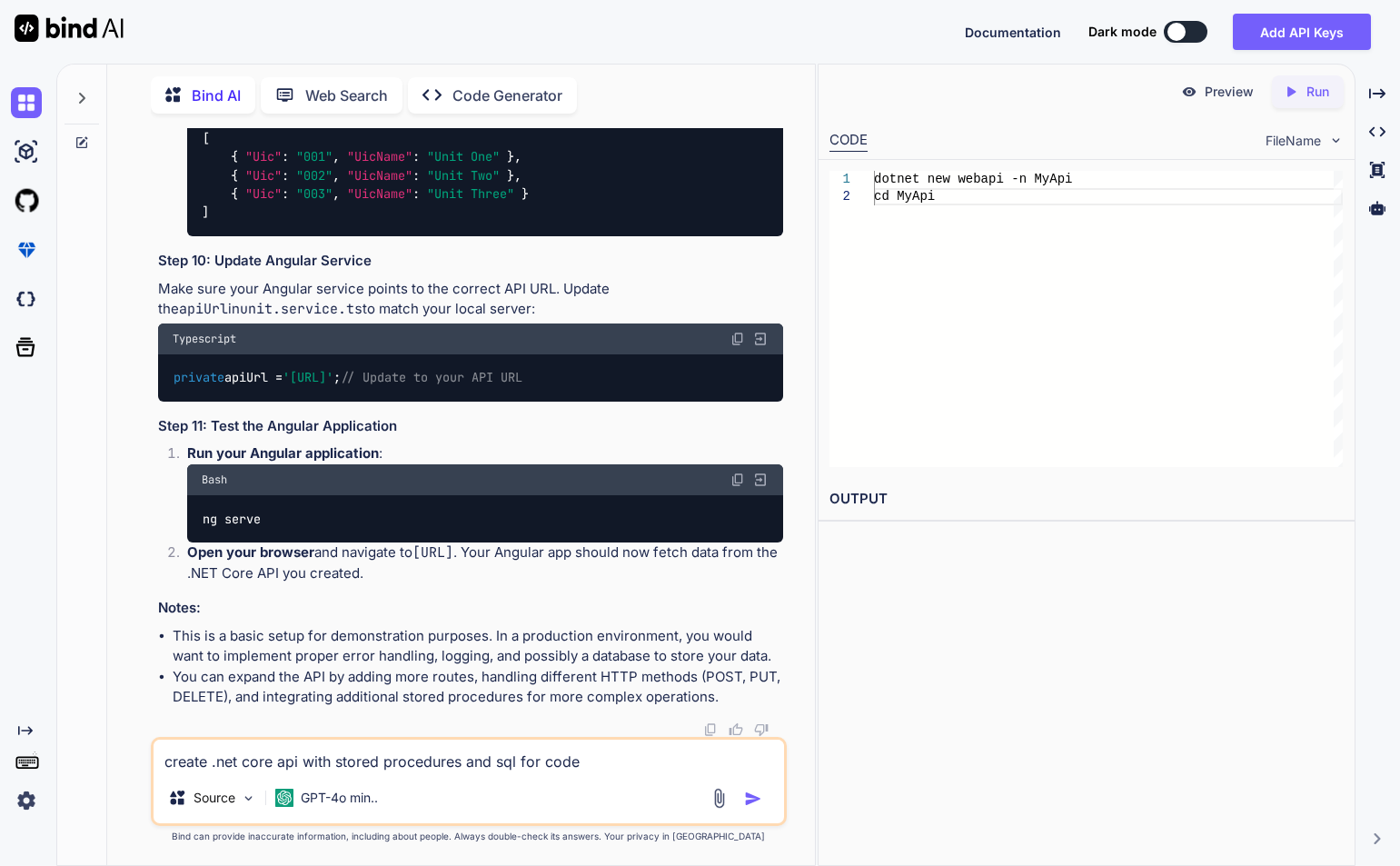
drag, startPoint x: 225, startPoint y: 348, endPoint x: 308, endPoint y: 345, distance: 83.1
drag, startPoint x: 505, startPoint y: 621, endPoint x: 682, endPoint y: 626, distance: 177.1
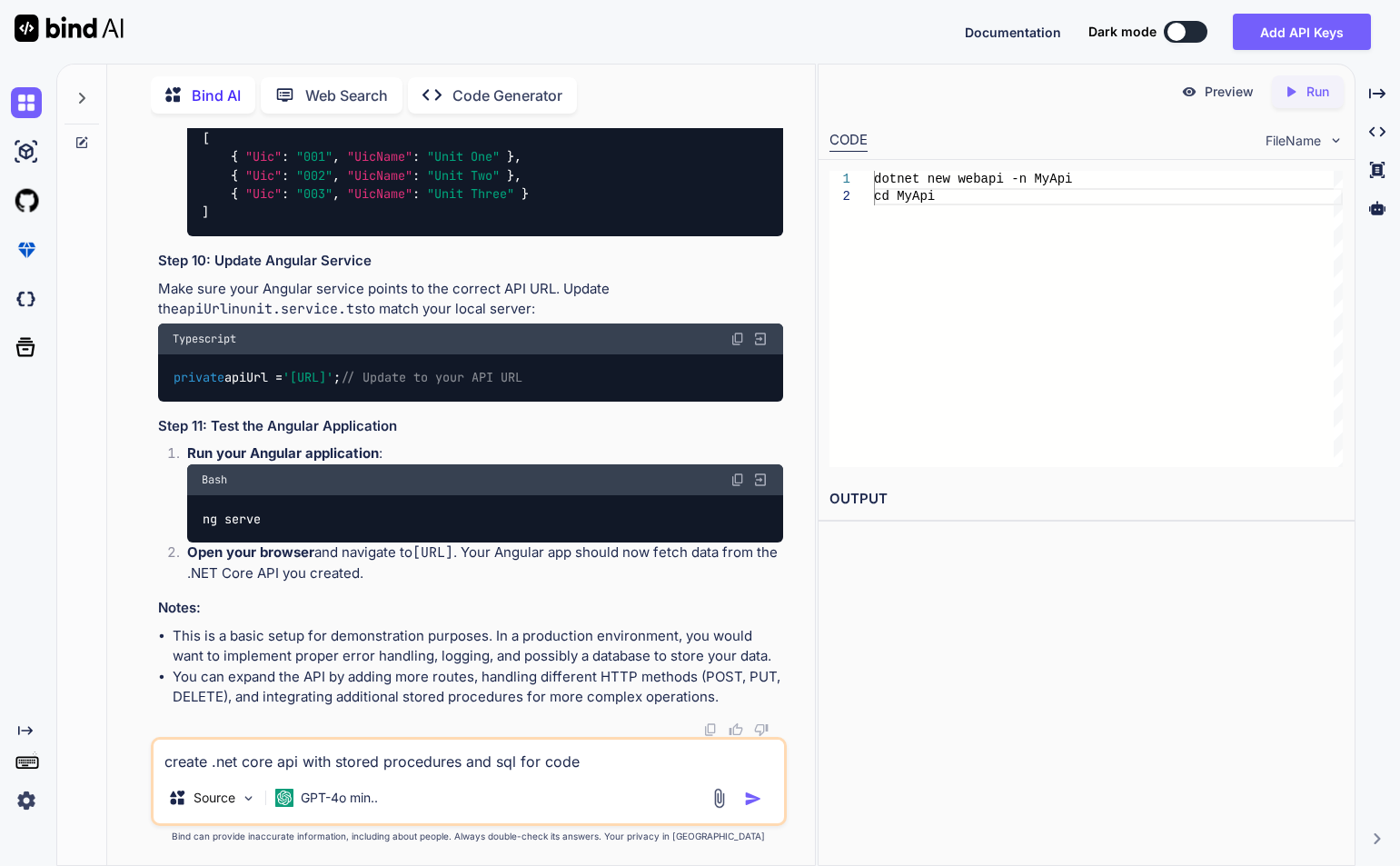
drag, startPoint x: 203, startPoint y: 432, endPoint x: 466, endPoint y: 611, distance: 318.1
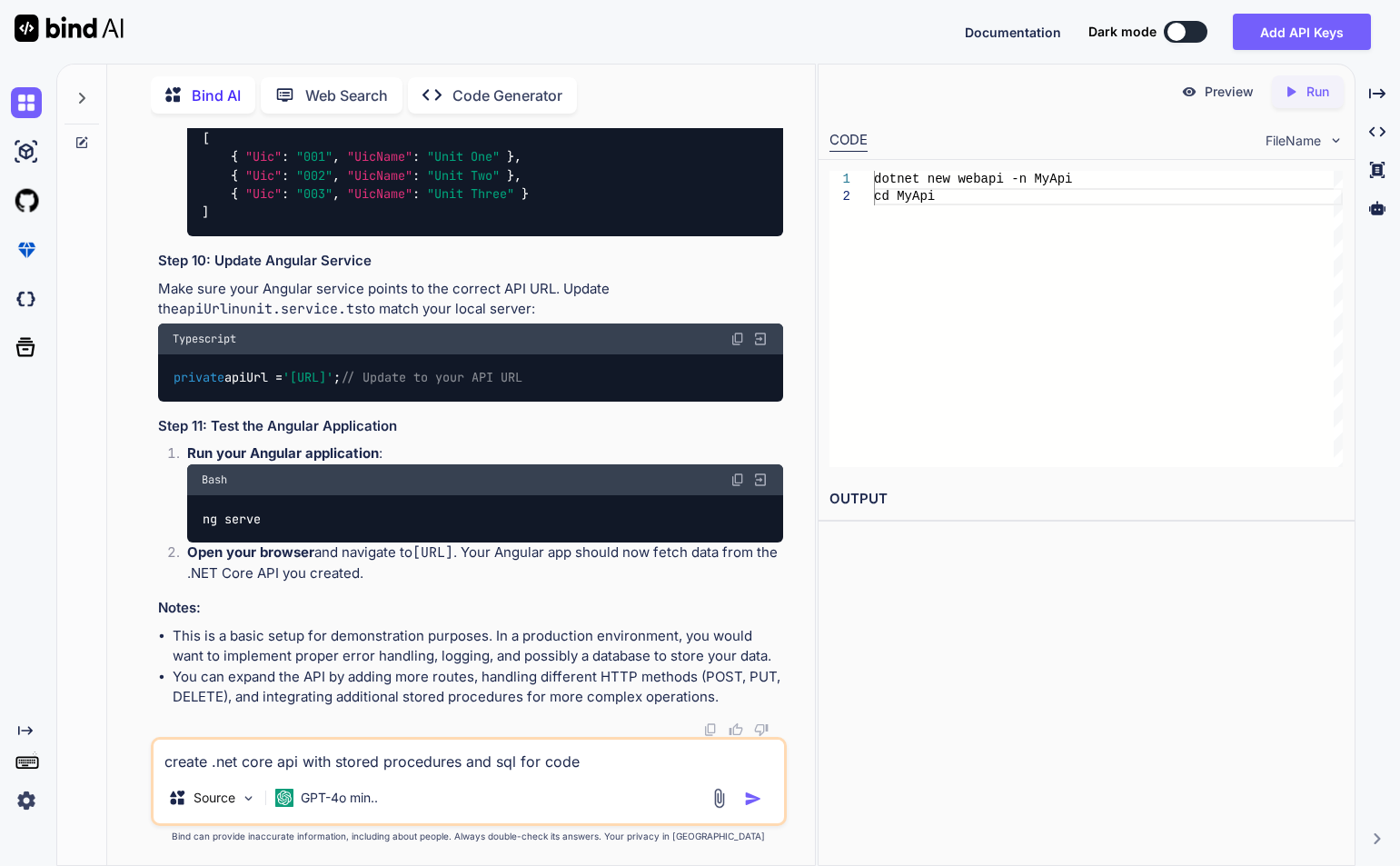
drag, startPoint x: 394, startPoint y: 524, endPoint x: 516, endPoint y: 522, distance: 122.0
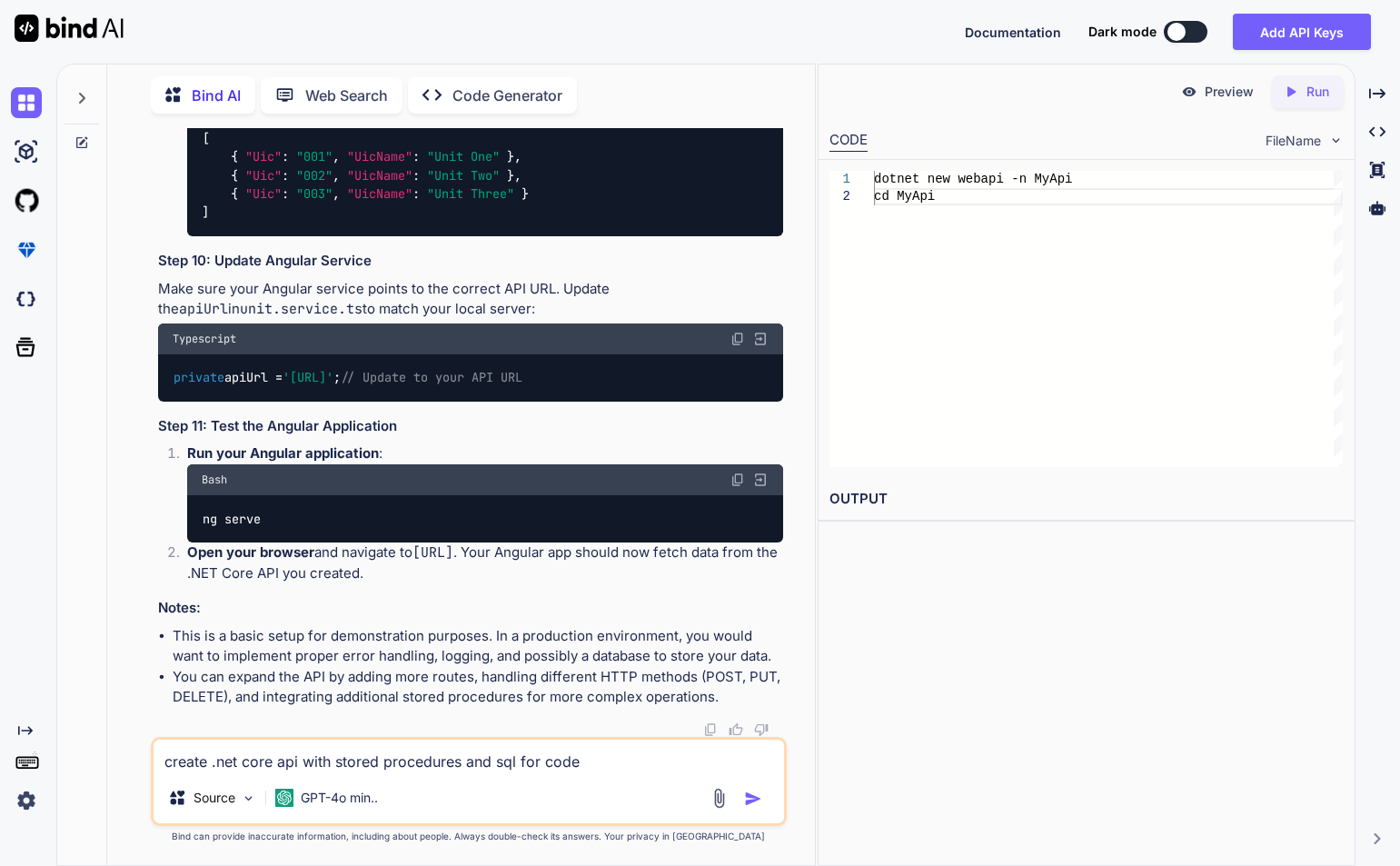
drag, startPoint x: 204, startPoint y: 345, endPoint x: 398, endPoint y: 531, distance: 268.8
click at [460, 761] on textarea "create .net core api with stored procedures and sql for code" at bounding box center [468, 756] width 631 height 32
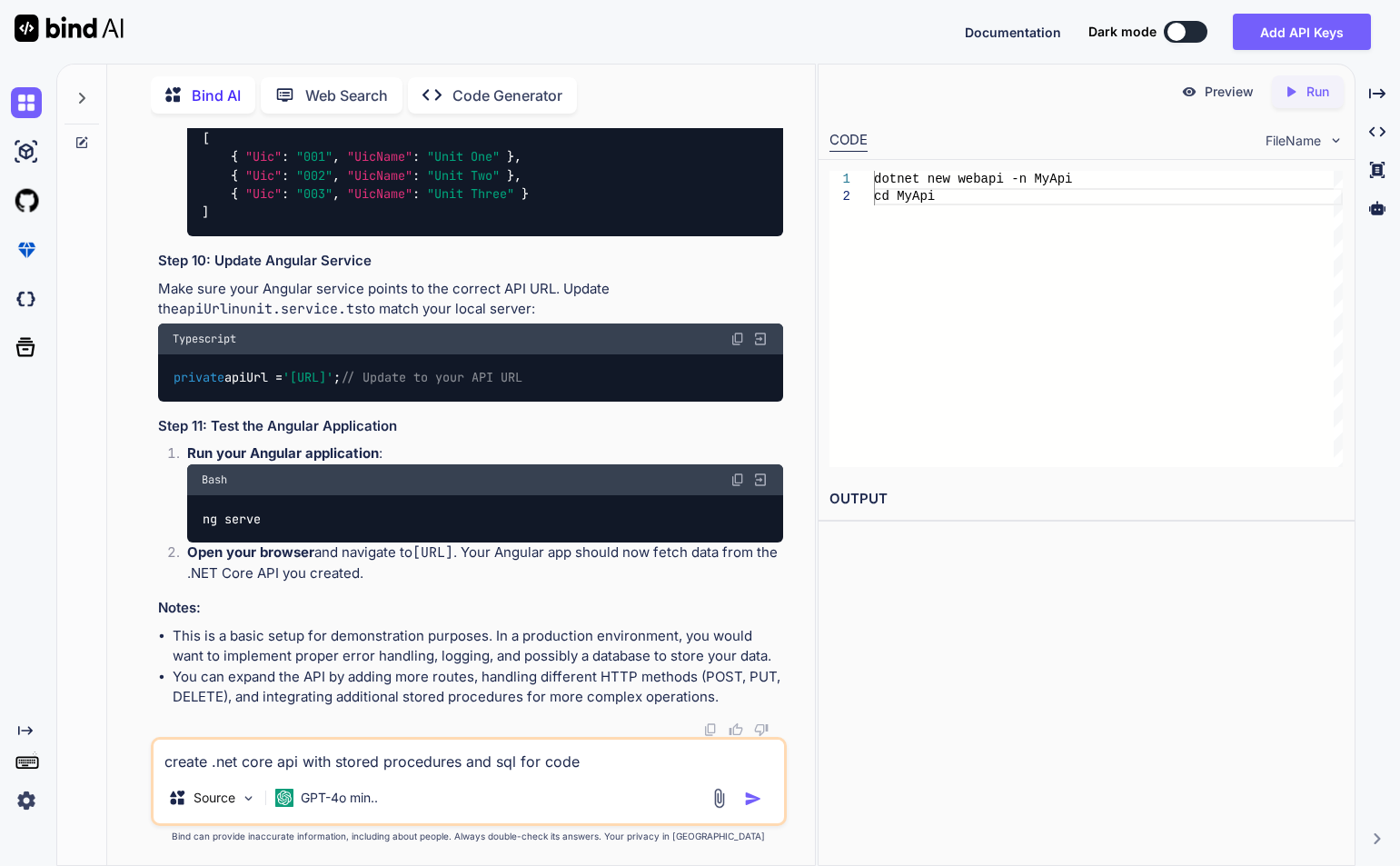
paste textarea "using Microsoft.EntityFrameworkCore; using [DOMAIN_NAME]; public void Configure…"
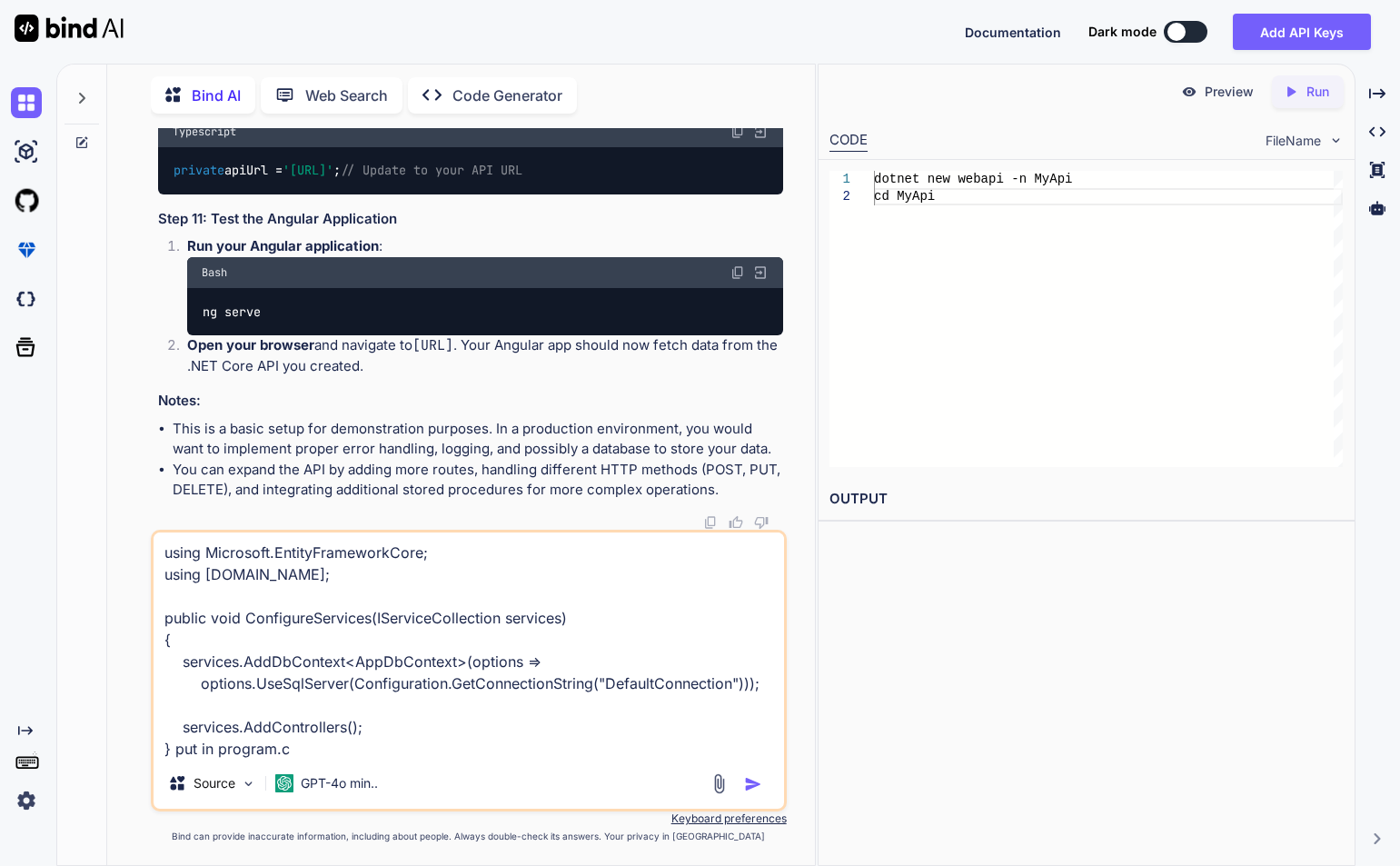
type textarea "using Microsoft.EntityFrameworkCore; using [DOMAIN_NAME]; public void Configure…"
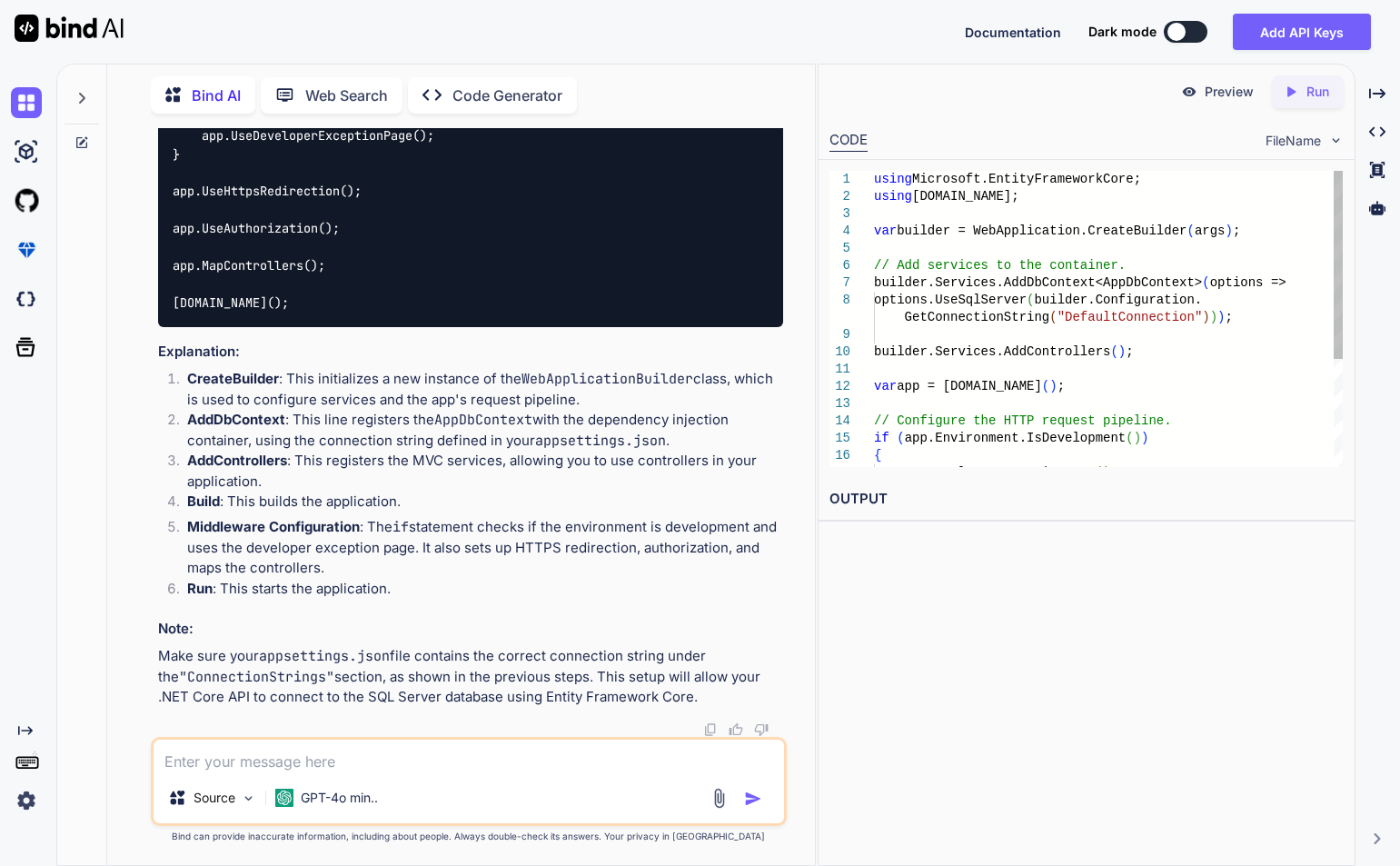
scroll to position [0, 0]
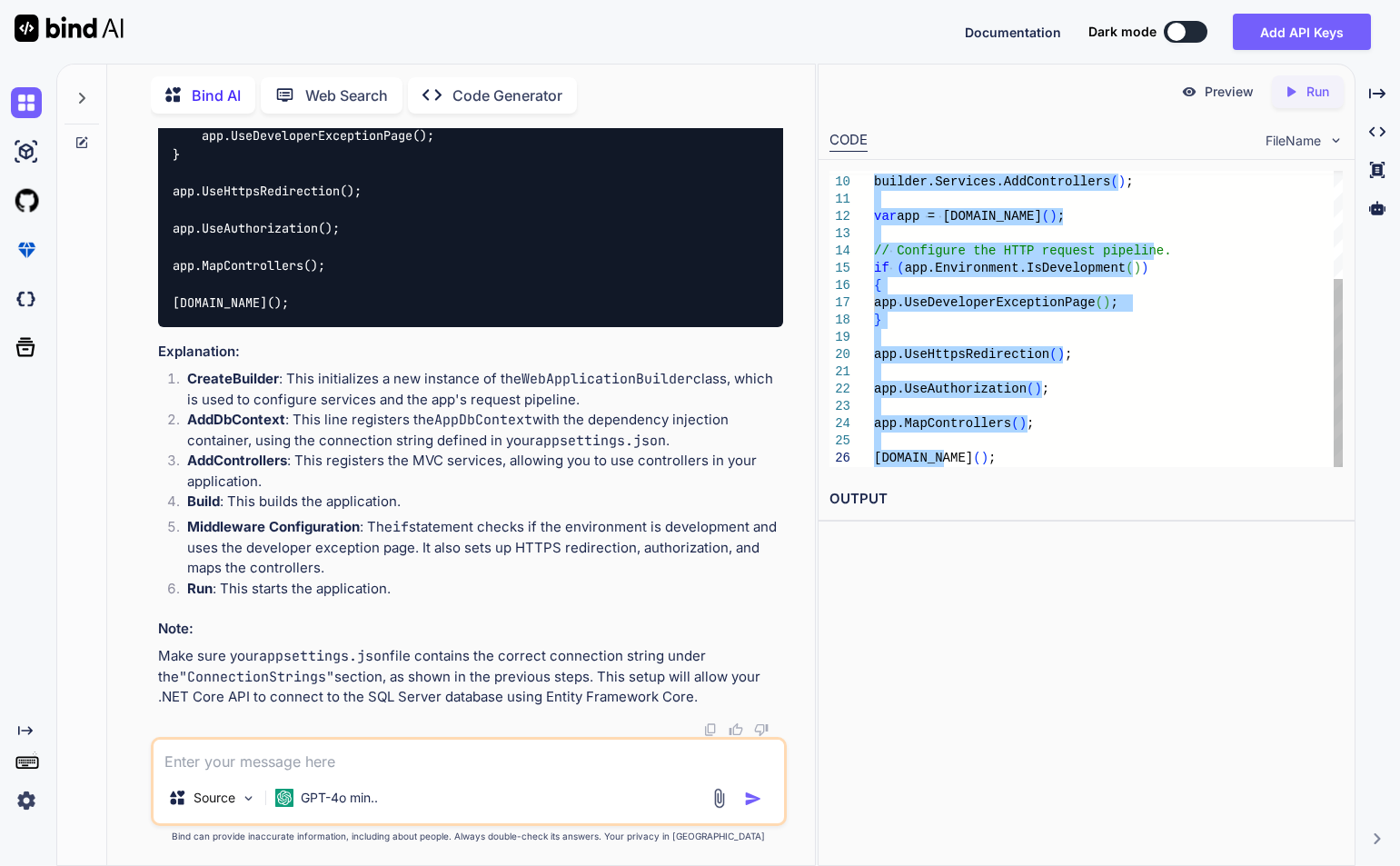
drag, startPoint x: 877, startPoint y: 182, endPoint x: 1078, endPoint y: 496, distance: 372.8
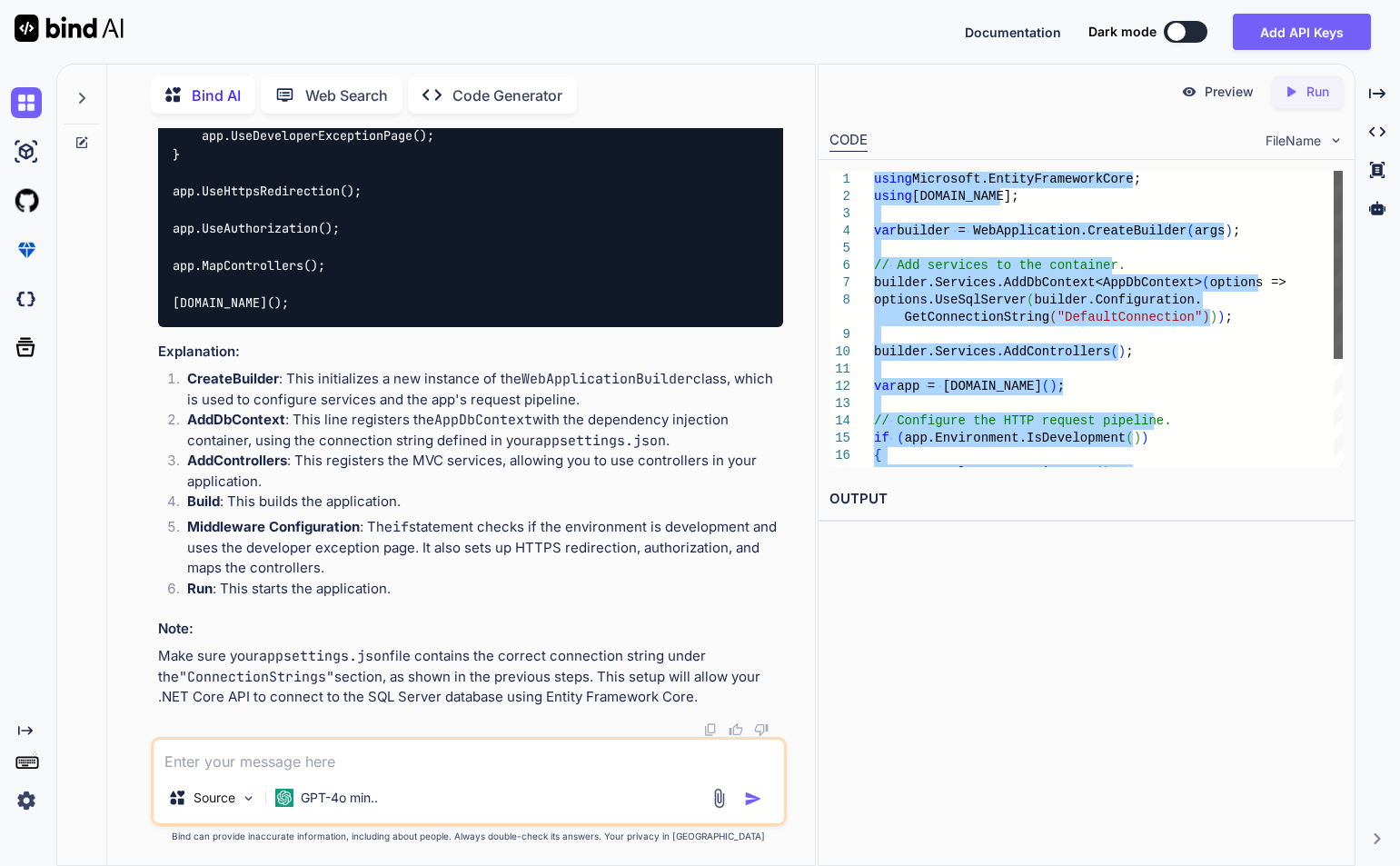
click at [1333, 224] on div at bounding box center [1338, 265] width 10 height 188
click at [956, 291] on div "builder.Services.AddControllers ( ) ; var app = [DOMAIN_NAME] ( ) ; // Configur…" at bounding box center [1108, 403] width 469 height 466
click at [972, 367] on div "builder.Services.AddControllers ( ) ; var app = [DOMAIN_NAME] ( ) ; // Configur…" at bounding box center [1108, 403] width 469 height 466
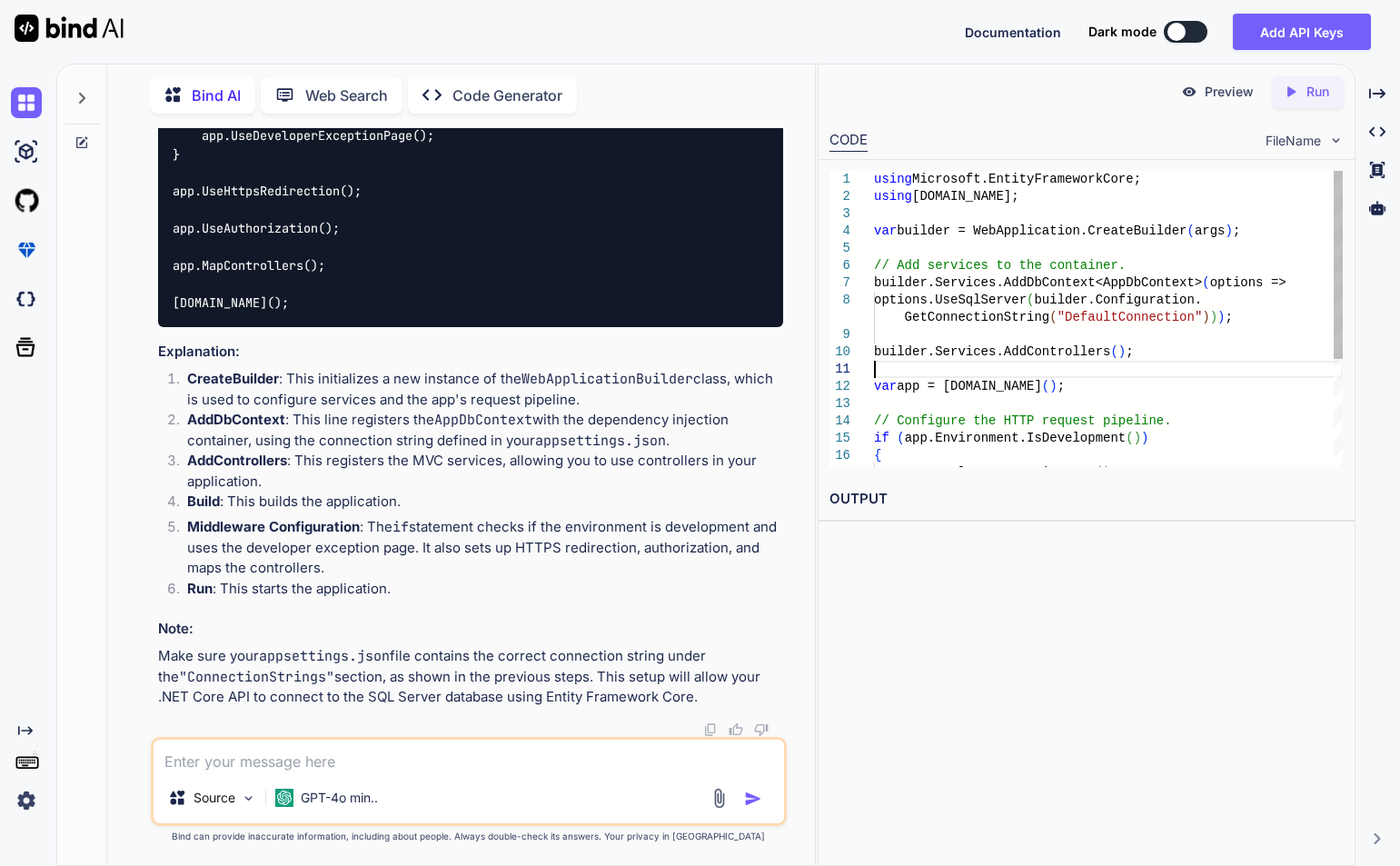
drag, startPoint x: 873, startPoint y: 286, endPoint x: 1003, endPoint y: 285, distance: 130.0
click at [1003, 285] on div "builder.Services.AddControllers ( ) ; var app = [DOMAIN_NAME] ( ) ; // Configur…" at bounding box center [1108, 318] width 469 height 296
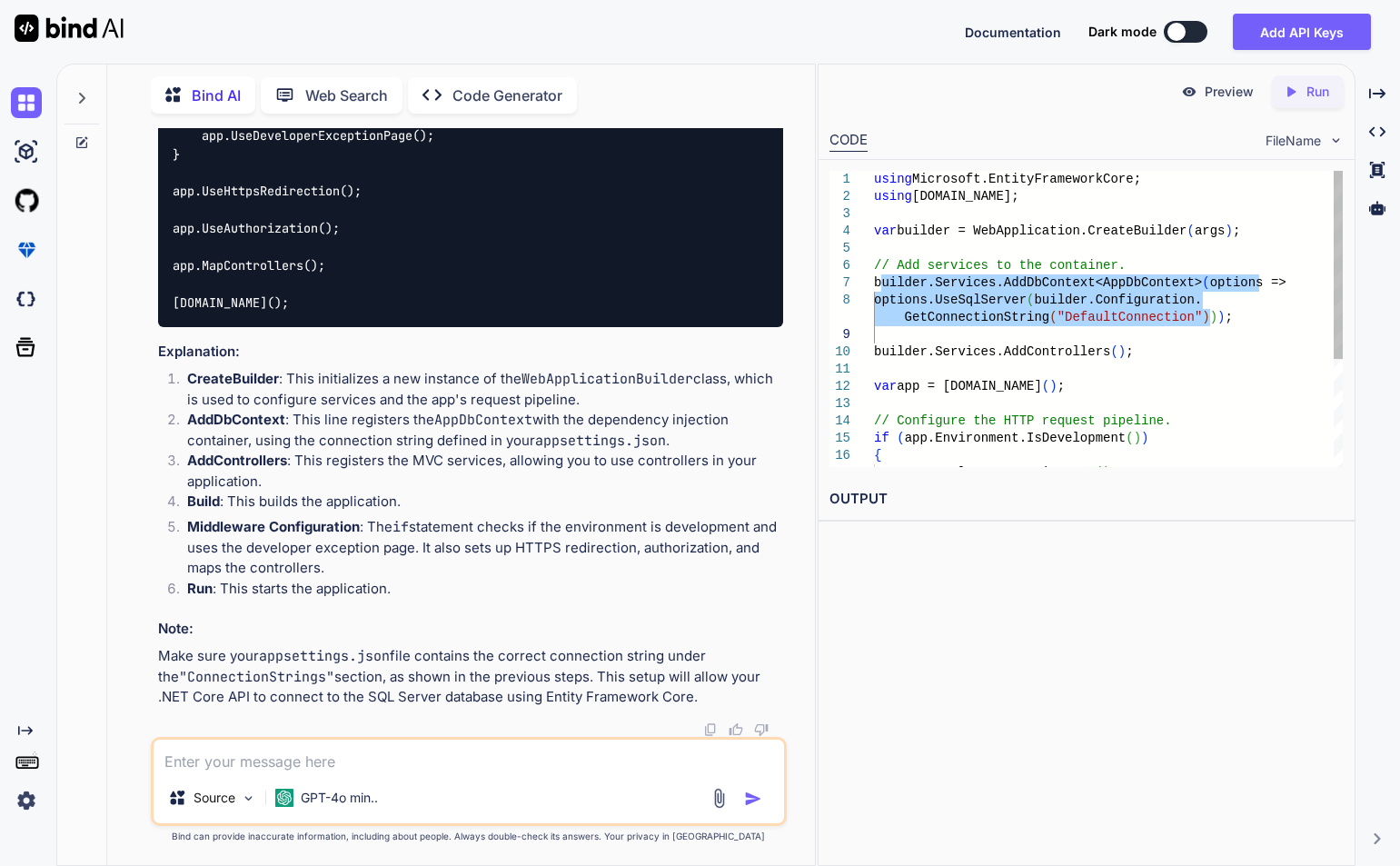
drag, startPoint x: 877, startPoint y: 287, endPoint x: 1232, endPoint y: 327, distance: 357.2
click at [1232, 327] on div "builder.Services.AddControllers ( ) ; var app = [DOMAIN_NAME] ( ) ; // Configur…" at bounding box center [1108, 403] width 469 height 466
click at [1227, 327] on div "builder.Services.AddControllers ( ) ; var app = [DOMAIN_NAME] ( ) ; // Configur…" at bounding box center [1108, 403] width 469 height 466
drag, startPoint x: 1221, startPoint y: 327, endPoint x: 822, endPoint y: 271, distance: 402.9
click at [874, 271] on div "builder.Services.AddControllers ( ) ; var app = [DOMAIN_NAME] ( ) ; // Configur…" at bounding box center [1108, 403] width 469 height 466
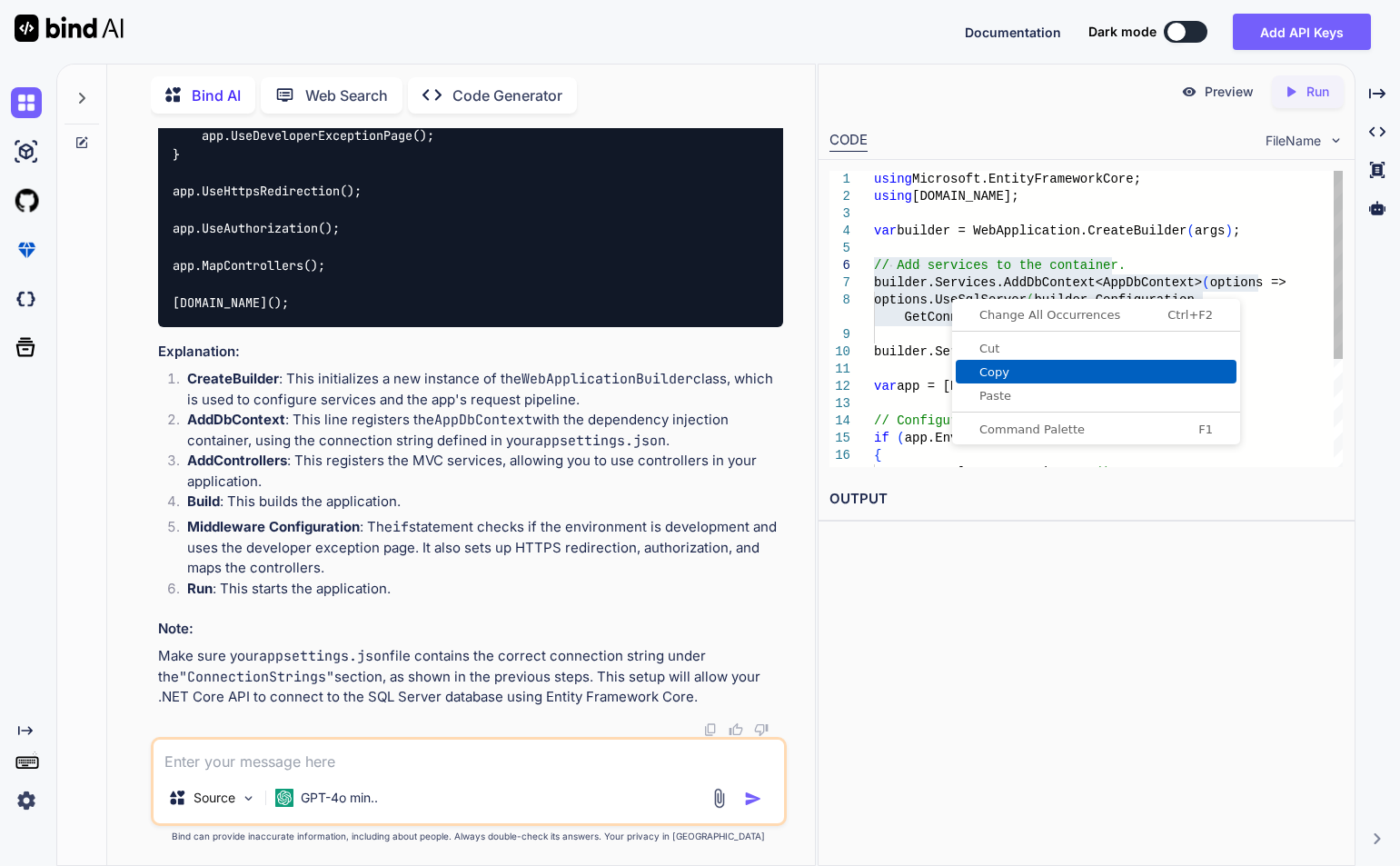
click at [996, 371] on span "Copy" at bounding box center [1095, 372] width 281 height 11
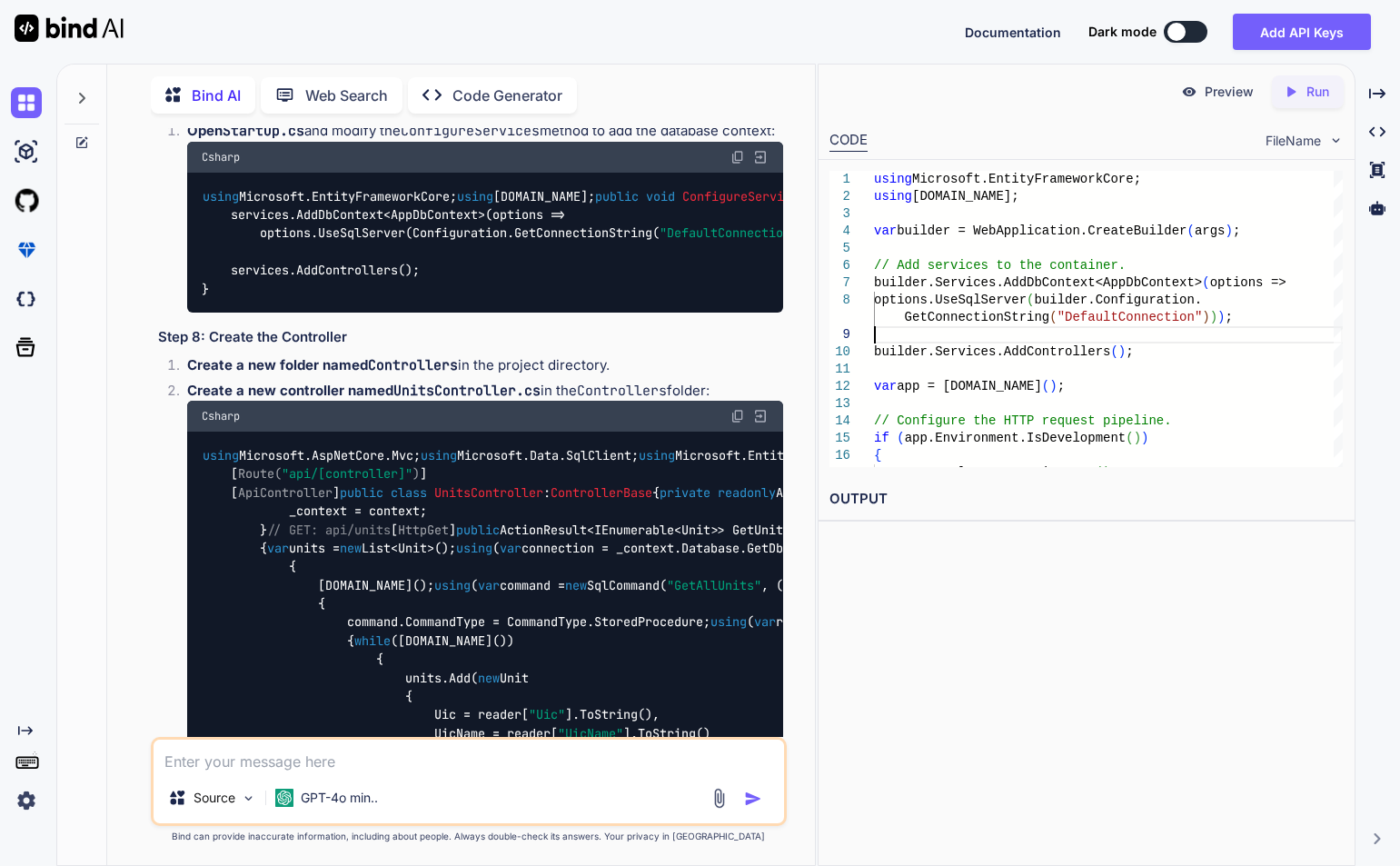
scroll to position [9576, 0]
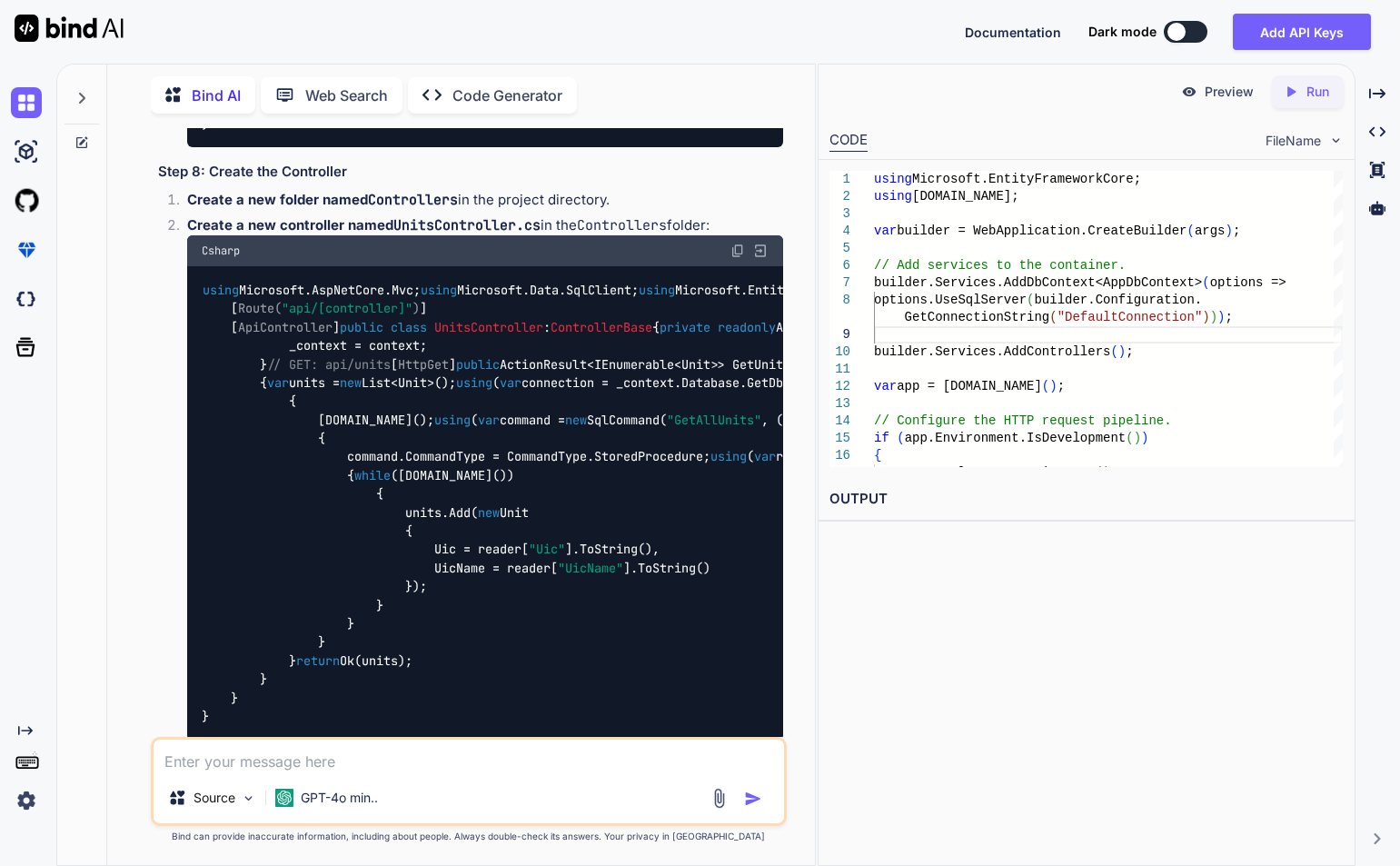
drag, startPoint x: 205, startPoint y: 531, endPoint x: 244, endPoint y: 581, distance: 63.4
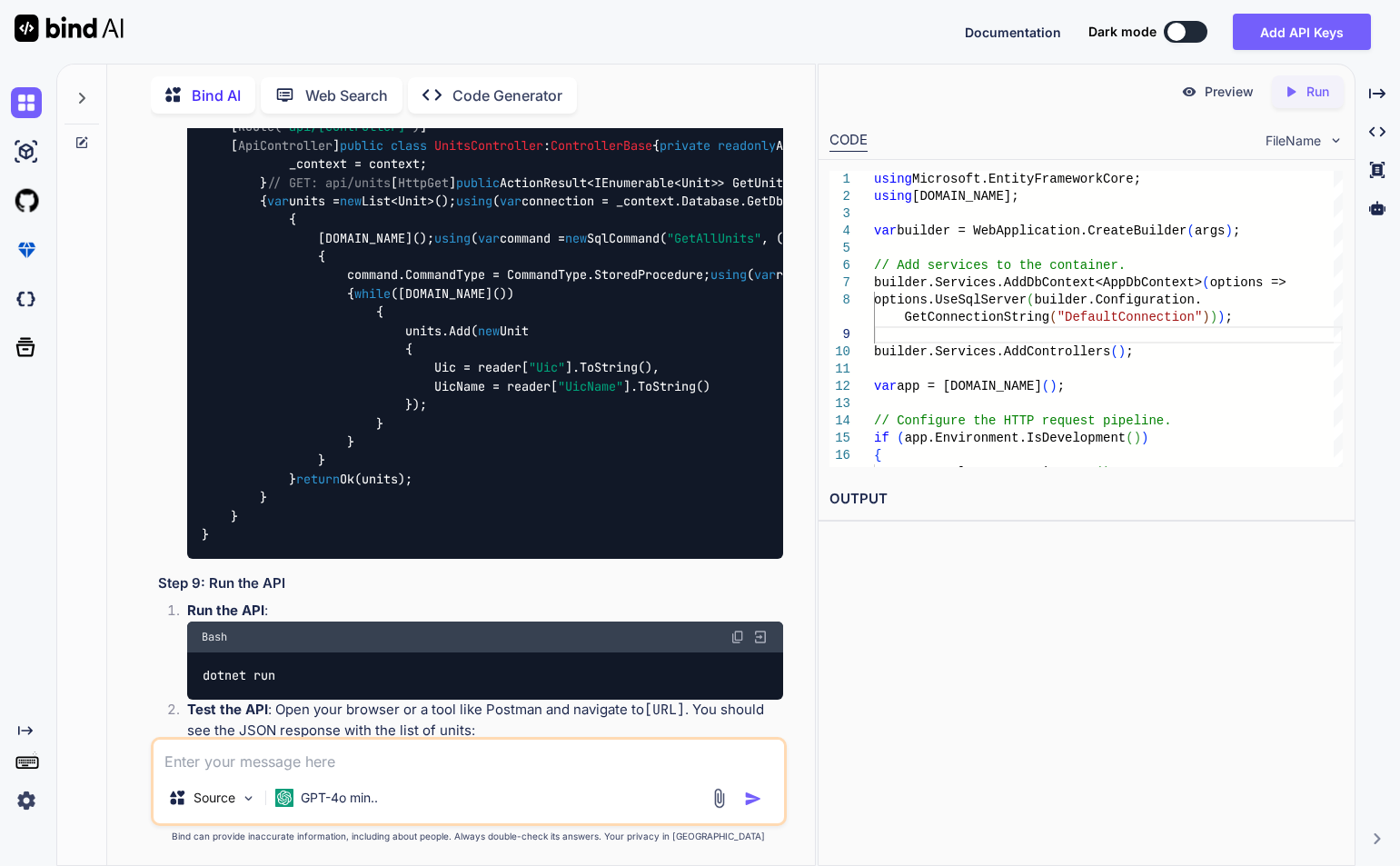
scroll to position [9849, 0]
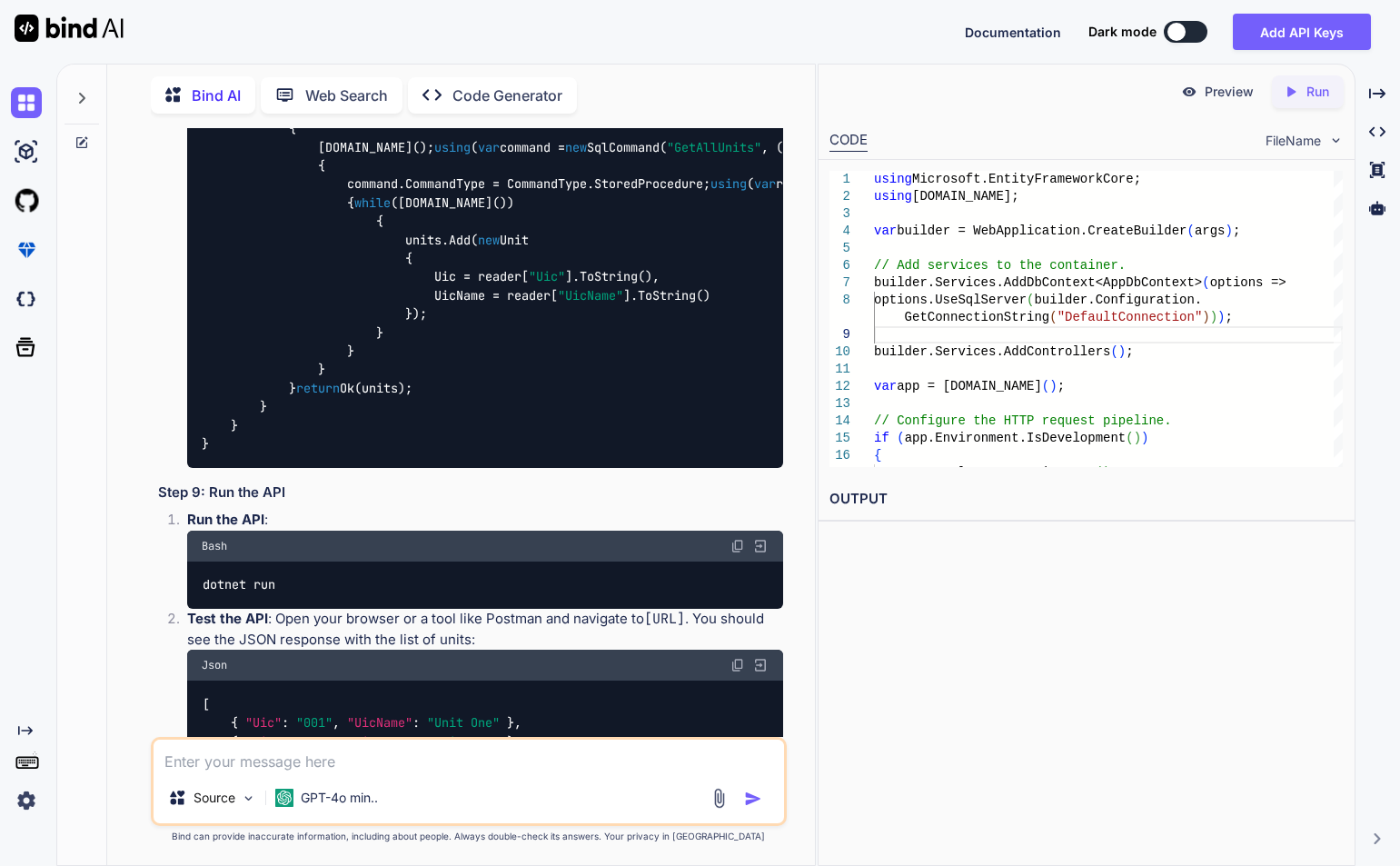
drag, startPoint x: 204, startPoint y: 551, endPoint x: 240, endPoint y: 618, distance: 76.1
drag, startPoint x: 328, startPoint y: 548, endPoint x: 410, endPoint y: 545, distance: 82.1
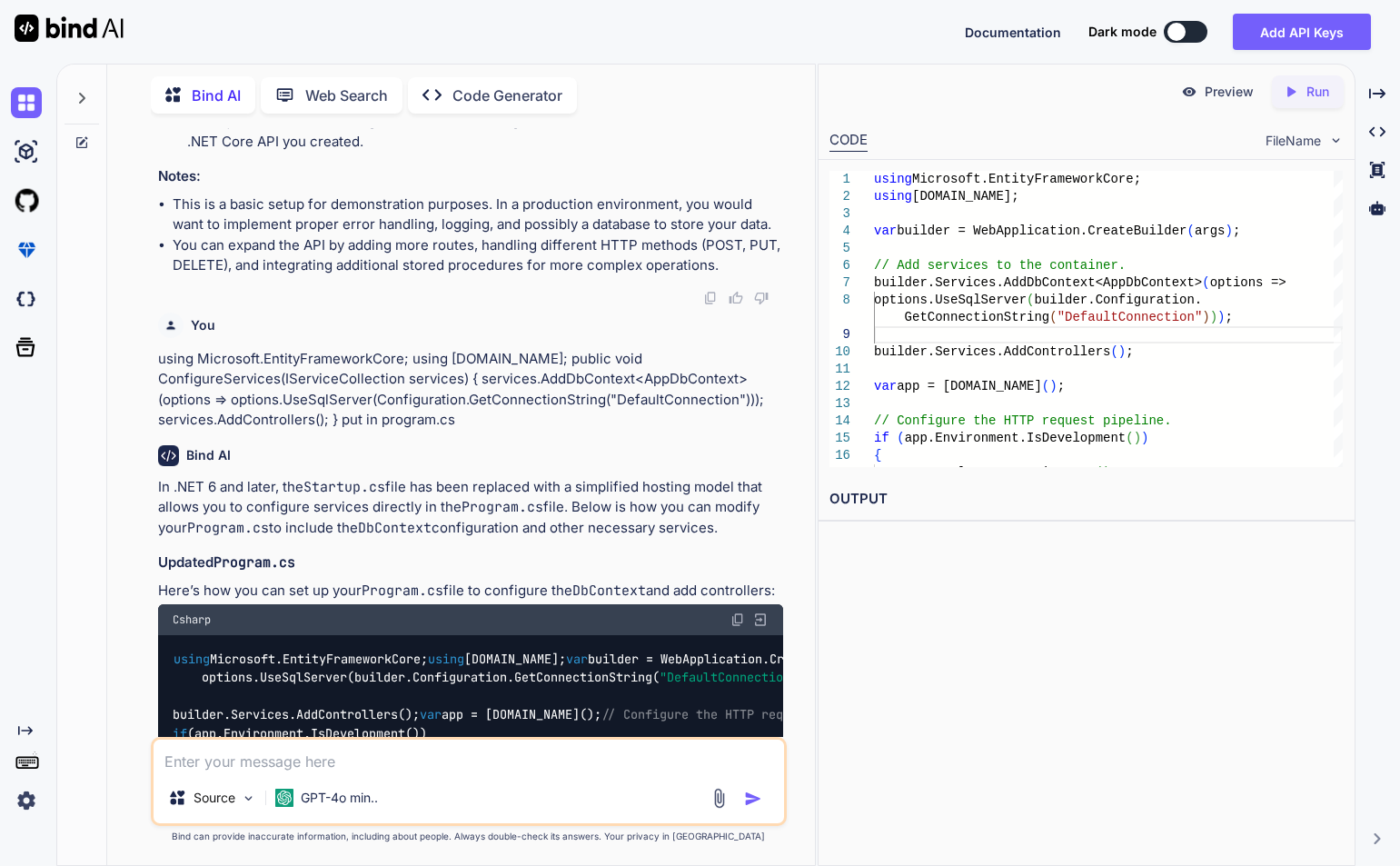
scroll to position [10848, 0]
drag, startPoint x: 475, startPoint y: 648, endPoint x: 803, endPoint y: 647, distance: 328.0
click at [803, 647] on div "You <ion-row> <ion-col size="12" size-sm="8" offset-sm="2"> <ion-list *ngIf="!i…" at bounding box center [468, 497] width 693 height 737
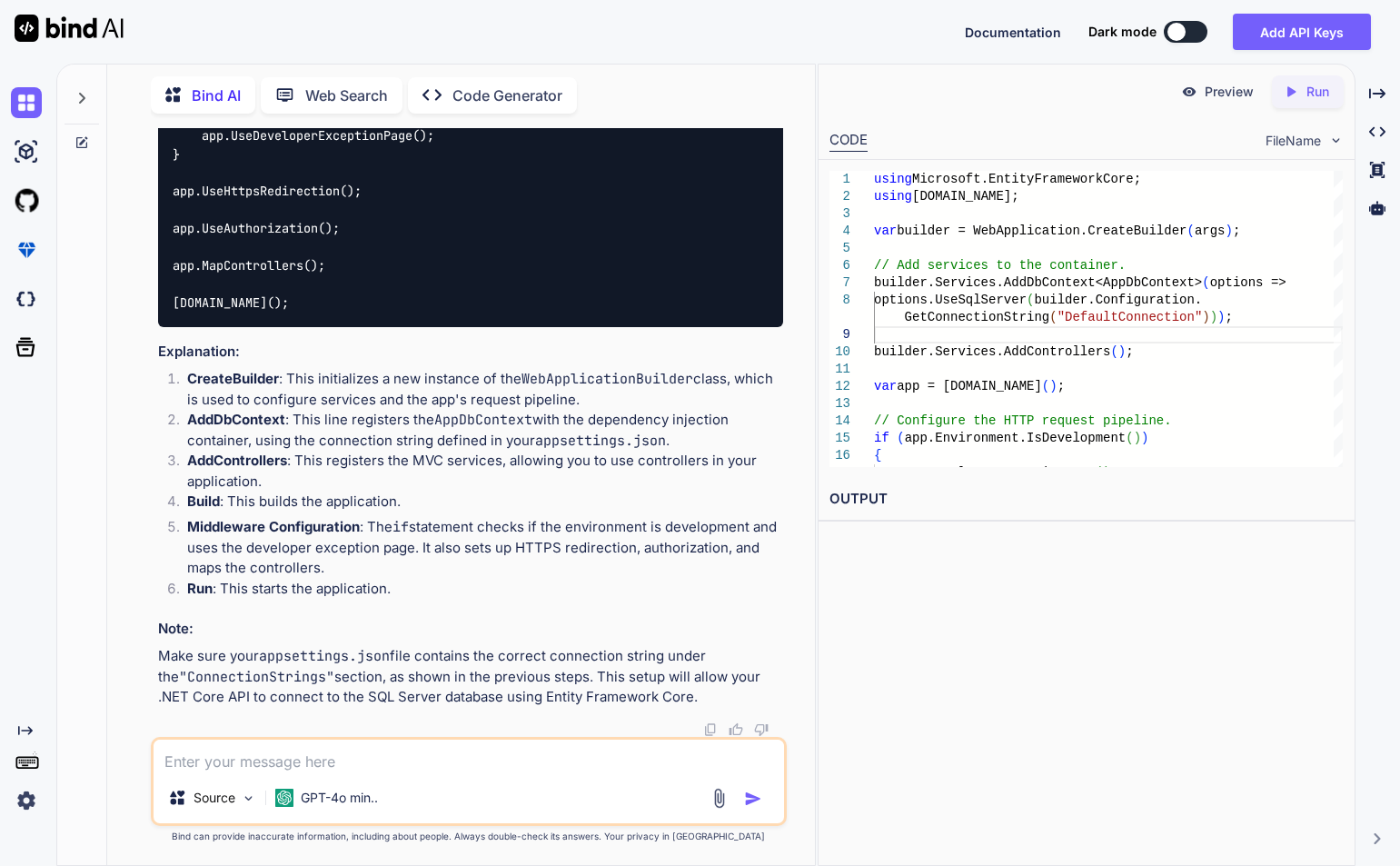
scroll to position [11938, 0]
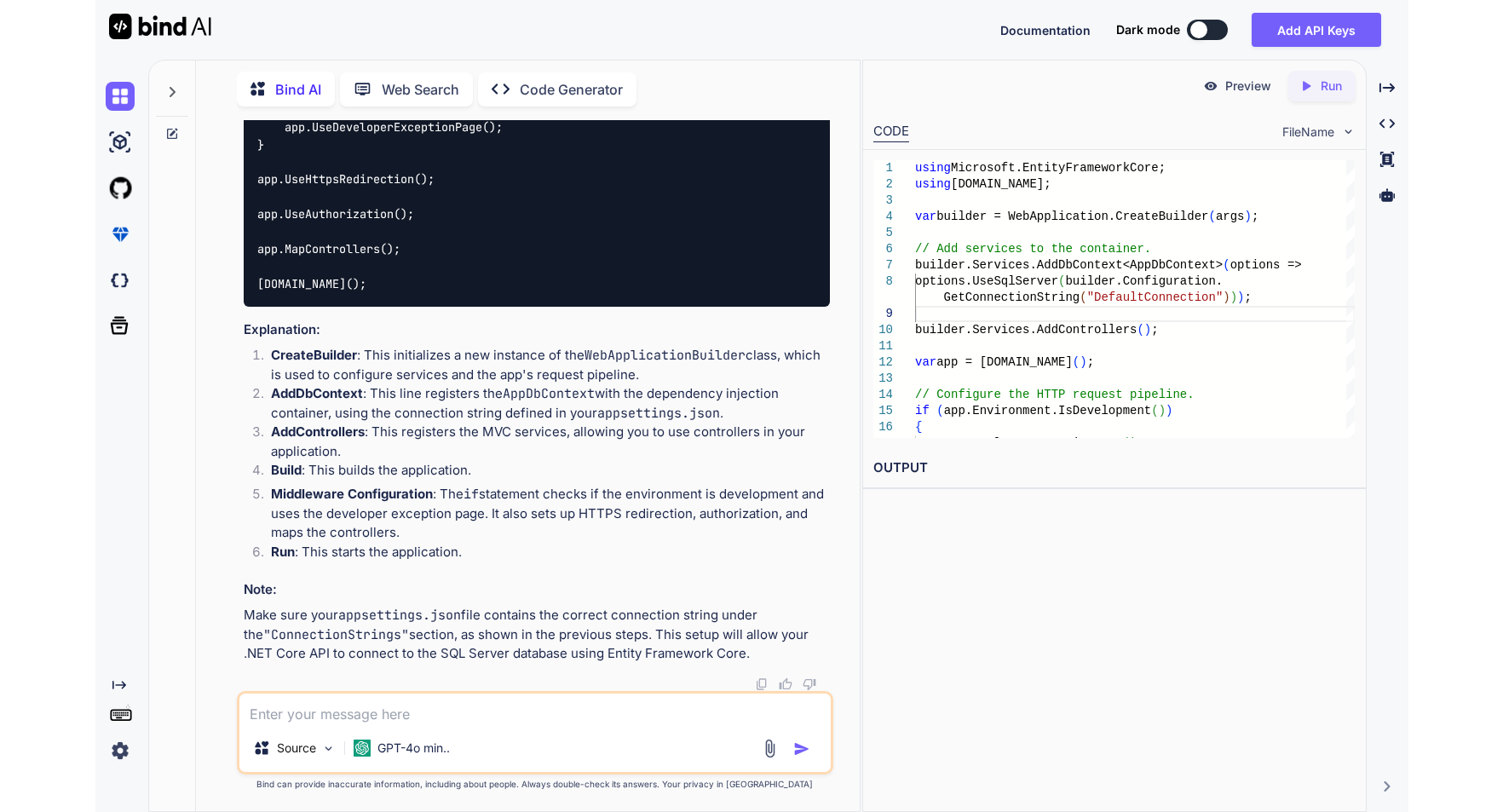
scroll to position [12045, 0]
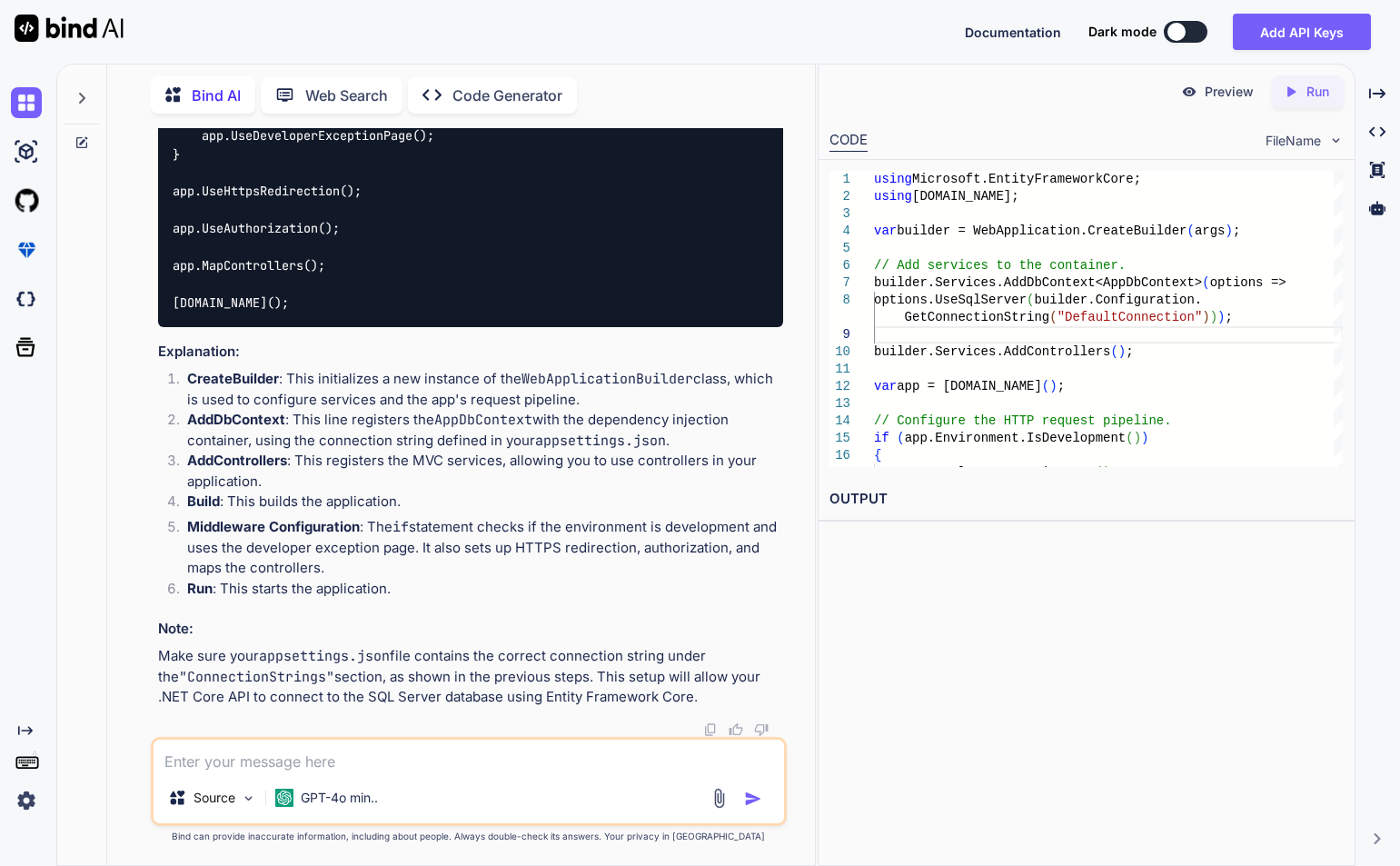
drag, startPoint x: 370, startPoint y: 509, endPoint x: 439, endPoint y: 505, distance: 69.1
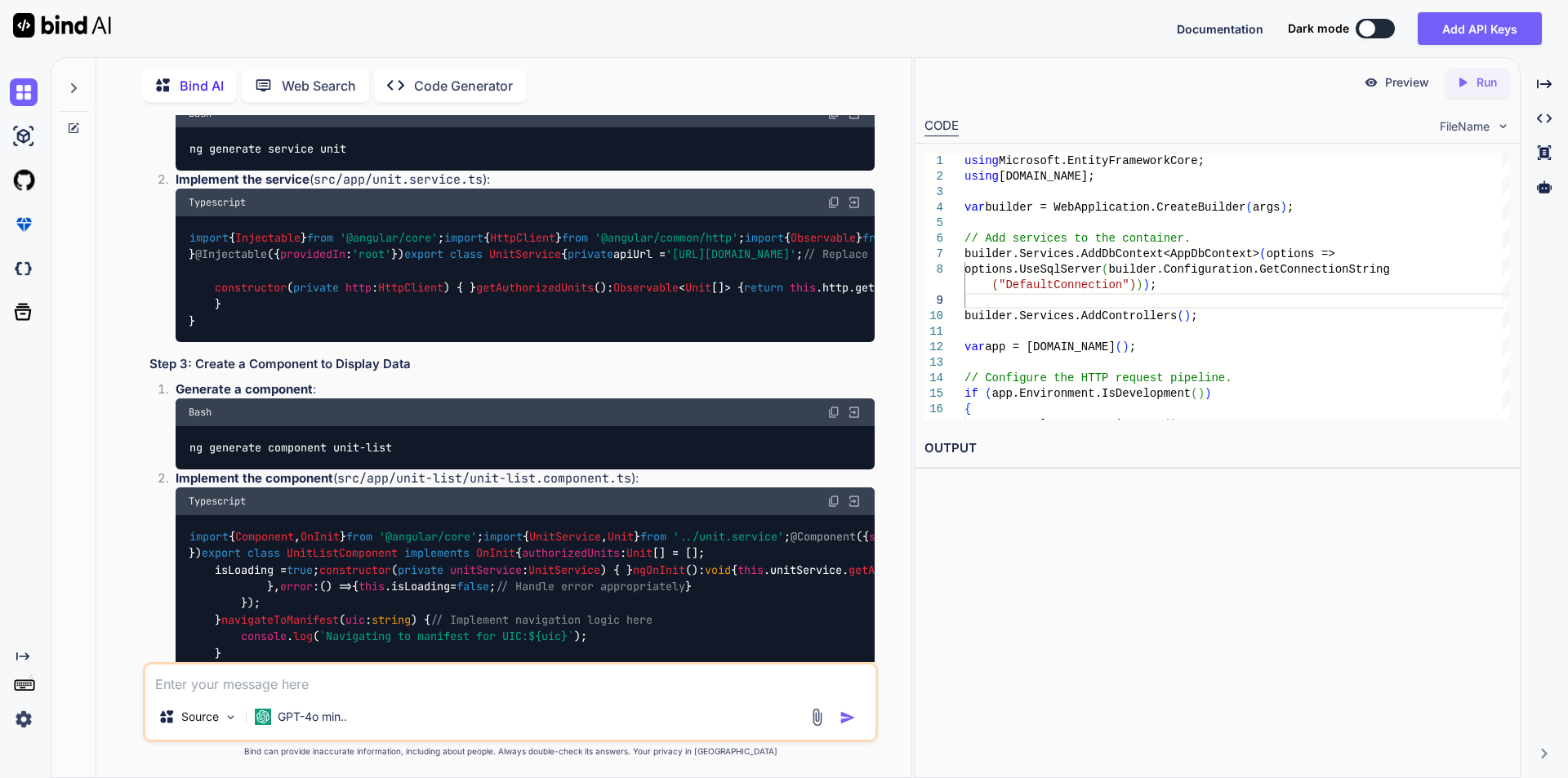
scroll to position [1388, 0]
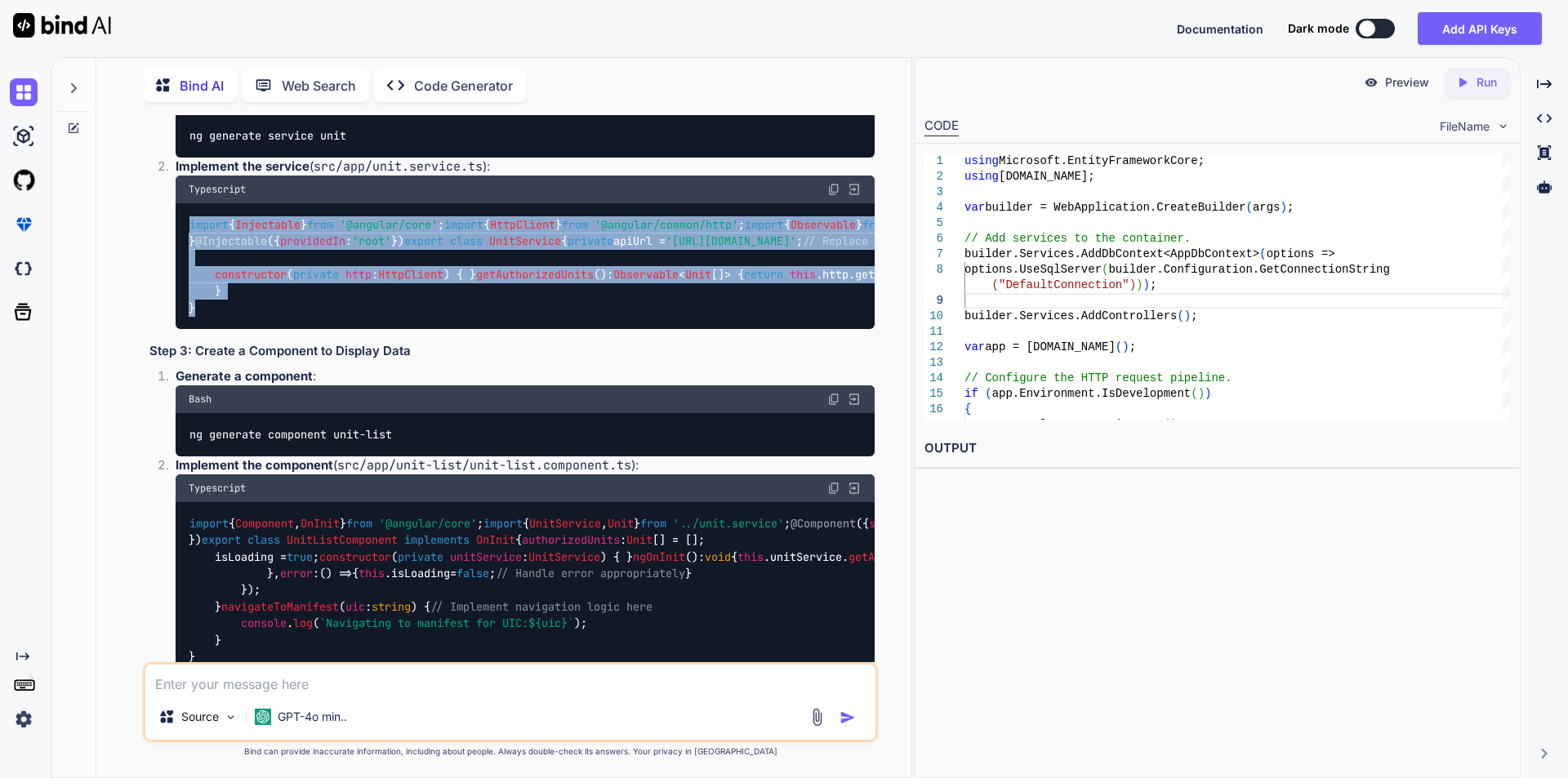
drag, startPoint x: 190, startPoint y: 275, endPoint x: 476, endPoint y: 621, distance: 448.9
click at [476, 329] on div "import { Injectable } from '@angular/core' ; import { HttpClient } from '@angul…" at bounding box center [524, 266] width 699 height 126
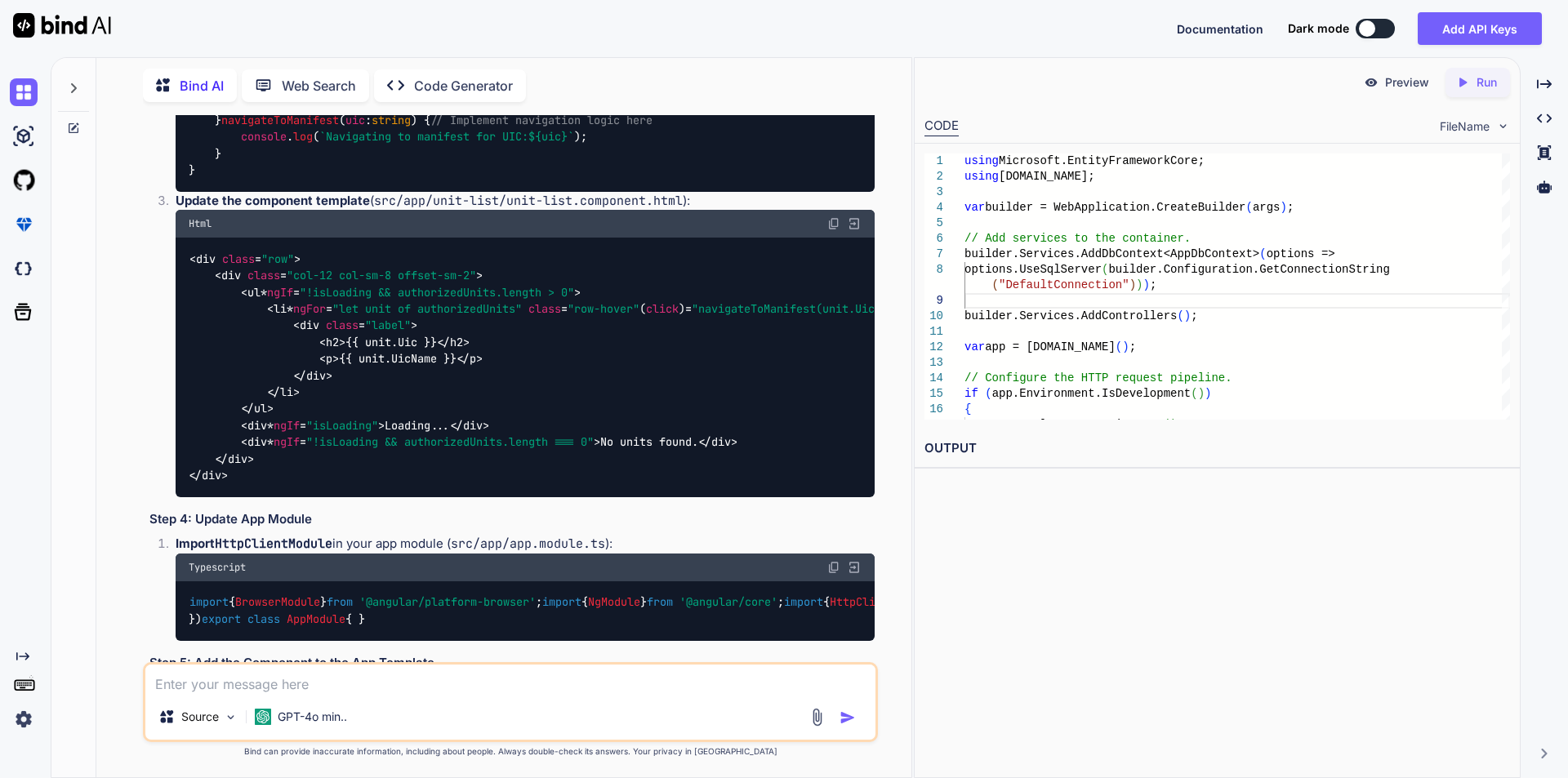
scroll to position [1877, 0]
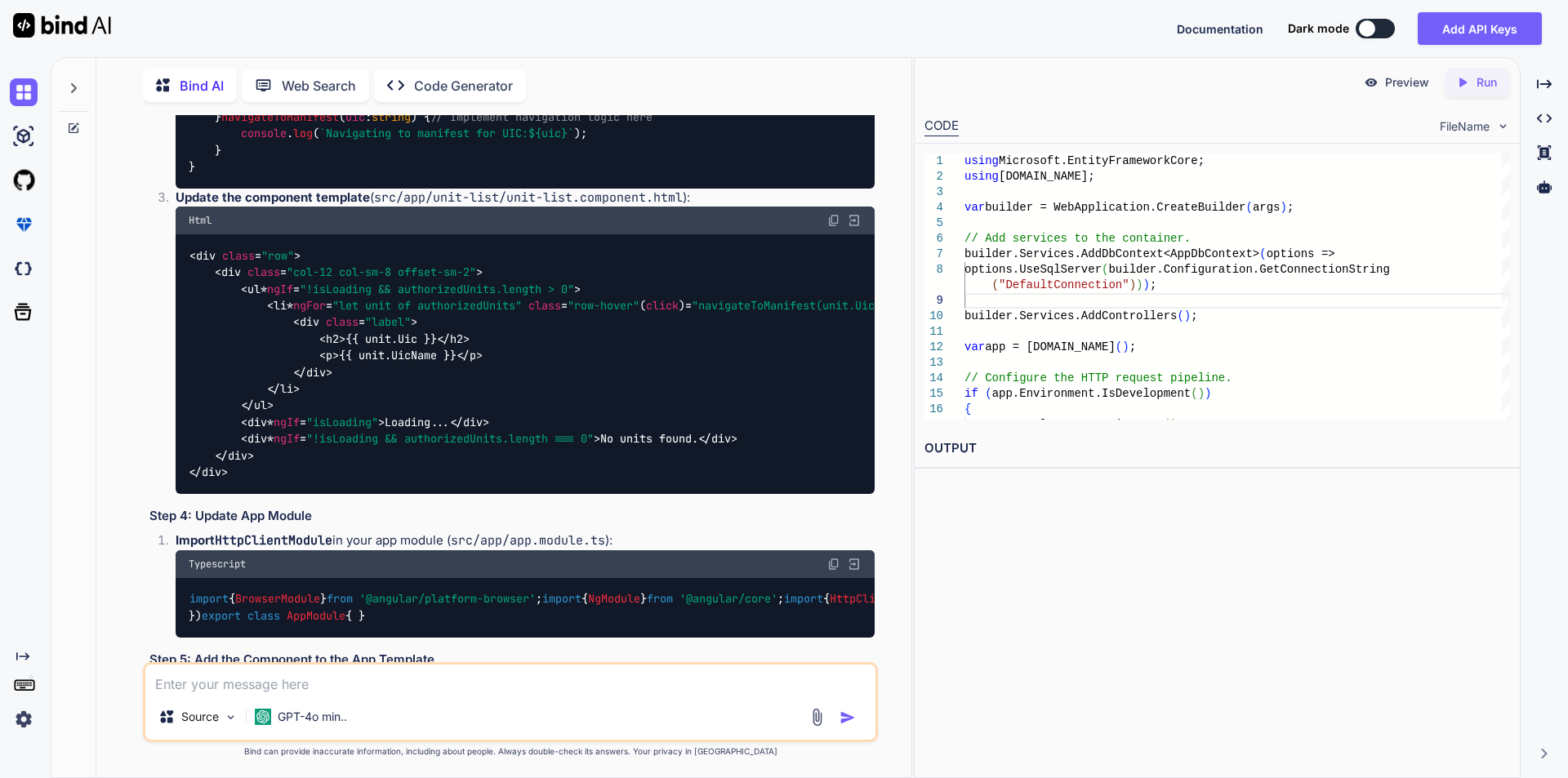
click at [608, 189] on div "import { Component , OnInit } from '@angular/core' ; import { UnitService , Uni…" at bounding box center [524, 100] width 699 height 176
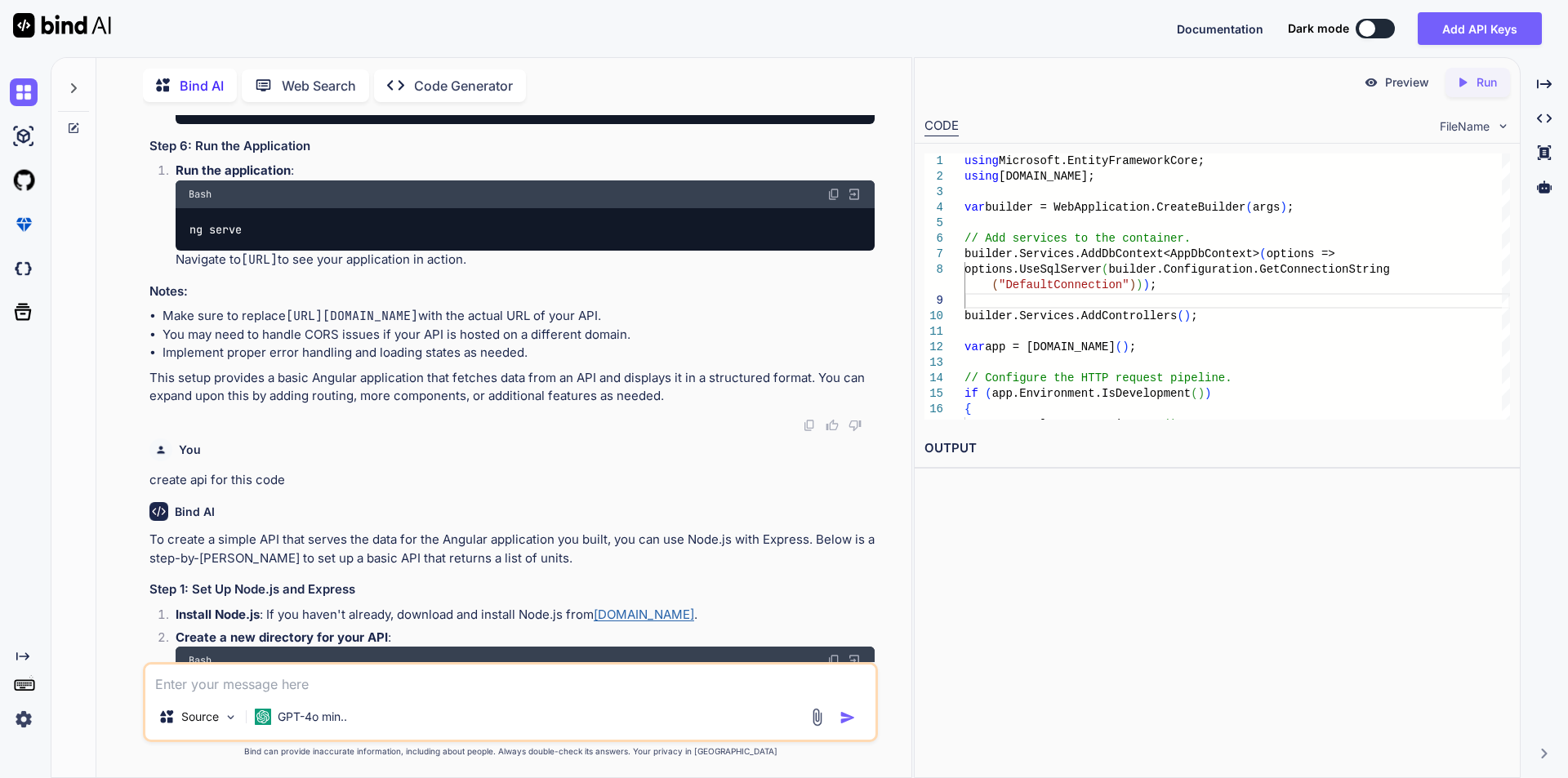
scroll to position [2530, 0]
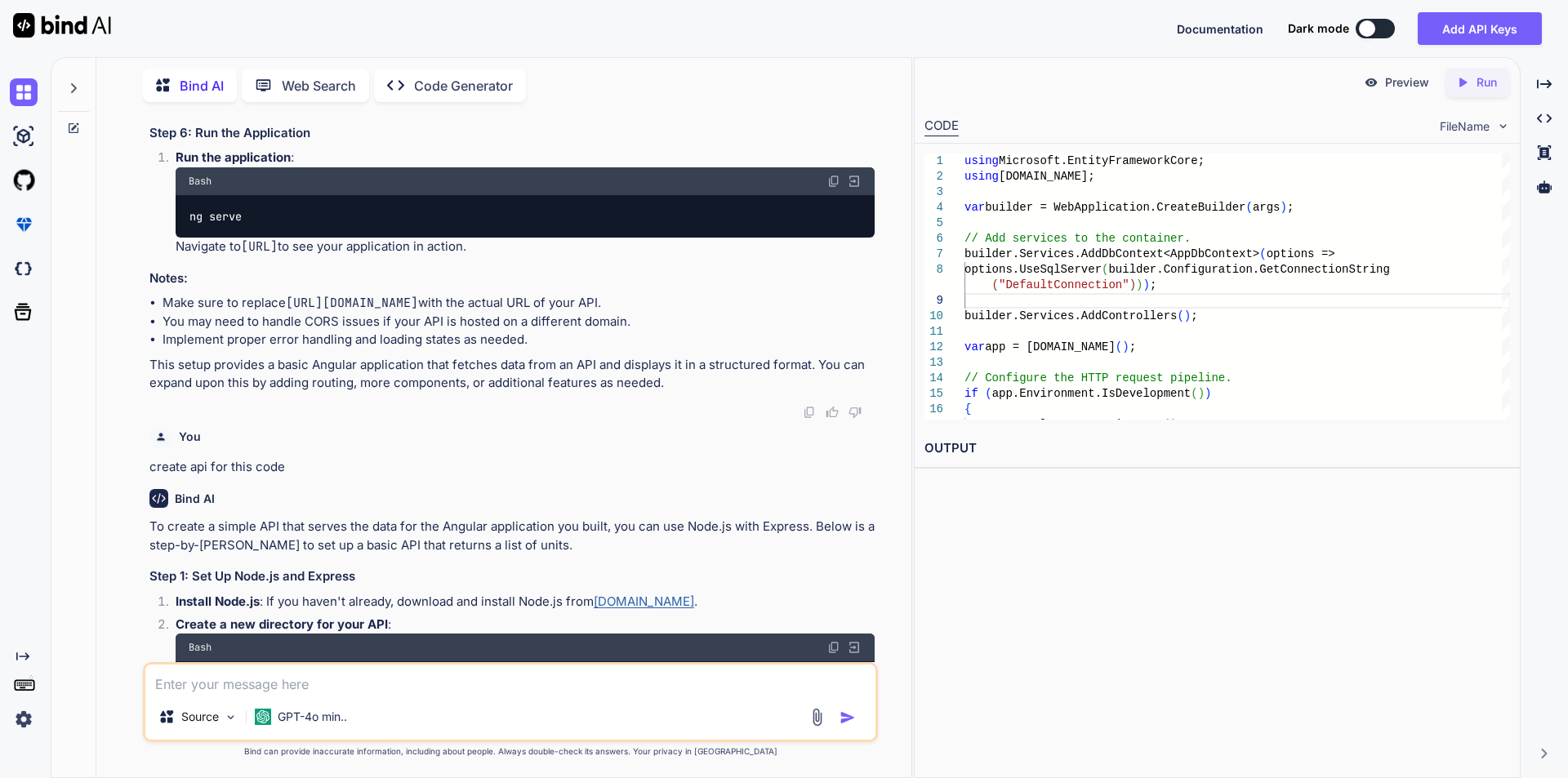
drag, startPoint x: 190, startPoint y: 287, endPoint x: 240, endPoint y: 500, distance: 218.8
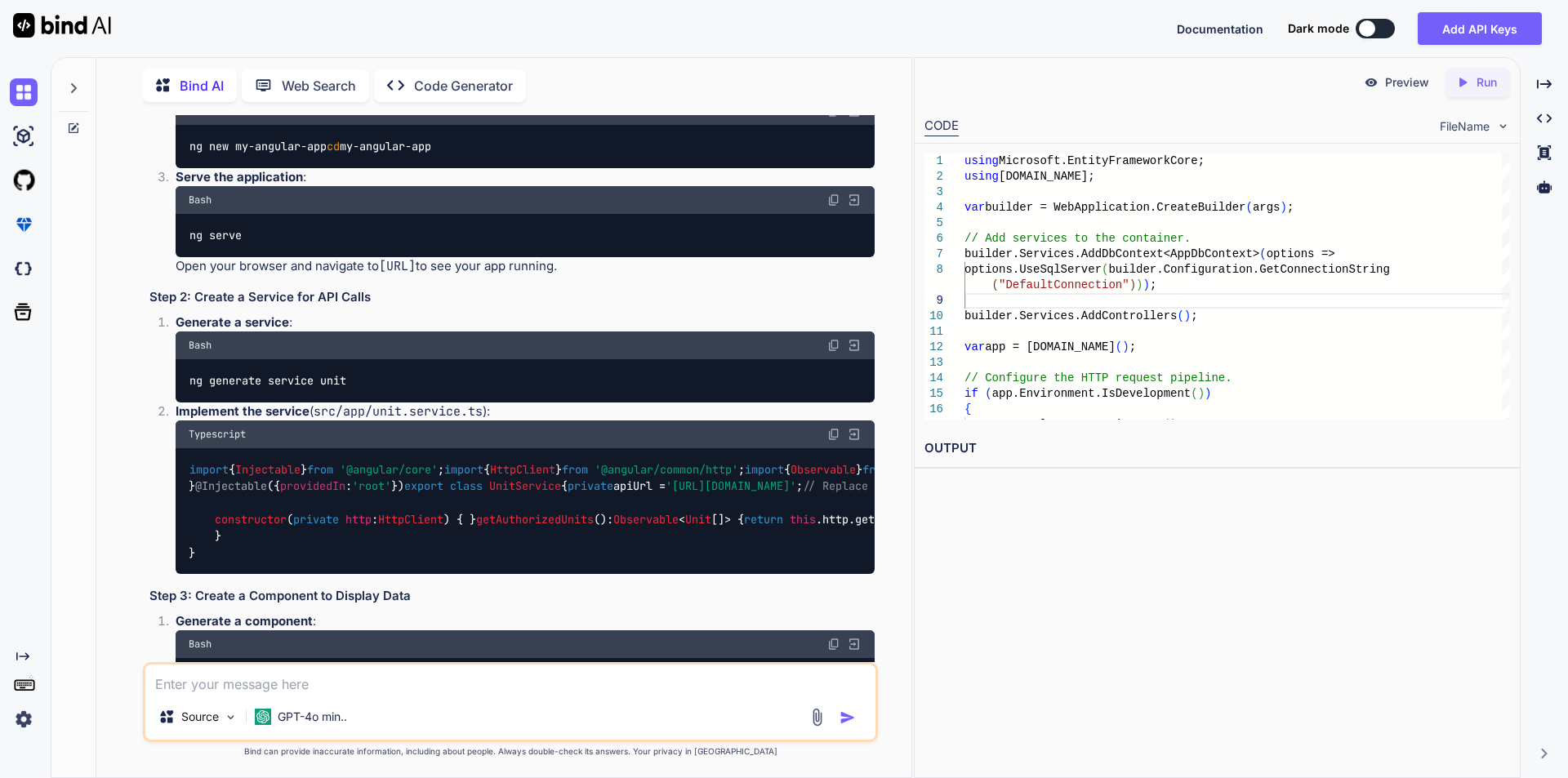
scroll to position [898, 0]
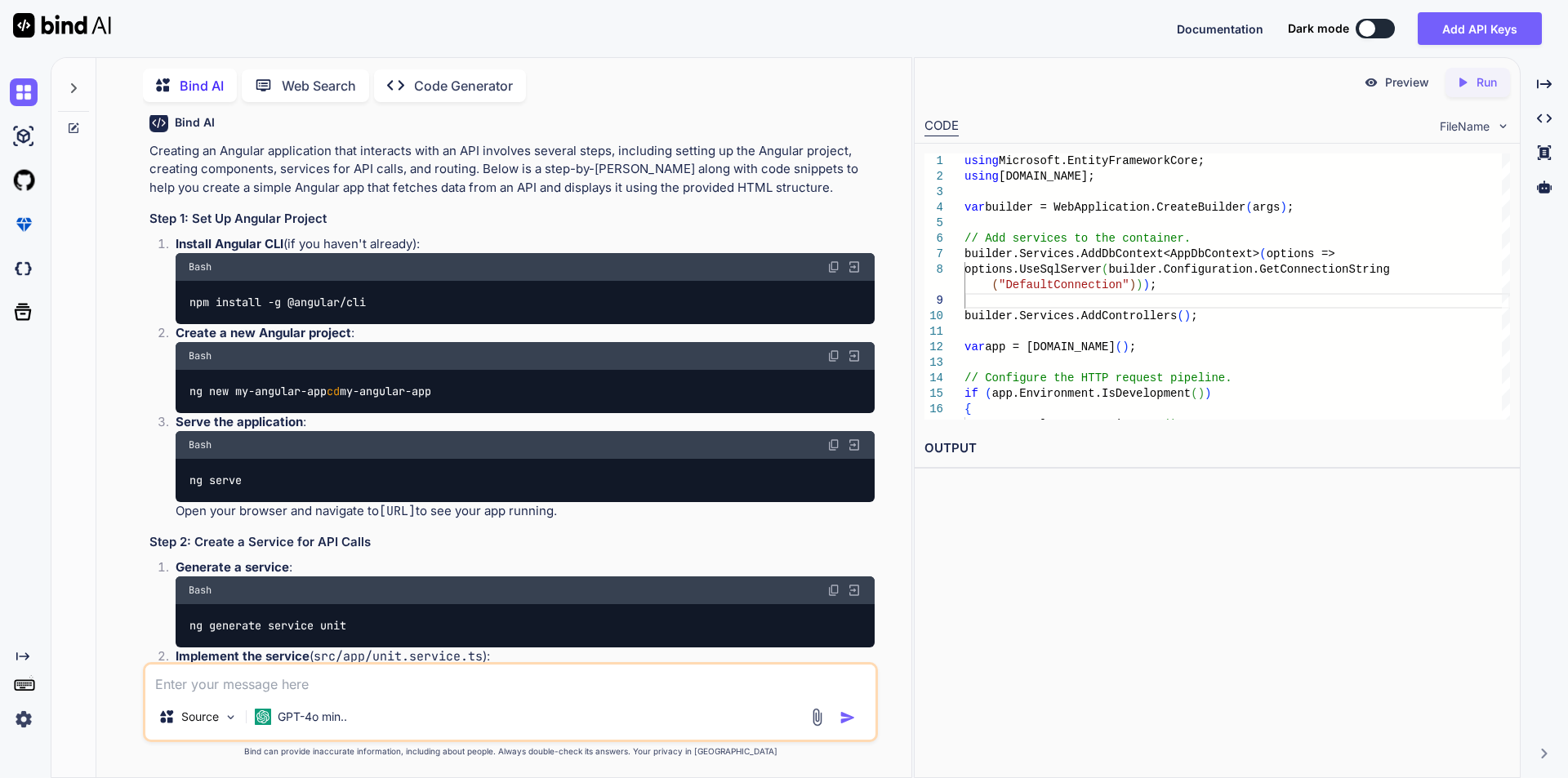
click at [891, 602] on div "You <ion-row> <ion-col size="12" size-sm="8" offset-sm="2"> <ion-list *ngIf="!i…" at bounding box center [510, 446] width 802 height 662
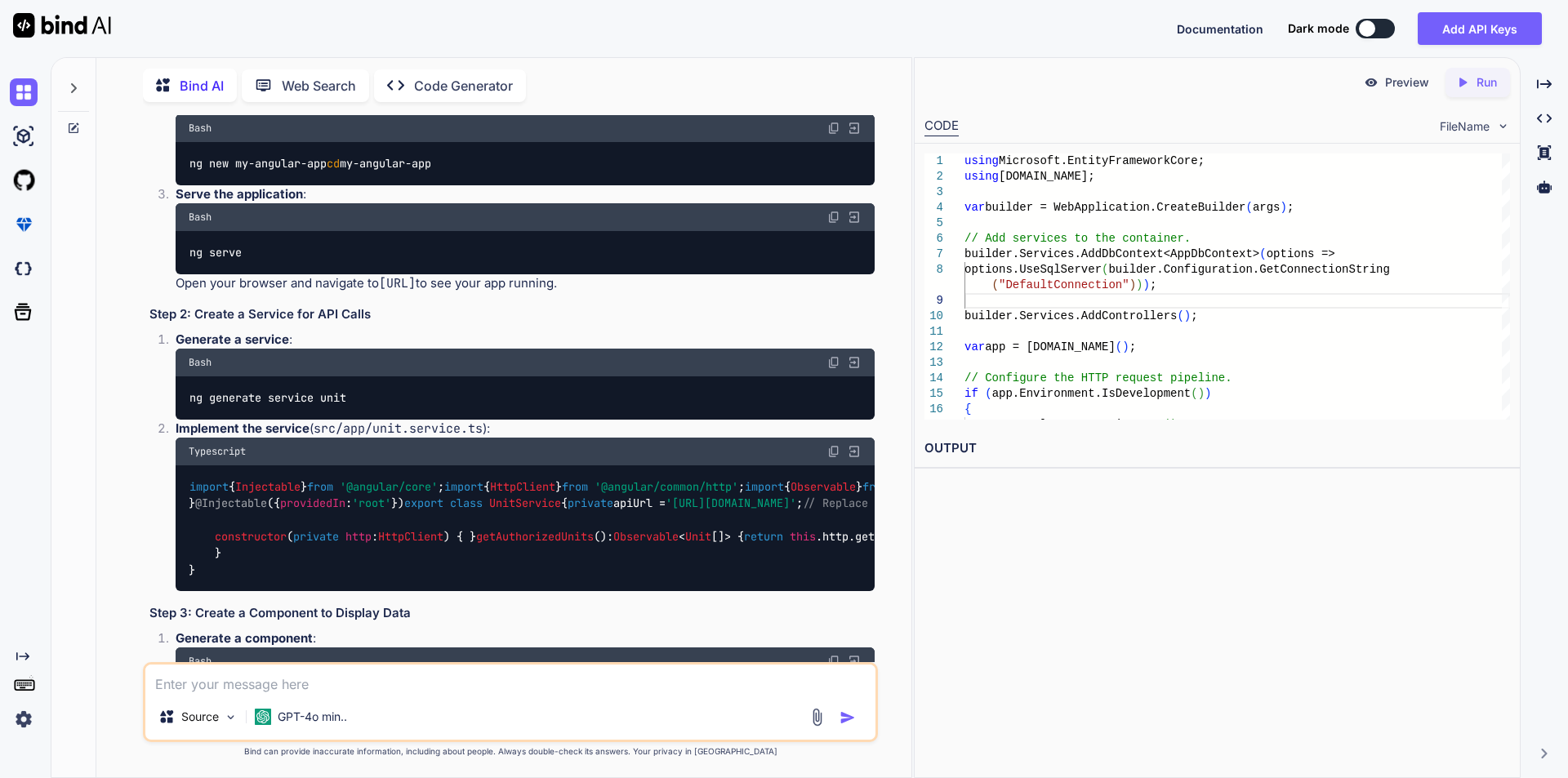
scroll to position [1224, 0]
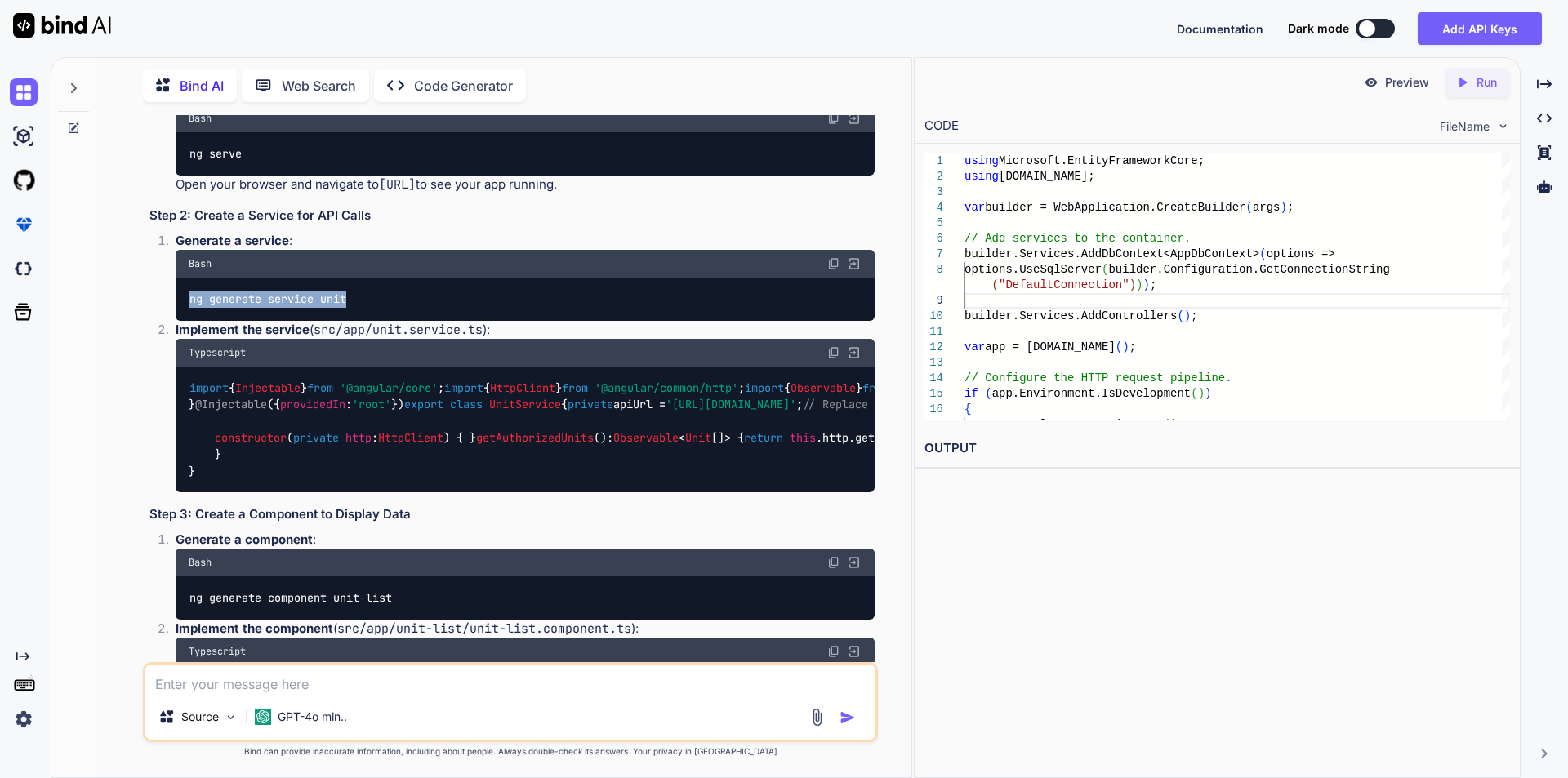
drag, startPoint x: 192, startPoint y: 351, endPoint x: 352, endPoint y: 349, distance: 160.0
click at [352, 320] on div "ng generate service unit" at bounding box center [524, 299] width 699 height 43
click at [769, 492] on div "import { Injectable } from '@angular/core' ; import { HttpClient } from '@angul…" at bounding box center [524, 429] width 699 height 126
click at [834, 359] on img at bounding box center [833, 352] width 13 height 13
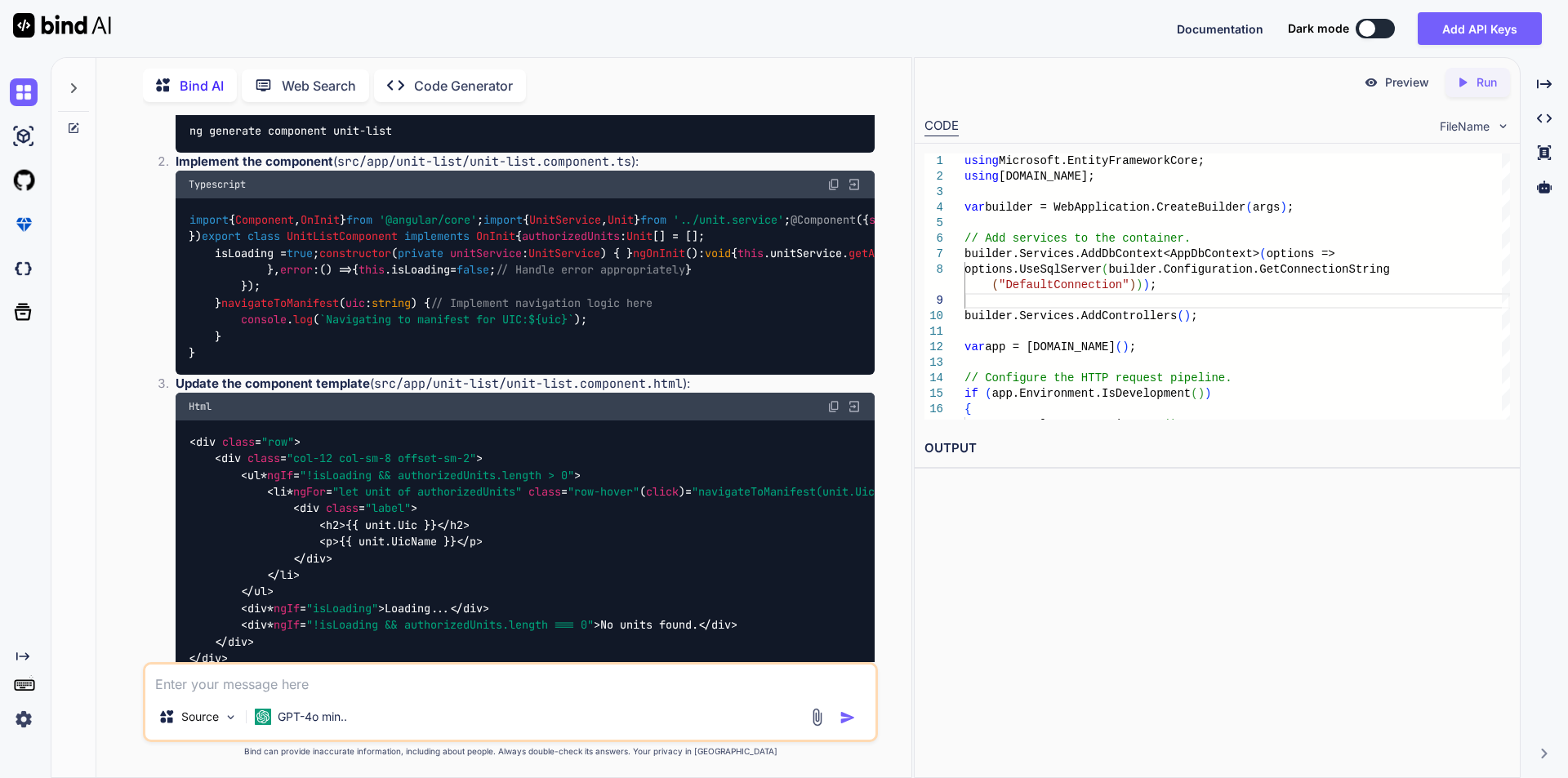
scroll to position [1714, 0]
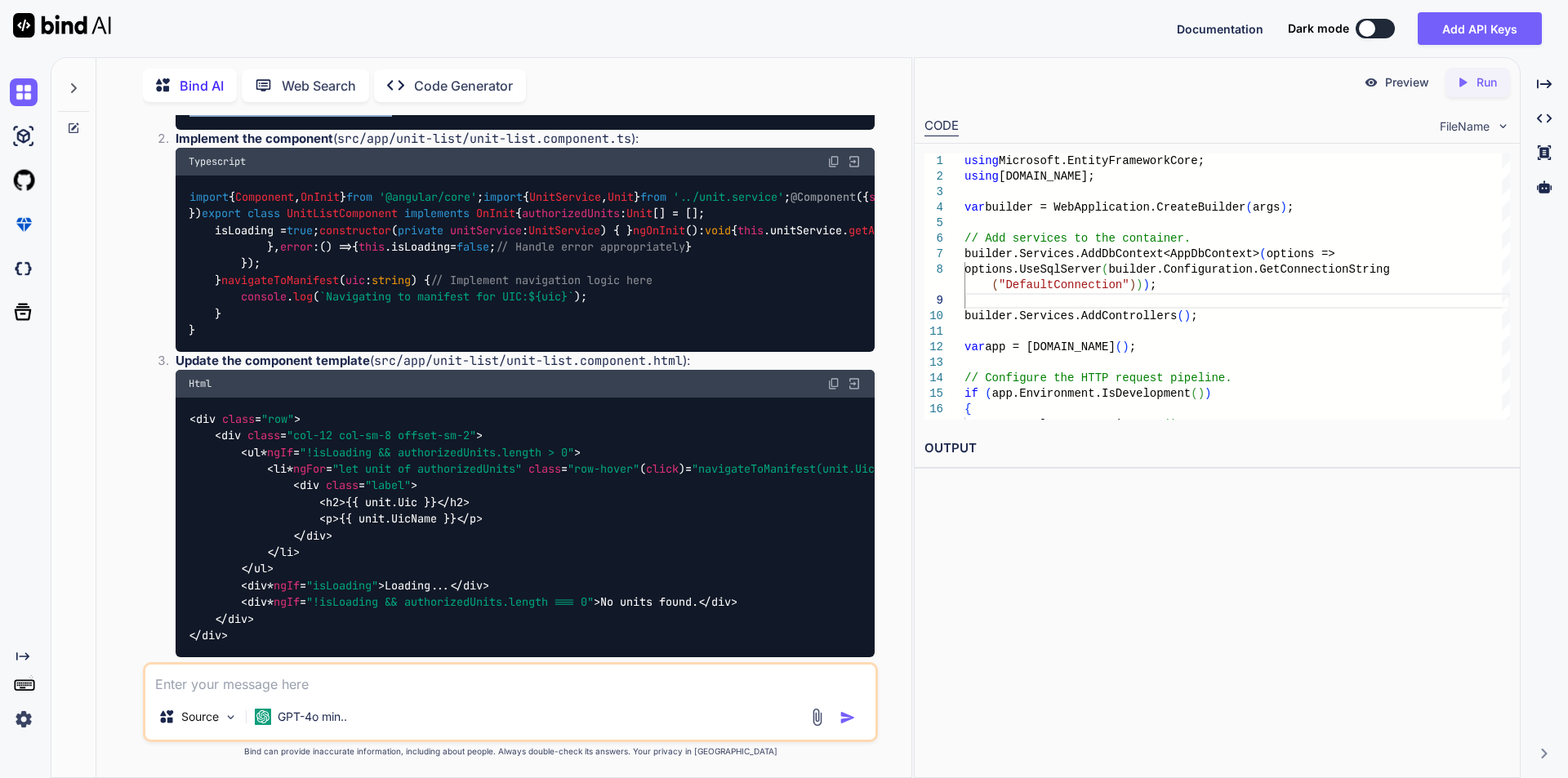
drag, startPoint x: 190, startPoint y: 412, endPoint x: 421, endPoint y: 411, distance: 231.0
click at [421, 129] on div "ng generate component unit-list" at bounding box center [524, 108] width 699 height 43
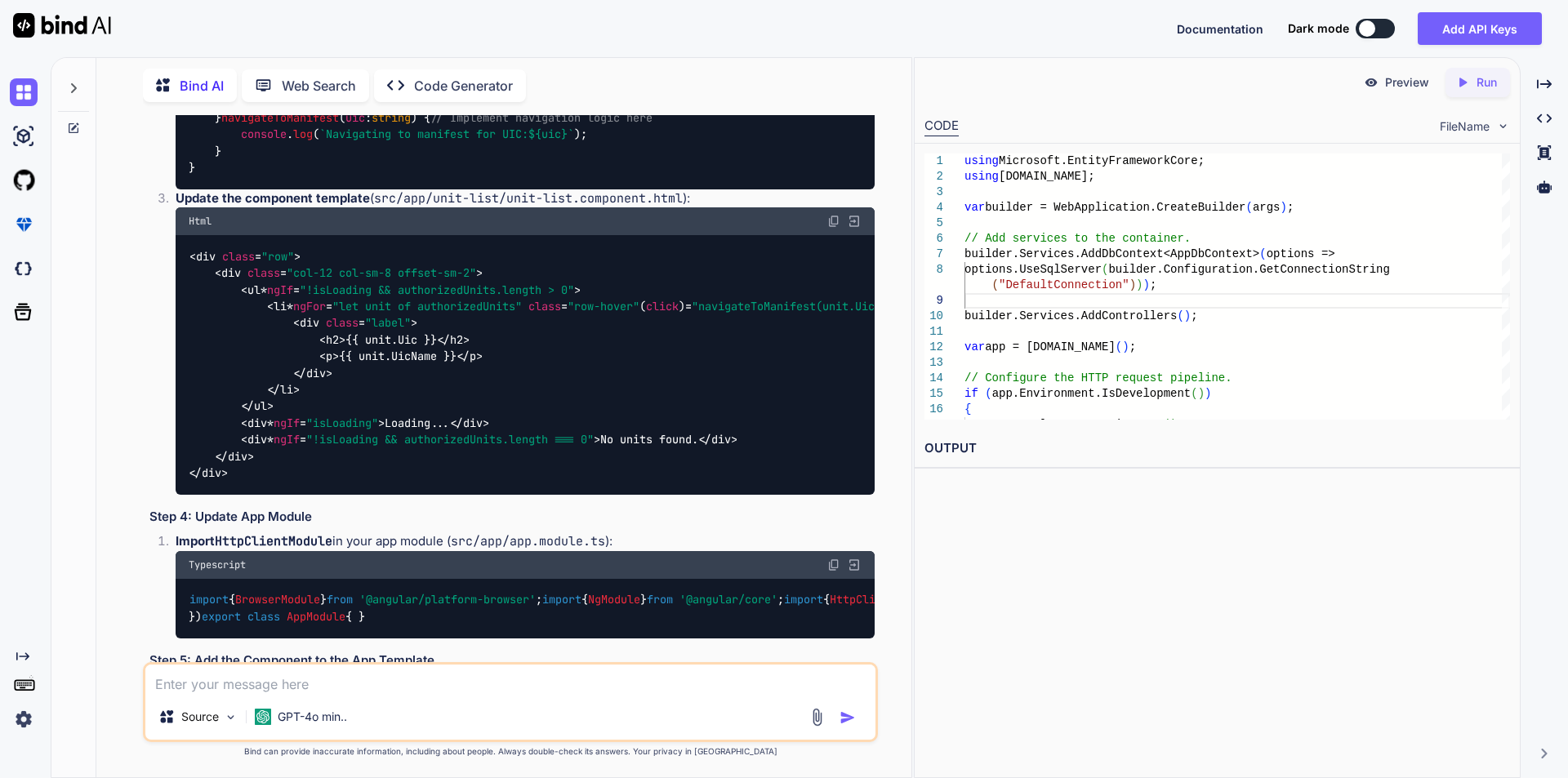
scroll to position [1877, 0]
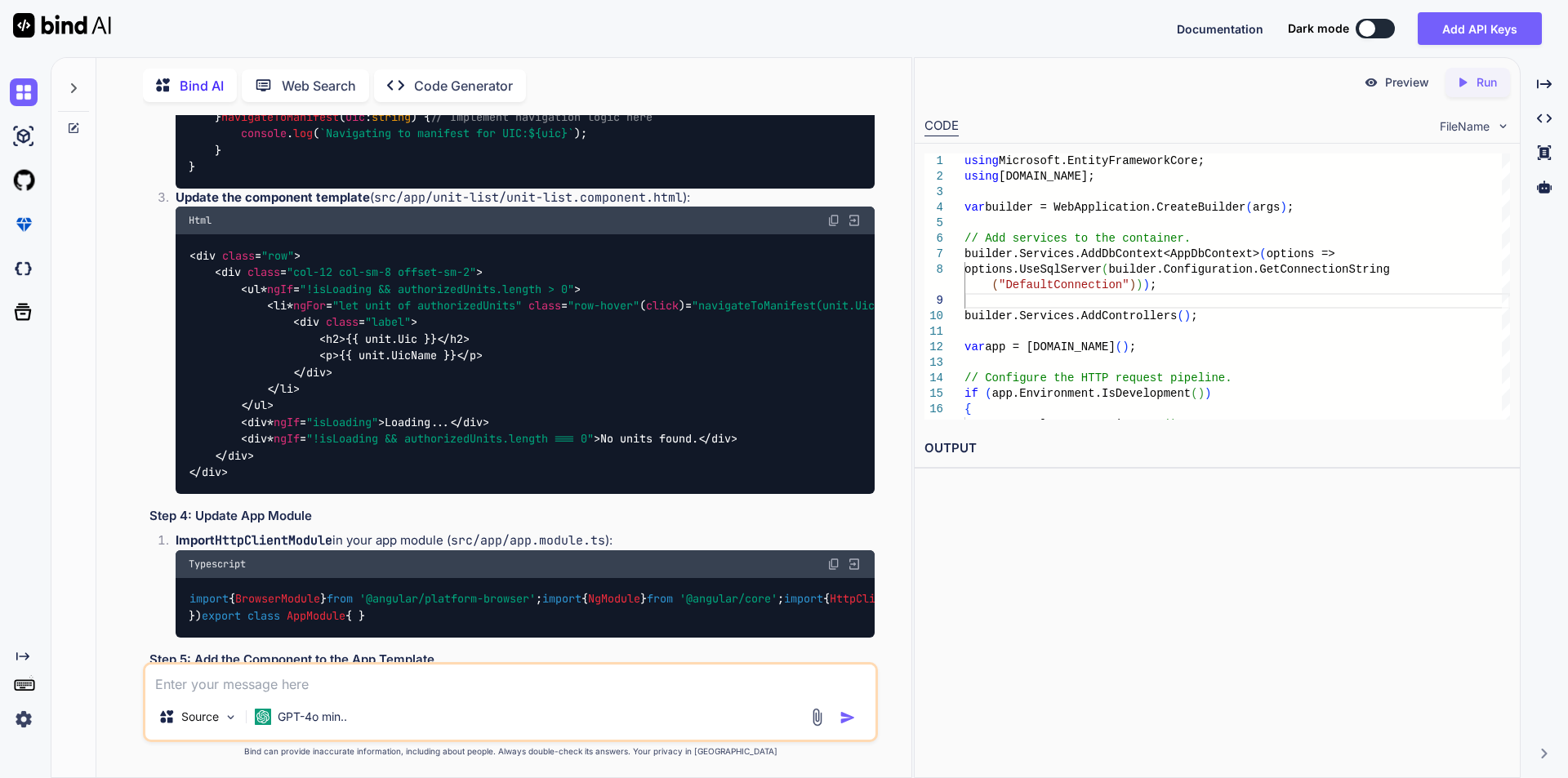
click at [812, 189] on div "import { Component , OnInit } from '@angular/core' ; import { UnitService , Uni…" at bounding box center [524, 100] width 699 height 176
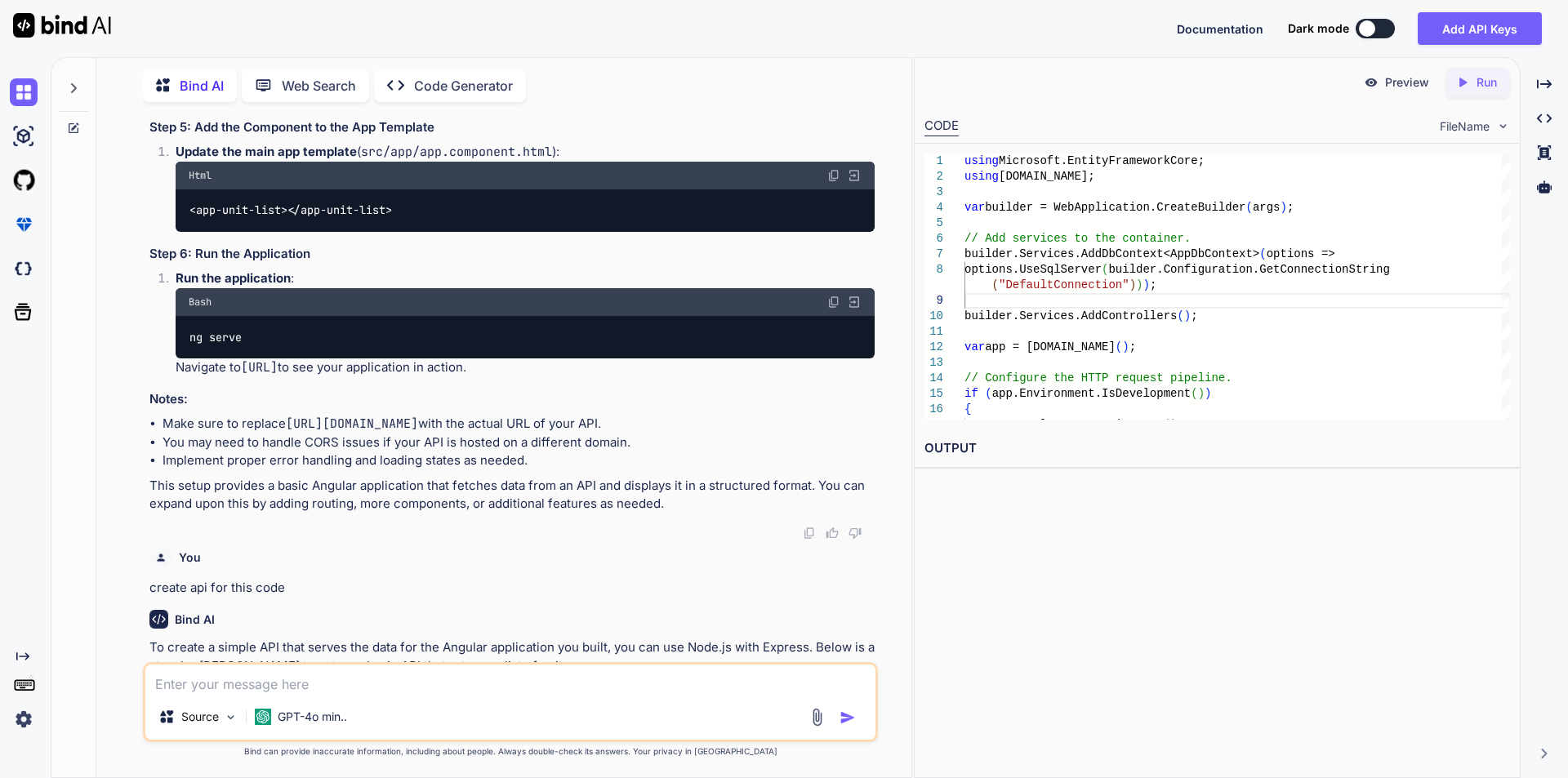
scroll to position [2449, 0]
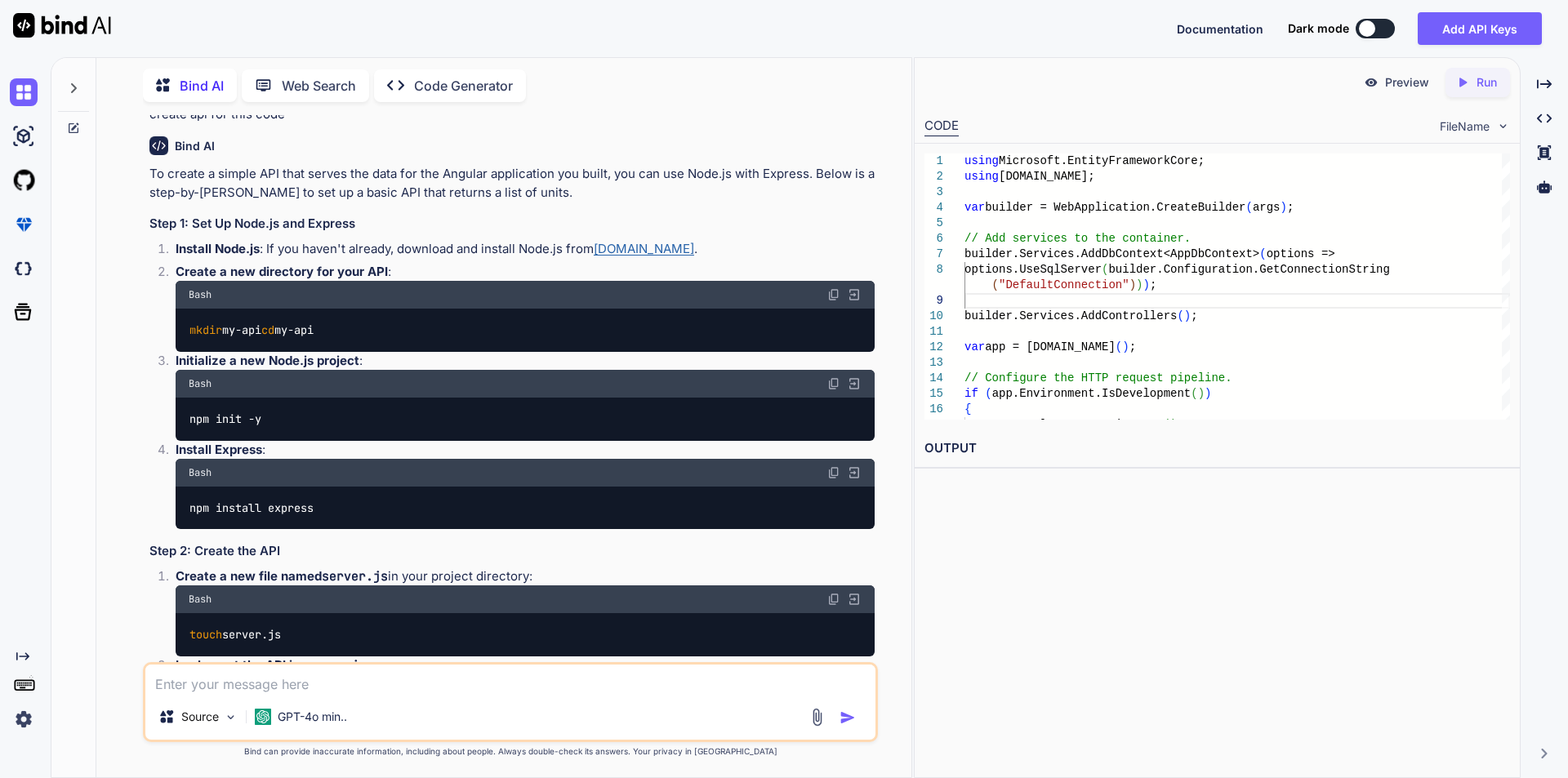
scroll to position [2938, 0]
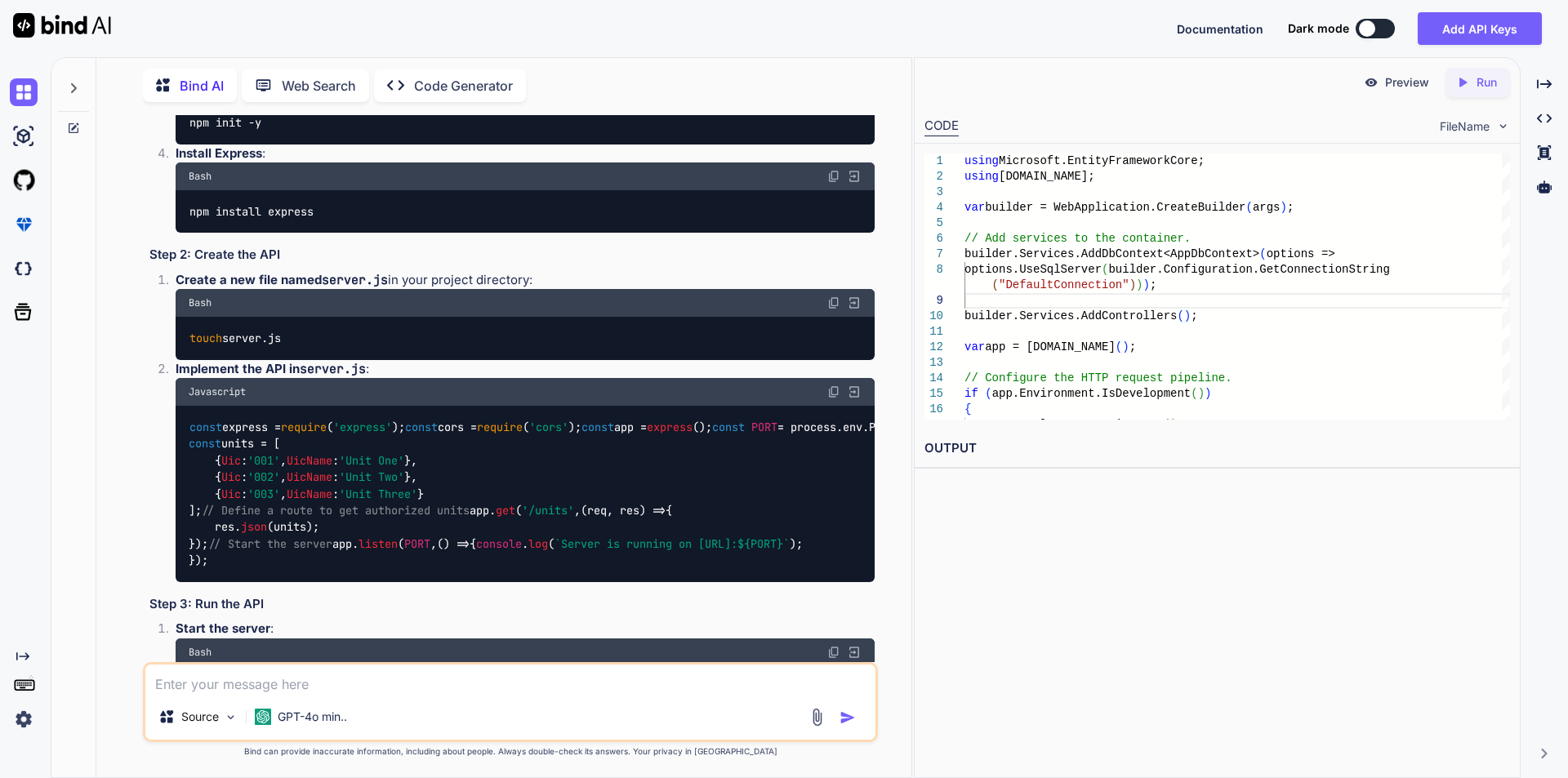
scroll to position [3183, 0]
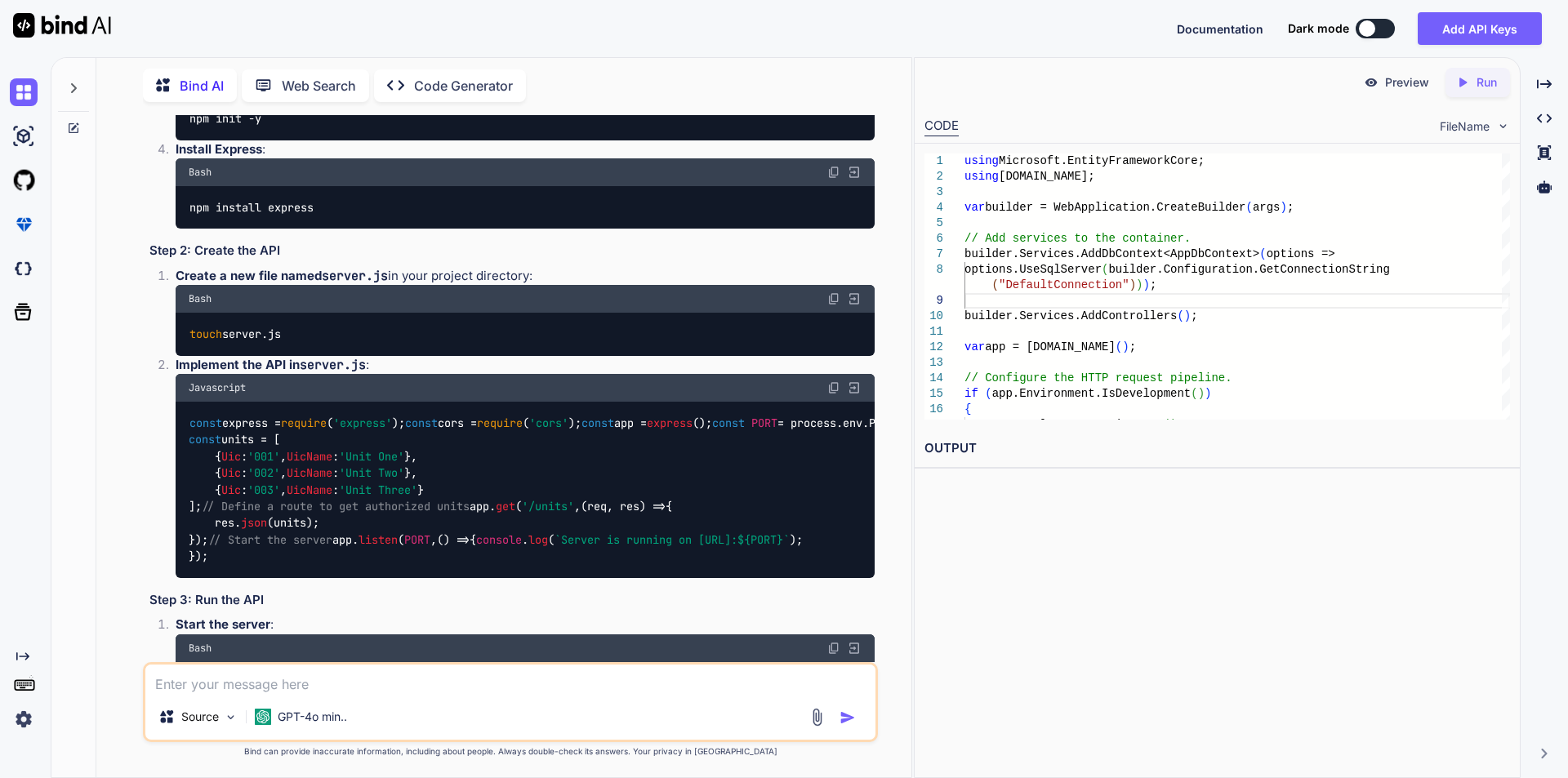
drag, startPoint x: 190, startPoint y: 422, endPoint x: 433, endPoint y: 421, distance: 243.0
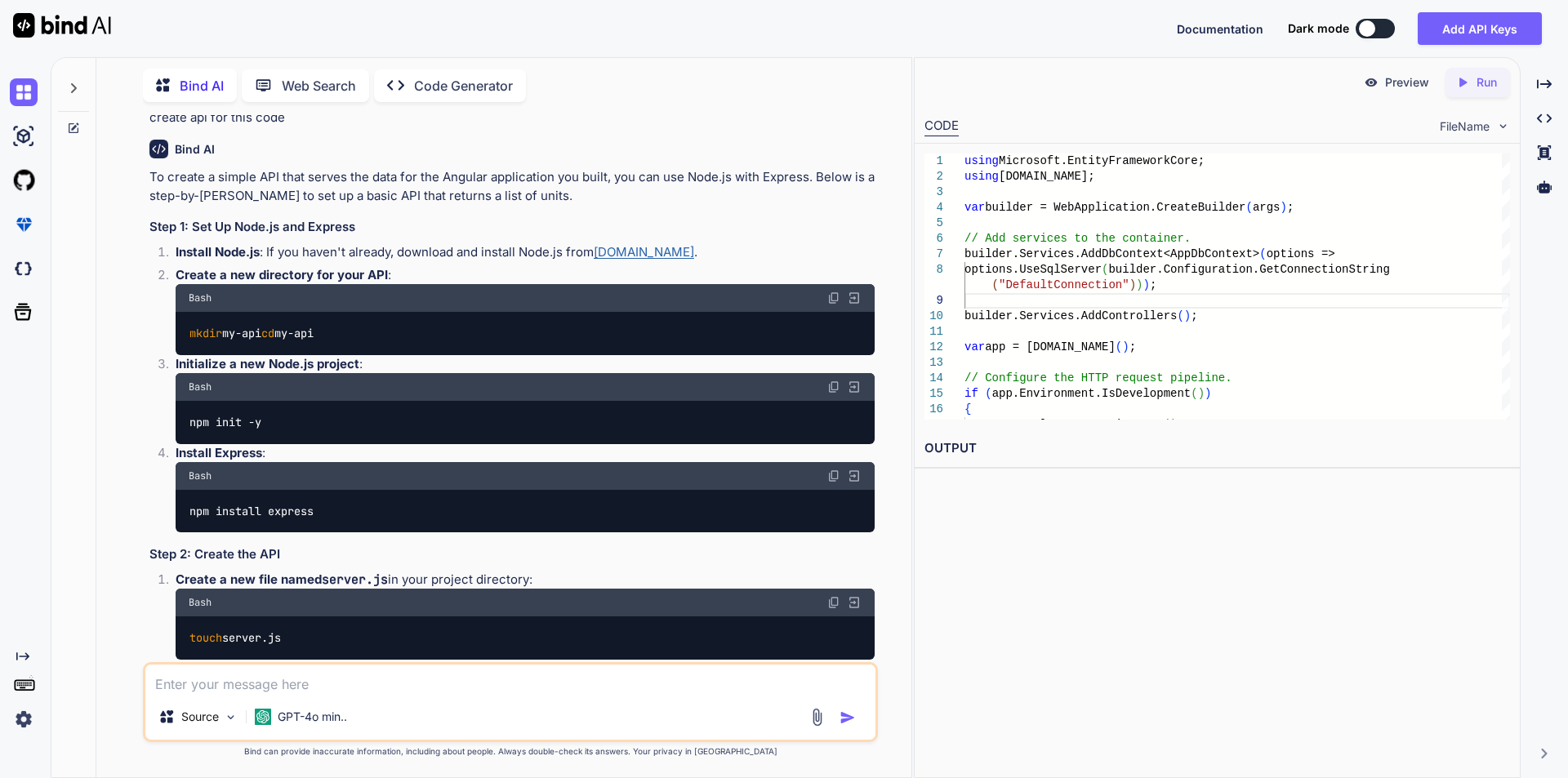
scroll to position [2856, 0]
